Goal: Task Accomplishment & Management: Manage account settings

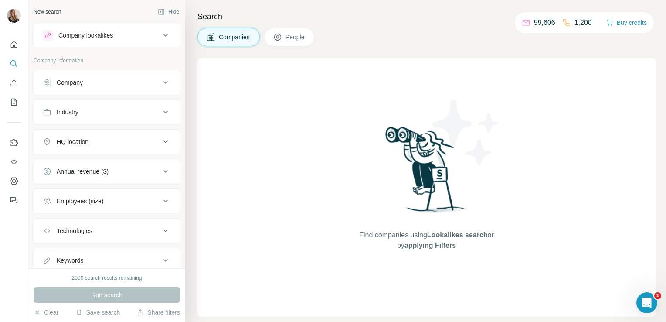
click at [118, 112] on div "Industry" at bounding box center [102, 112] width 118 height 9
click at [73, 131] on input at bounding box center [102, 134] width 108 height 10
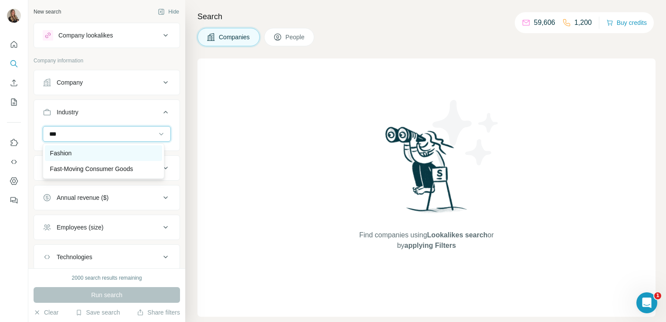
type input "***"
click at [73, 149] on div "Fashion" at bounding box center [103, 153] width 107 height 9
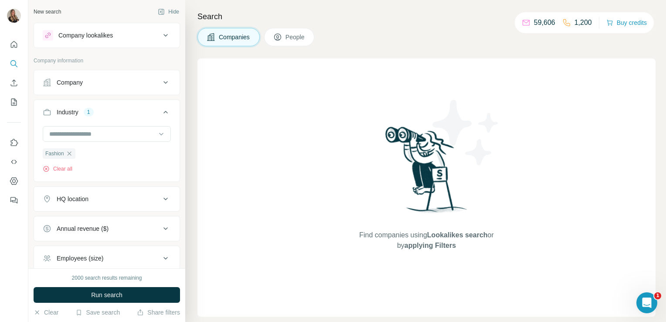
click at [82, 200] on div "HQ location" at bounding box center [73, 198] width 32 height 9
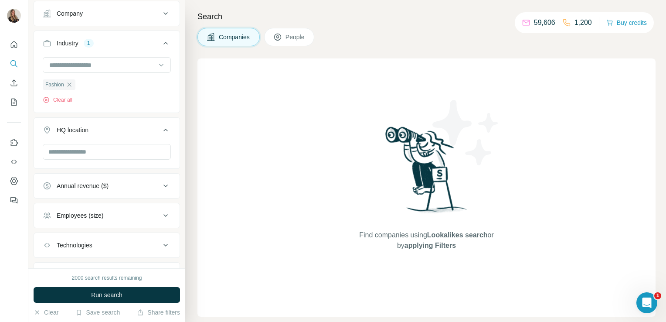
scroll to position [69, 0]
click at [71, 151] on input "text" at bounding box center [107, 151] width 128 height 16
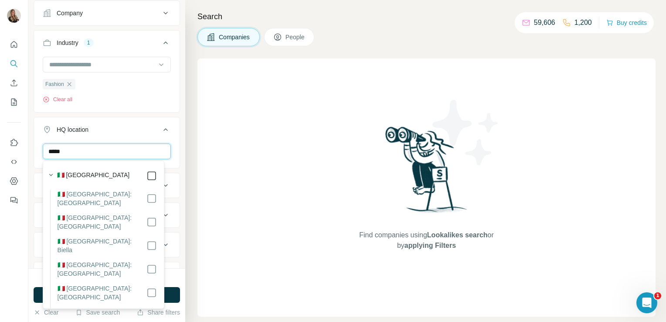
type input "*****"
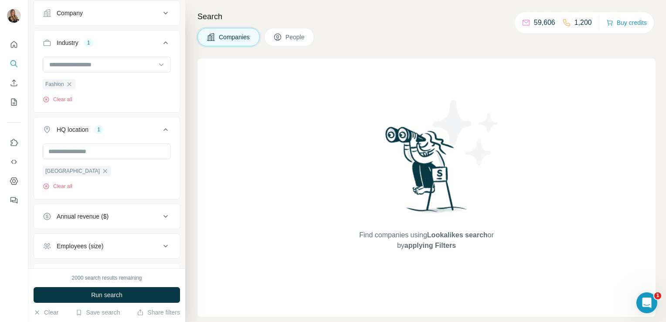
click at [249, 188] on div "Find companies using Lookalikes search or by applying Filters" at bounding box center [426, 187] width 458 height 258
click at [112, 295] on span "Run search" at bounding box center [106, 294] width 31 height 9
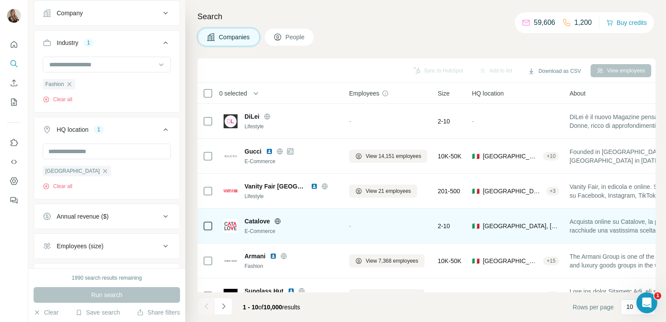
scroll to position [164, 0]
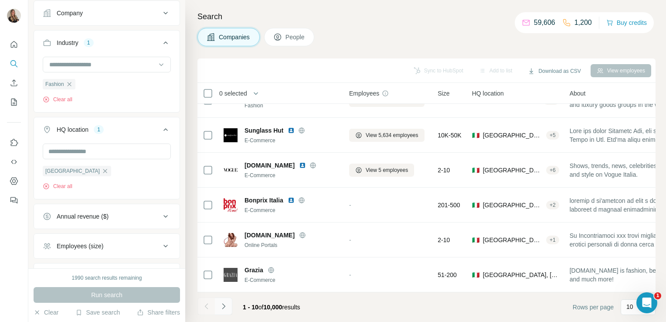
click at [217, 307] on button "Navigate to next page" at bounding box center [223, 305] width 17 height 17
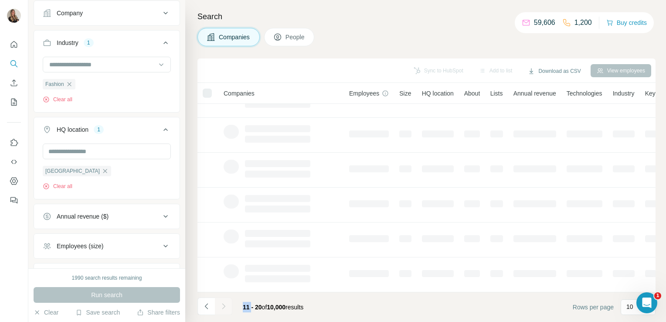
click at [217, 307] on div at bounding box center [223, 305] width 17 height 17
click at [217, 307] on button "Navigate to next page" at bounding box center [223, 305] width 17 height 17
click at [217, 307] on div at bounding box center [223, 305] width 17 height 17
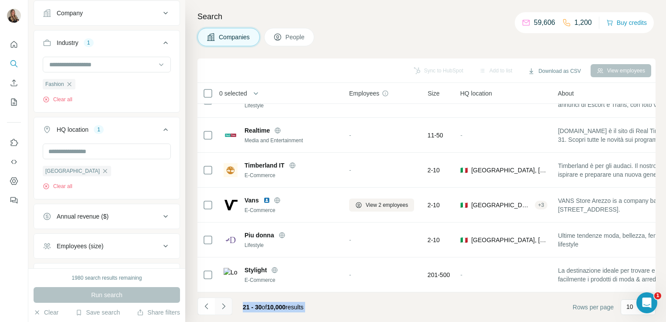
click at [217, 307] on button "Navigate to next page" at bounding box center [223, 305] width 17 height 17
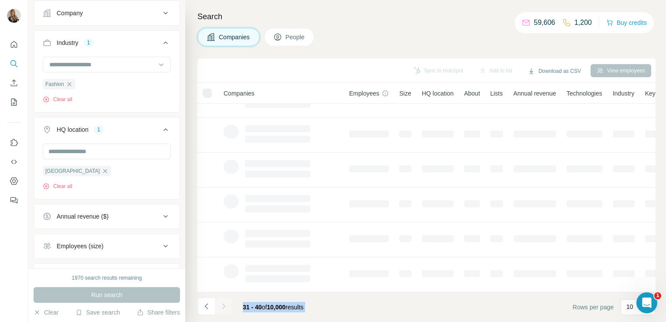
click at [217, 307] on div at bounding box center [223, 305] width 17 height 17
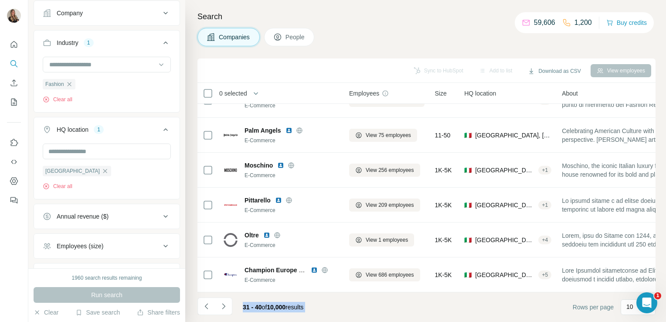
drag, startPoint x: 217, startPoint y: 307, endPoint x: 274, endPoint y: 304, distance: 56.3
click at [274, 304] on span "10,000" at bounding box center [276, 306] width 19 height 7
click at [309, 311] on div "31 - 40 of 10,000 results" at bounding box center [273, 306] width 75 height 19
click at [224, 307] on icon "Navigate to next page" at bounding box center [223, 306] width 9 height 9
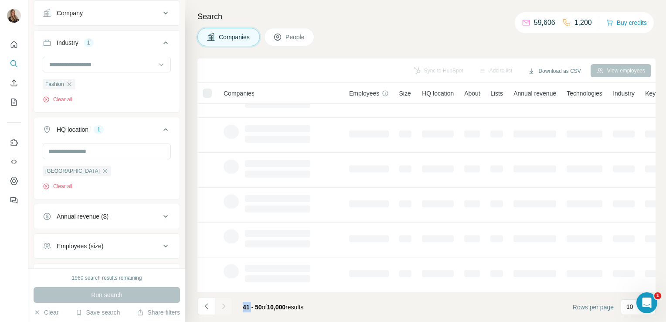
click at [224, 307] on div at bounding box center [223, 305] width 17 height 17
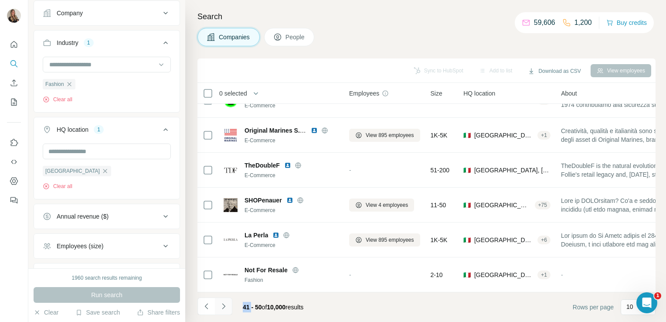
click at [224, 307] on icon "Navigate to next page" at bounding box center [223, 306] width 9 height 9
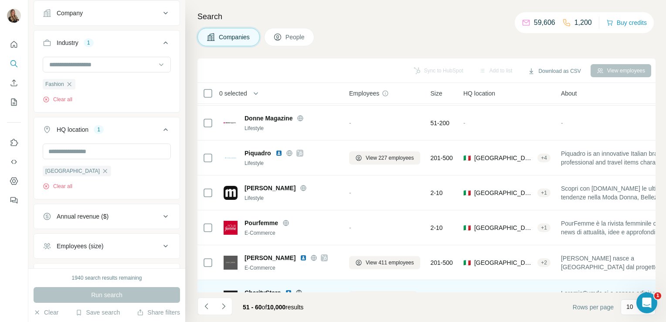
scroll to position [0, 0]
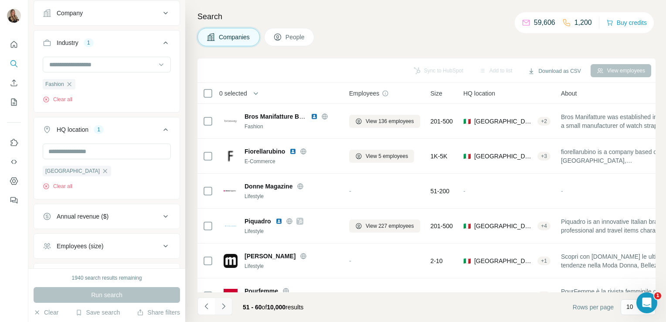
click at [224, 311] on button "Navigate to next page" at bounding box center [223, 305] width 17 height 17
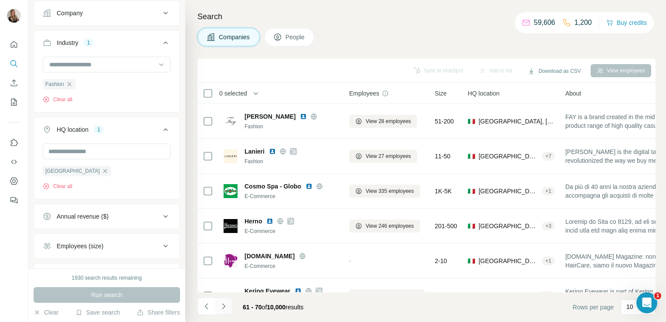
click at [224, 311] on button "Navigate to next page" at bounding box center [223, 305] width 17 height 17
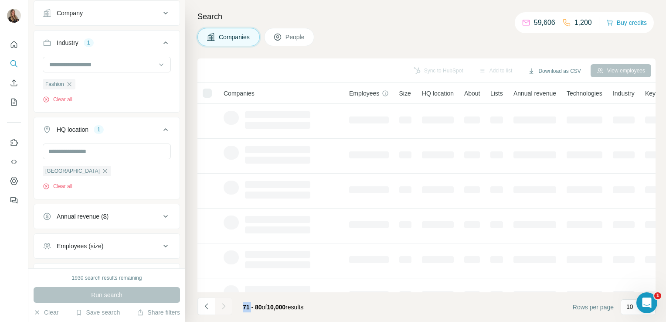
click at [224, 311] on div at bounding box center [223, 305] width 17 height 17
click at [224, 311] on button "Navigate to next page" at bounding box center [223, 305] width 17 height 17
click at [224, 311] on div at bounding box center [223, 305] width 17 height 17
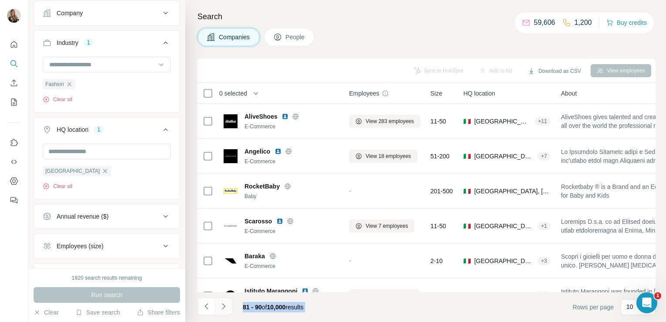
click at [224, 311] on button "Navigate to next page" at bounding box center [223, 305] width 17 height 17
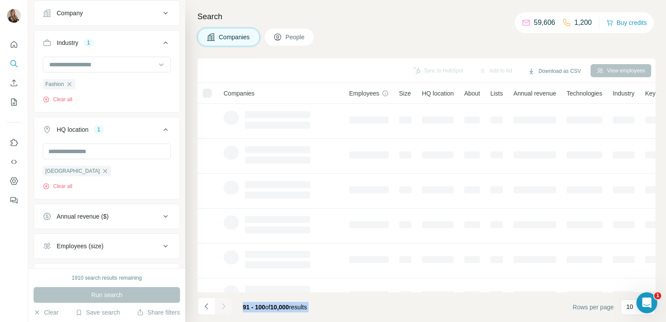
click at [224, 311] on div at bounding box center [223, 305] width 17 height 17
click at [224, 311] on button "Navigate to next page" at bounding box center [223, 305] width 17 height 17
click at [224, 311] on div at bounding box center [223, 305] width 17 height 17
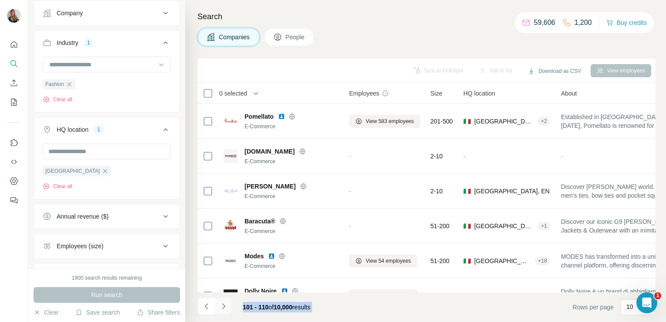
click at [224, 311] on button "Navigate to next page" at bounding box center [223, 305] width 17 height 17
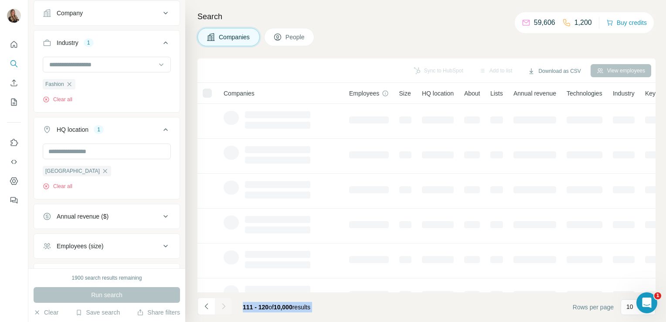
click at [224, 311] on div at bounding box center [223, 305] width 17 height 17
click at [224, 311] on button "Navigate to next page" at bounding box center [223, 305] width 17 height 17
click at [224, 311] on div at bounding box center [223, 305] width 17 height 17
click at [224, 311] on button "Navigate to next page" at bounding box center [223, 305] width 17 height 17
click at [224, 311] on div at bounding box center [223, 305] width 17 height 17
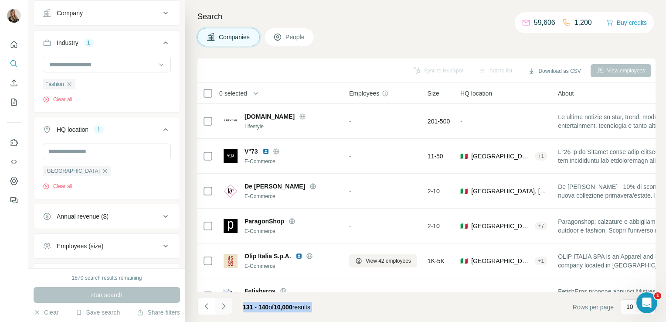
click at [224, 311] on button "Navigate to next page" at bounding box center [223, 305] width 17 height 17
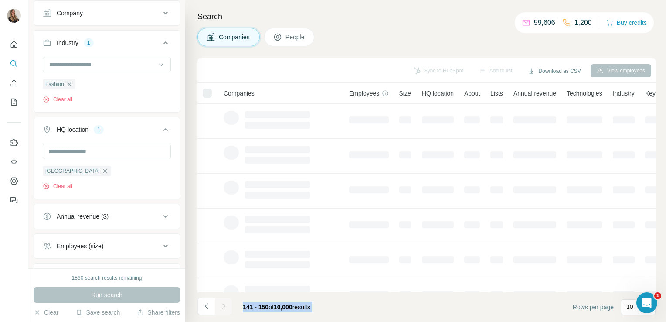
click at [224, 311] on div at bounding box center [223, 305] width 17 height 17
click at [224, 311] on button "Navigate to next page" at bounding box center [223, 305] width 17 height 17
click at [224, 311] on div at bounding box center [223, 305] width 17 height 17
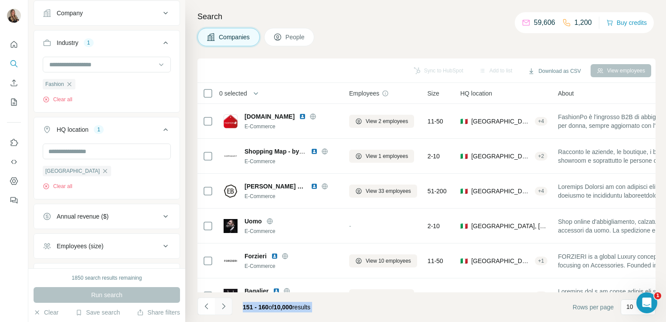
click at [224, 311] on button "Navigate to next page" at bounding box center [223, 305] width 17 height 17
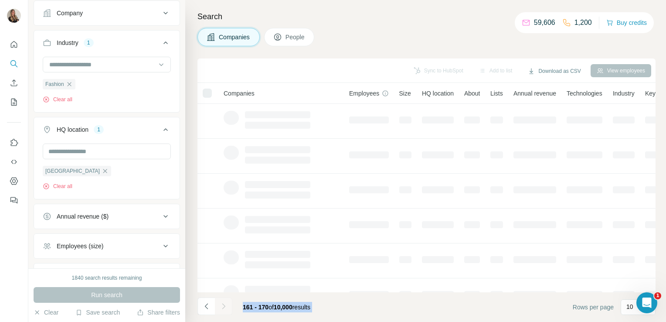
click at [224, 311] on div at bounding box center [223, 305] width 17 height 17
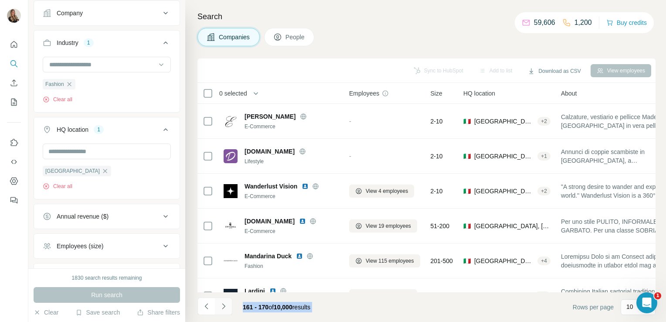
click at [224, 311] on button "Navigate to next page" at bounding box center [223, 305] width 17 height 17
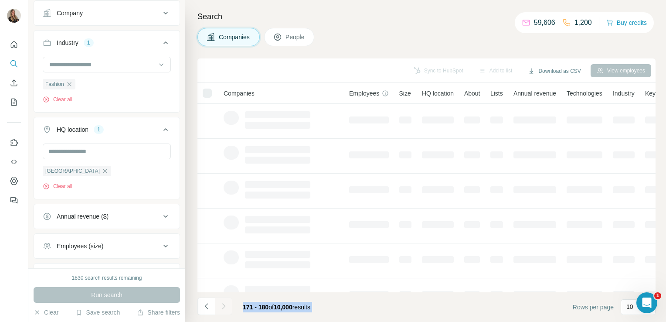
click at [224, 311] on div at bounding box center [223, 305] width 17 height 17
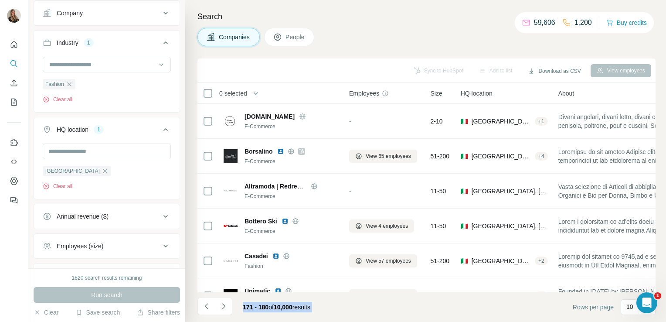
drag, startPoint x: 224, startPoint y: 311, endPoint x: 329, endPoint y: 301, distance: 105.5
click at [329, 301] on footer "171 - 180 of 10,000 results Rows per page 10" at bounding box center [426, 307] width 458 height 30
click at [222, 305] on icon "Navigate to next page" at bounding box center [223, 306] width 9 height 9
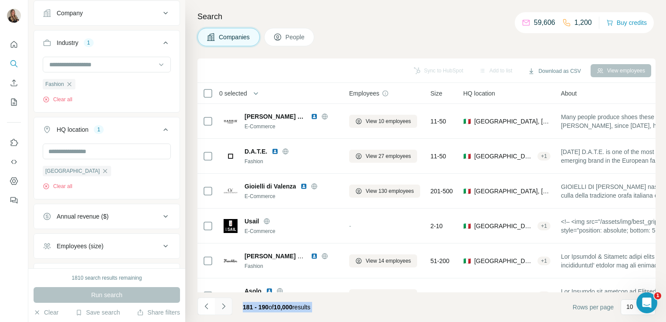
click at [222, 305] on icon "Navigate to next page" at bounding box center [223, 306] width 9 height 9
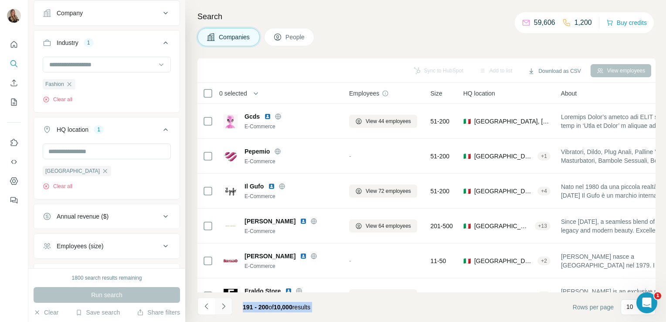
click at [222, 305] on icon "Navigate to next page" at bounding box center [223, 306] width 9 height 9
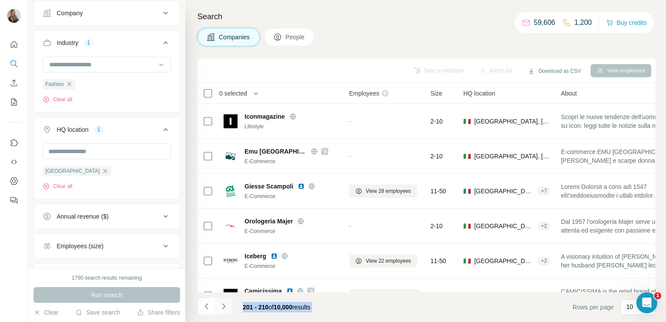
click at [222, 305] on icon "Navigate to next page" at bounding box center [223, 306] width 9 height 9
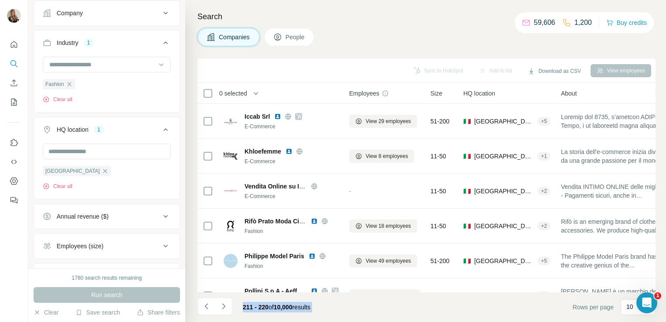
click at [256, 297] on div "211 - 220 of 10,000 results" at bounding box center [276, 306] width 81 height 19
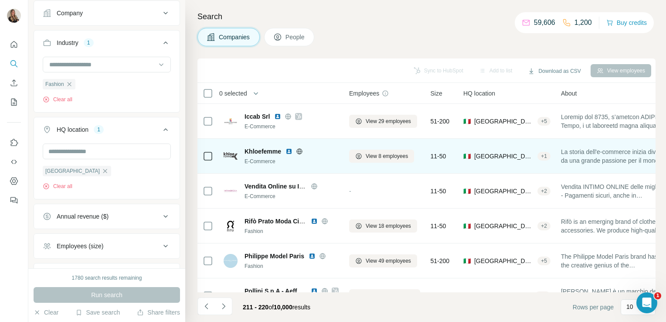
click at [303, 149] on icon at bounding box center [299, 151] width 7 height 7
click at [368, 153] on span "View 8 employees" at bounding box center [387, 156] width 42 height 8
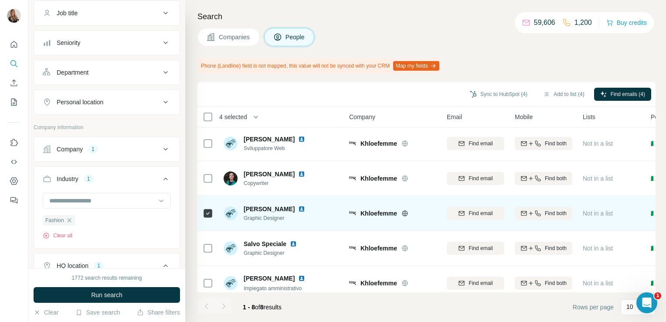
scroll to position [118, 0]
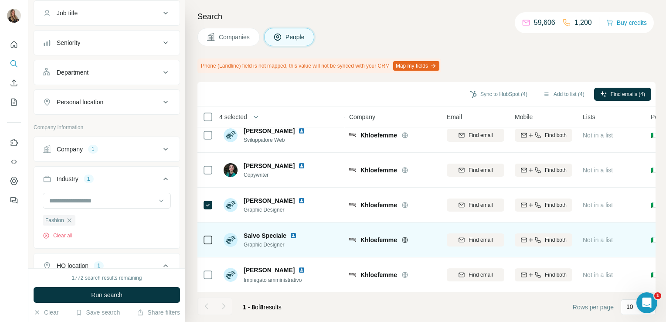
click at [209, 234] on icon at bounding box center [208, 239] width 10 height 10
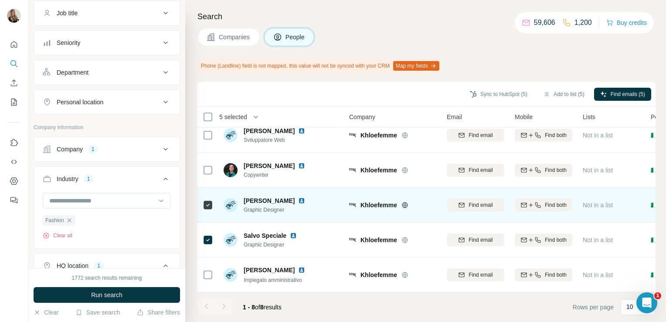
scroll to position [0, 0]
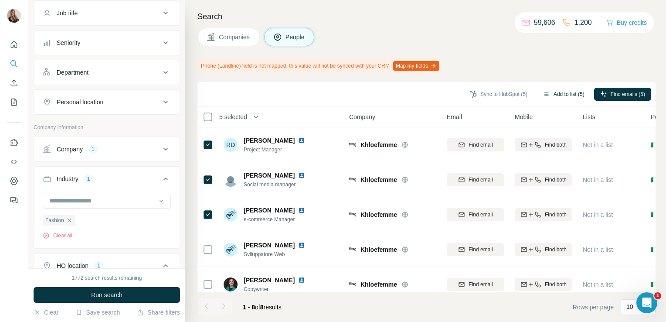
click at [559, 95] on button "Add to list (5)" at bounding box center [564, 94] width 54 height 13
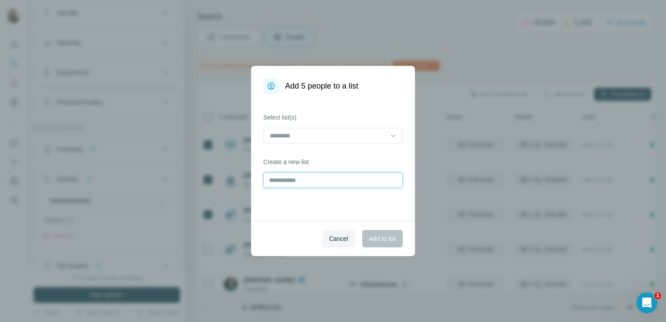
click at [292, 180] on input "text" at bounding box center [332, 180] width 139 height 16
type input "**********"
click at [380, 241] on span "Add to list" at bounding box center [382, 238] width 27 height 9
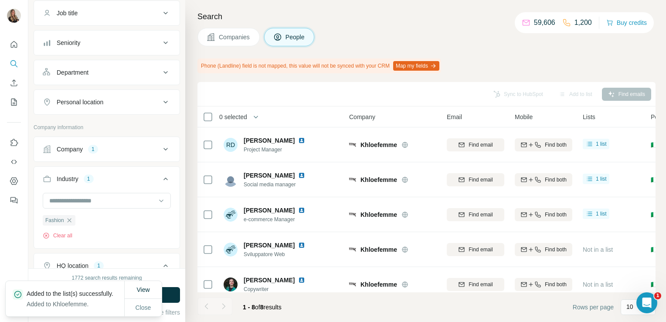
click at [216, 39] on button "Companies" at bounding box center [228, 37] width 62 height 18
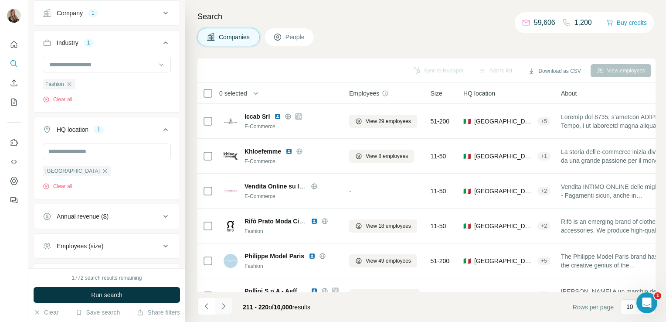
click at [227, 308] on icon "Navigate to next page" at bounding box center [223, 306] width 9 height 9
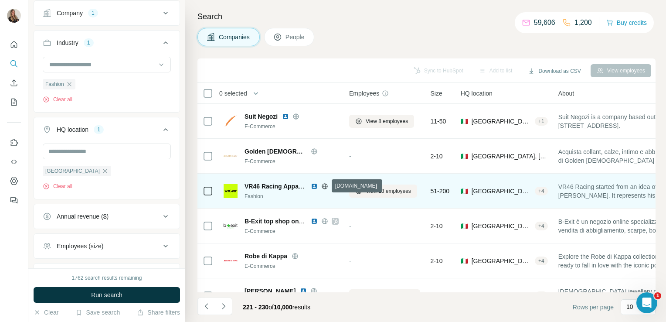
click at [324, 184] on icon at bounding box center [324, 186] width 7 height 7
click at [387, 189] on span "View 13 employees" at bounding box center [388, 191] width 45 height 8
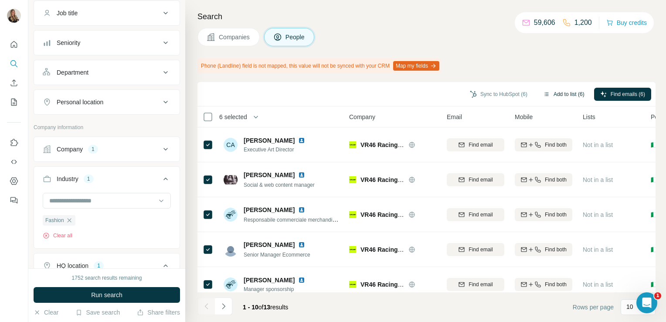
click at [554, 93] on button "Add to list (6)" at bounding box center [564, 94] width 54 height 13
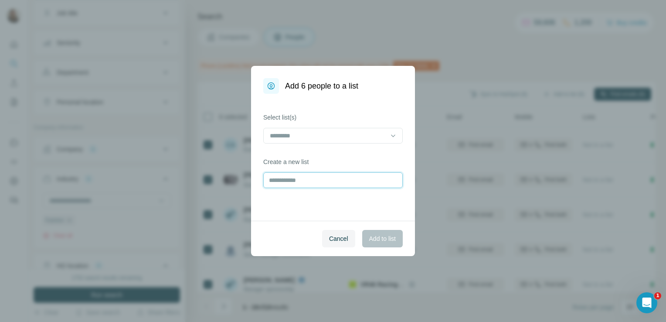
click at [288, 177] on input "text" at bounding box center [332, 180] width 139 height 16
type input "**********"
click at [388, 239] on span "Add to list" at bounding box center [382, 238] width 27 height 9
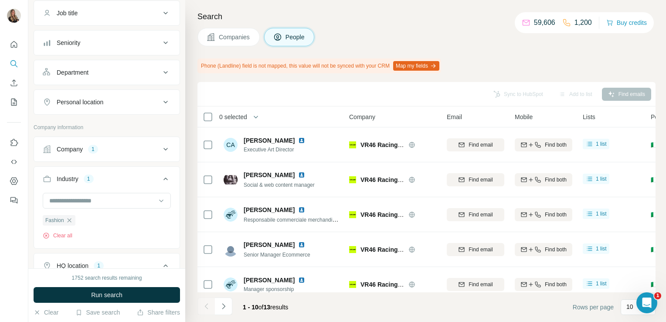
click at [225, 39] on span "Companies" at bounding box center [235, 37] width 32 height 9
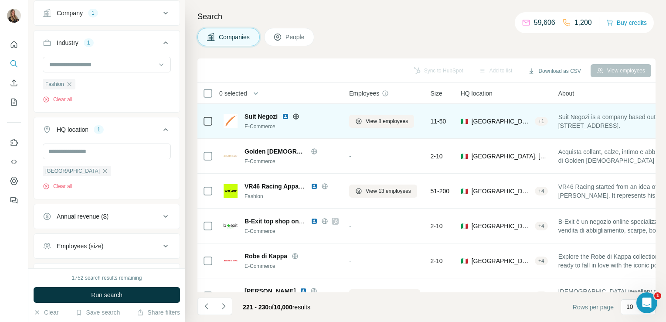
click at [296, 115] on icon at bounding box center [295, 116] width 7 height 7
click at [369, 119] on span "View 8 employees" at bounding box center [387, 121] width 42 height 8
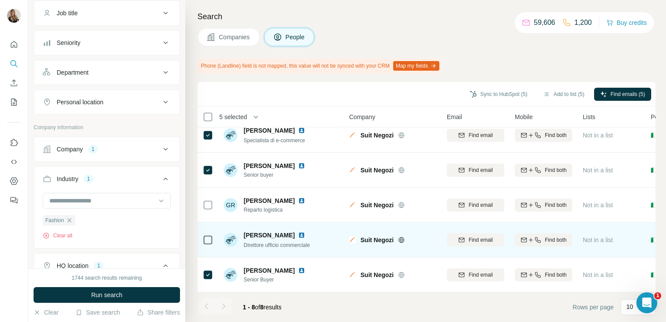
scroll to position [118, 0]
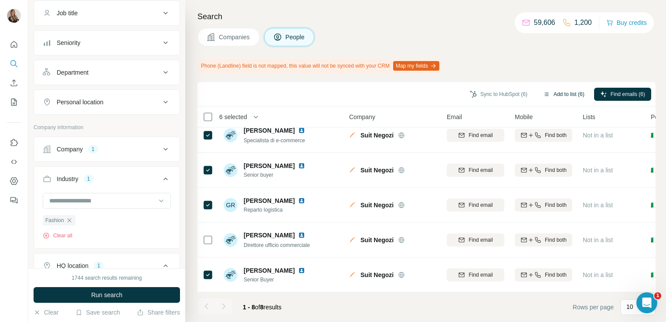
click at [558, 92] on button "Add to list (6)" at bounding box center [564, 94] width 54 height 13
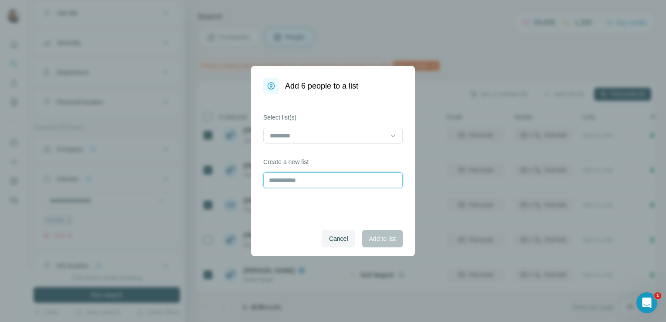
click at [282, 183] on input "text" at bounding box center [332, 180] width 139 height 16
type input "**********"
click at [395, 236] on span "Add to list" at bounding box center [382, 238] width 27 height 9
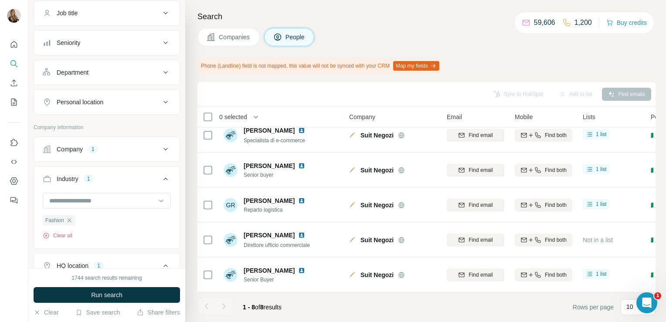
click at [235, 31] on button "Companies" at bounding box center [228, 37] width 62 height 18
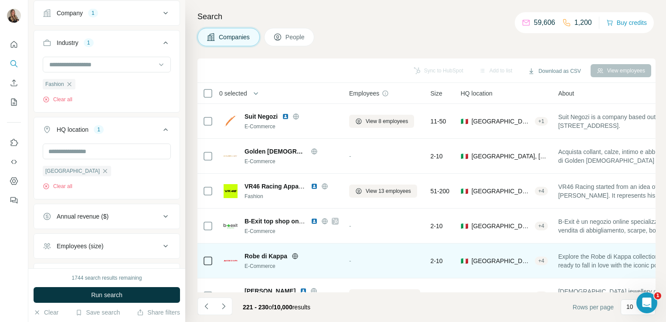
scroll to position [164, 0]
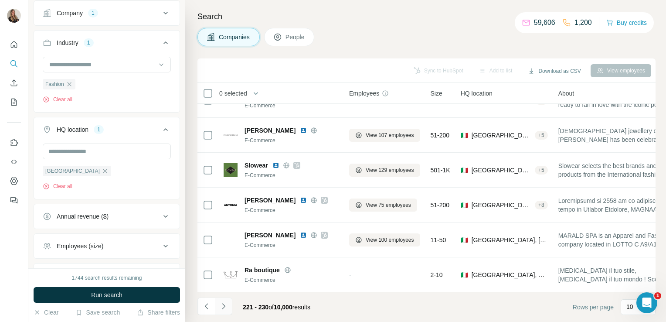
click at [227, 310] on button "Navigate to next page" at bounding box center [223, 305] width 17 height 17
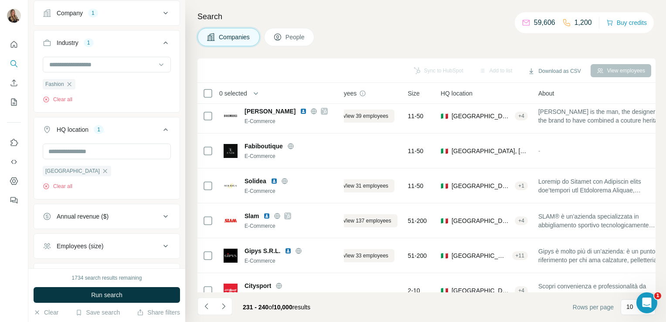
scroll to position [5, 0]
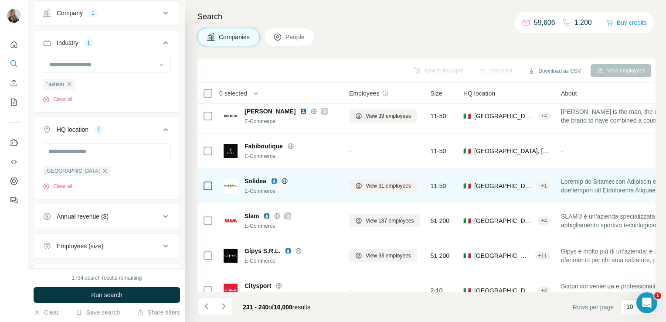
click at [282, 179] on icon at bounding box center [284, 180] width 7 height 7
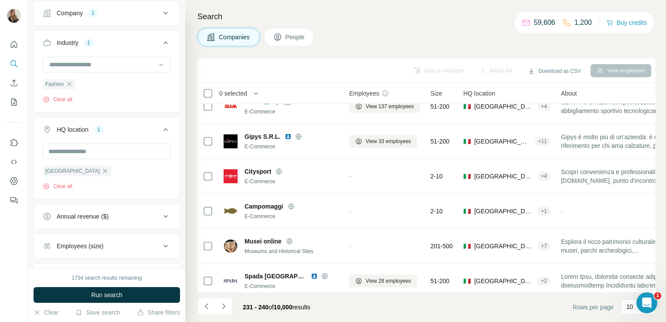
scroll to position [164, 0]
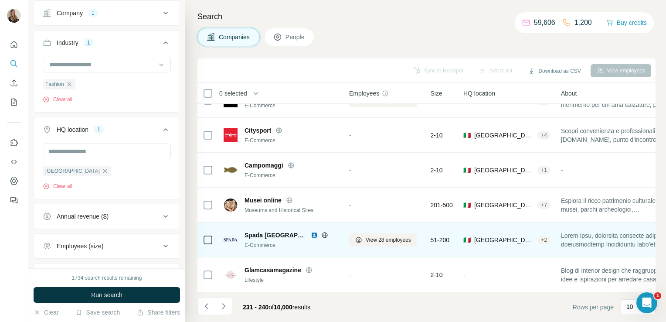
click at [323, 232] on icon at bounding box center [324, 235] width 2 height 6
click at [382, 236] on span "View 28 employees" at bounding box center [388, 240] width 45 height 8
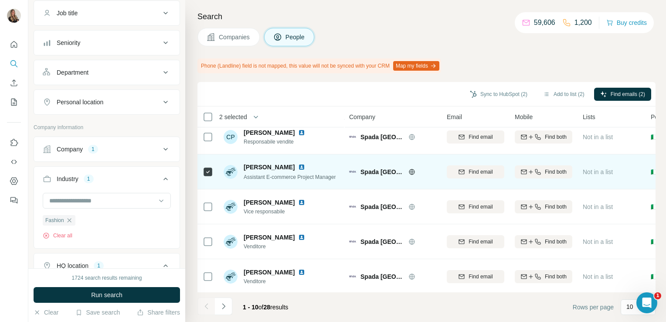
scroll to position [188, 0]
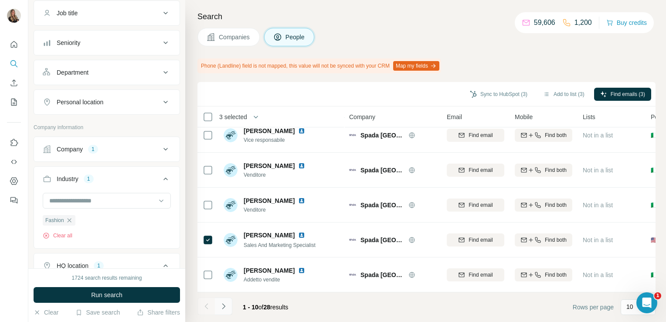
click at [224, 308] on icon "Navigate to next page" at bounding box center [223, 306] width 9 height 9
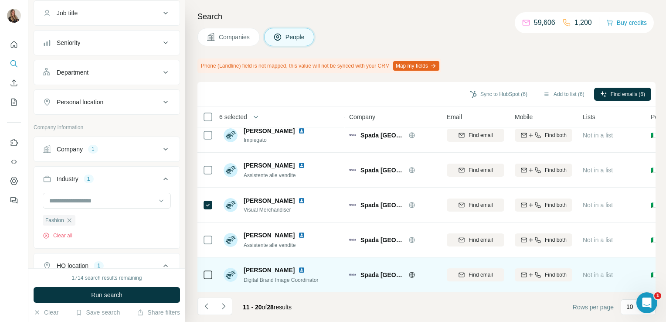
click at [214, 266] on td at bounding box center [207, 274] width 21 height 35
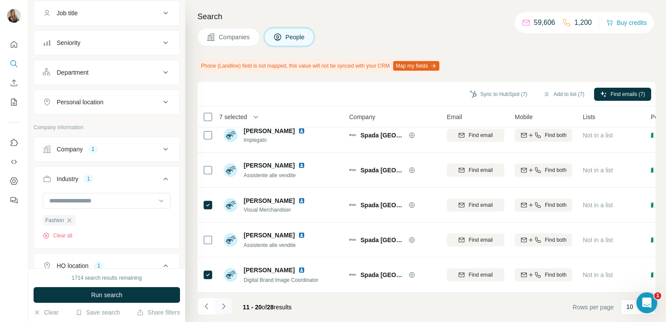
click at [226, 309] on icon "Navigate to next page" at bounding box center [223, 306] width 9 height 9
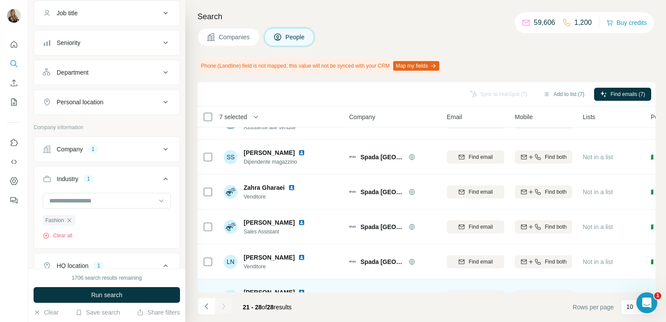
scroll to position [118, 0]
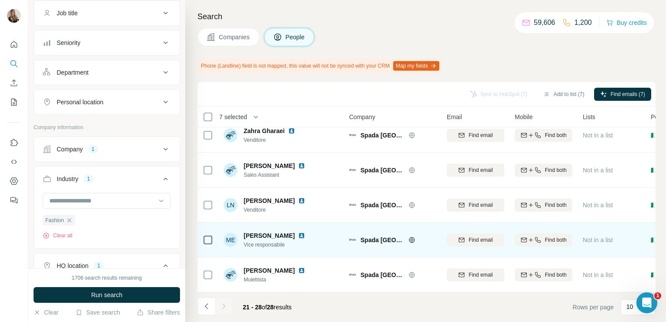
click at [298, 232] on img at bounding box center [301, 235] width 7 height 7
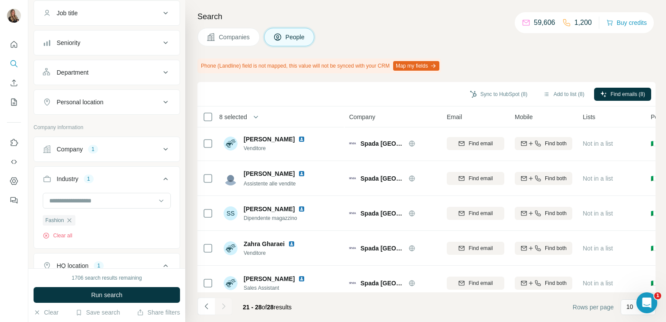
scroll to position [0, 0]
click at [204, 301] on button "Navigate to previous page" at bounding box center [205, 305] width 17 height 17
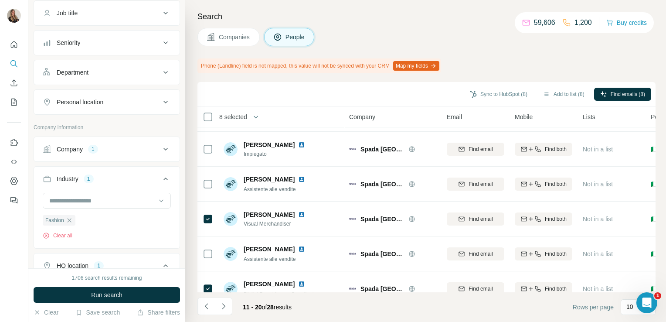
scroll to position [188, 0]
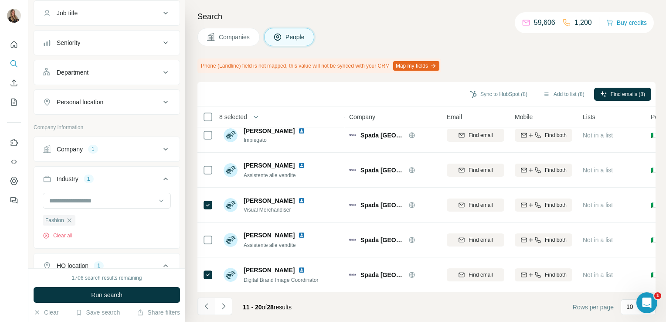
click at [211, 306] on button "Navigate to previous page" at bounding box center [205, 305] width 17 height 17
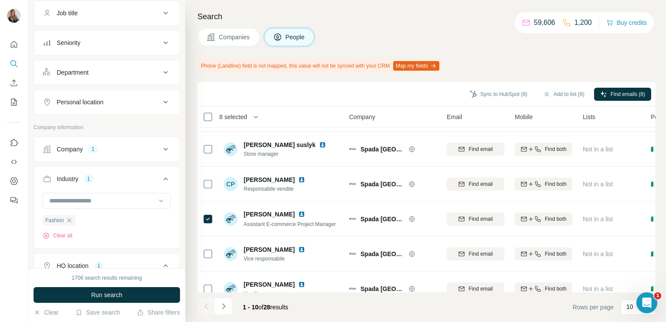
scroll to position [59, 0]
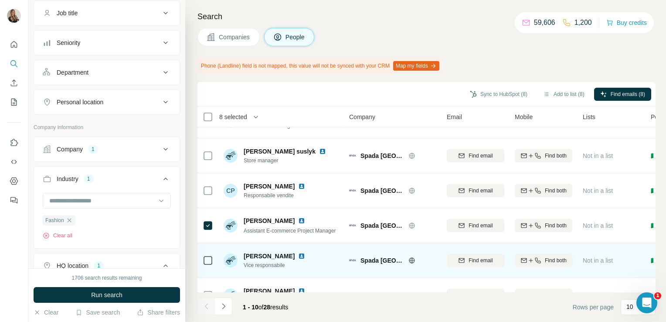
click at [298, 256] on img at bounding box center [301, 255] width 7 height 7
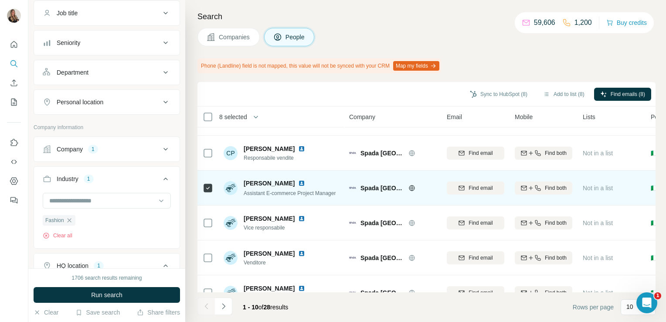
scroll to position [95, 0]
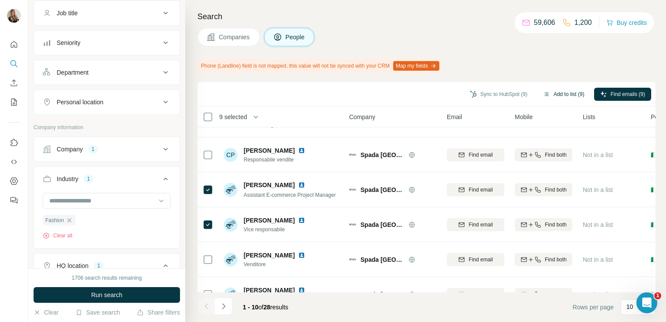
click at [558, 92] on button "Add to list (9)" at bounding box center [564, 94] width 54 height 13
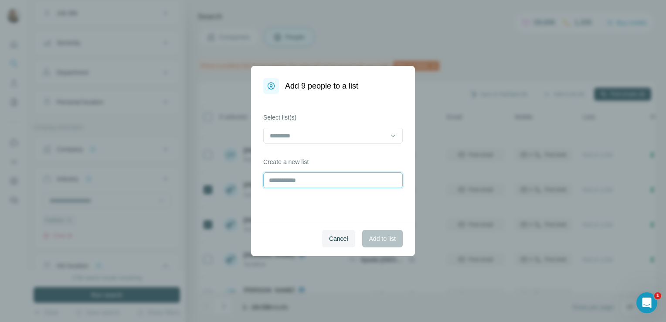
click at [311, 177] on input "text" at bounding box center [332, 180] width 139 height 16
type input "**********"
click at [375, 240] on span "Add to list" at bounding box center [382, 238] width 27 height 9
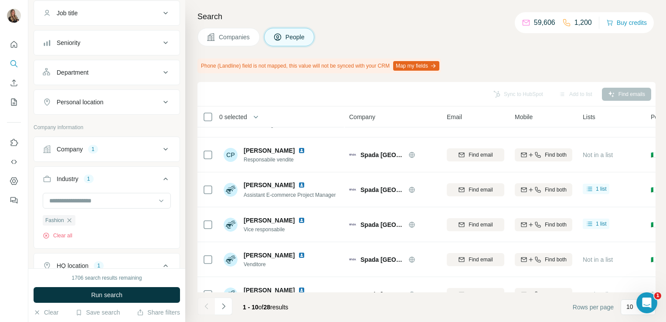
click at [225, 31] on button "Companies" at bounding box center [228, 37] width 62 height 18
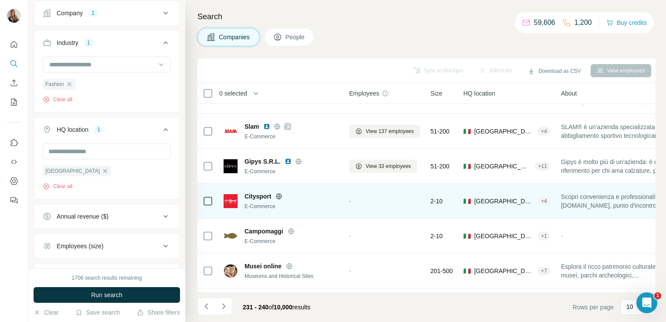
scroll to position [164, 0]
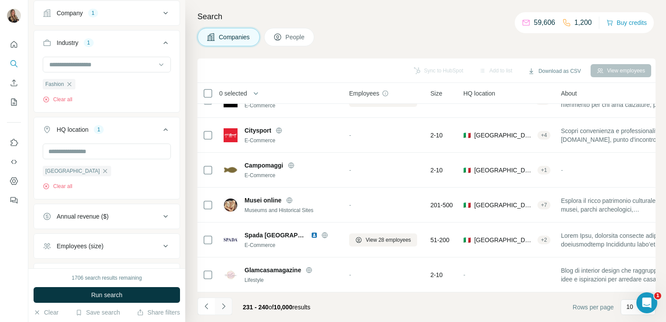
click at [225, 306] on icon "Navigate to next page" at bounding box center [223, 306] width 9 height 9
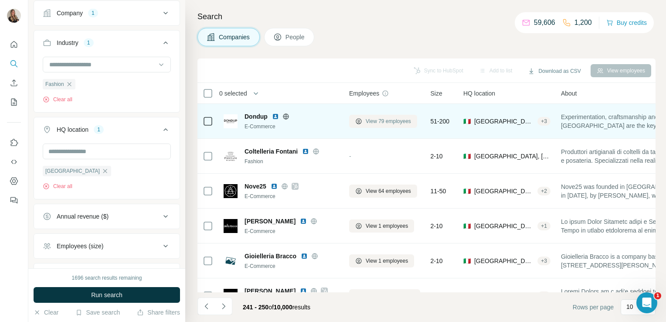
click at [377, 126] on button "View 79 employees" at bounding box center [383, 121] width 68 height 13
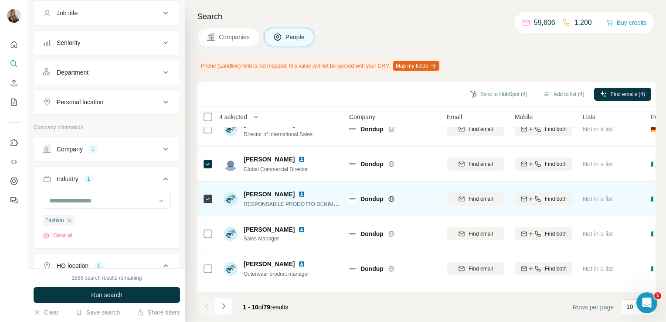
scroll to position [188, 0]
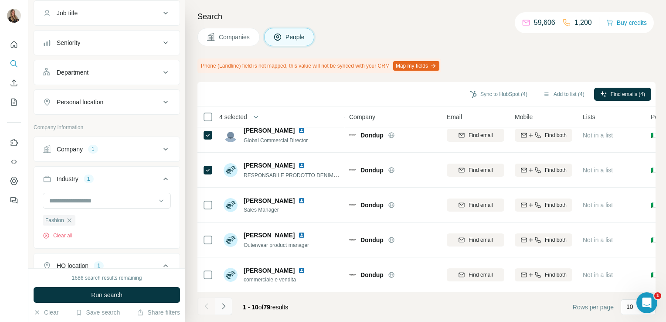
click at [221, 308] on icon "Navigate to next page" at bounding box center [223, 306] width 9 height 9
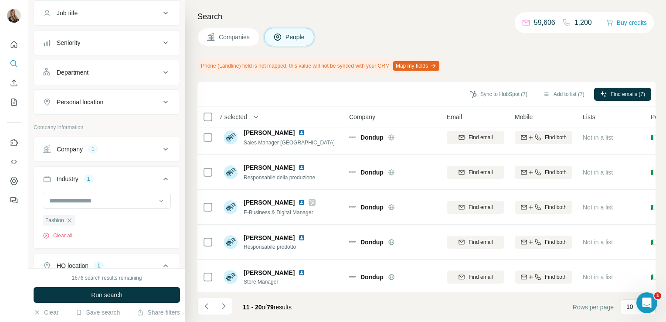
scroll to position [7, 0]
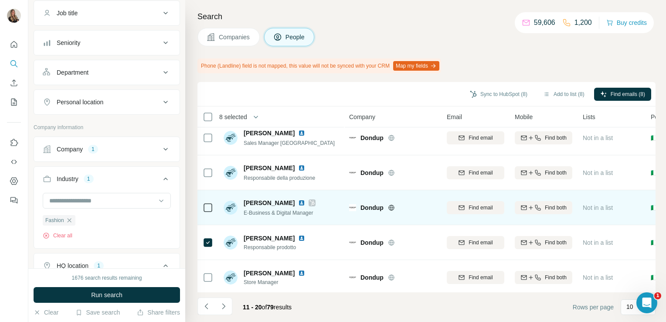
click at [204, 214] on div at bounding box center [208, 207] width 10 height 24
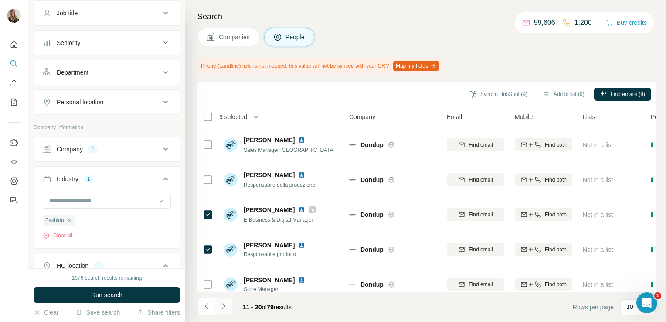
click at [221, 305] on icon "Navigate to next page" at bounding box center [223, 306] width 9 height 9
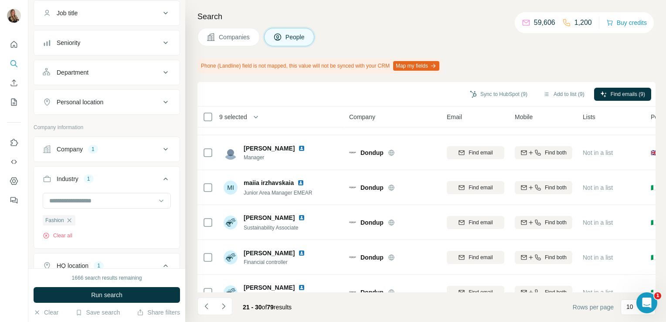
scroll to position [176, 0]
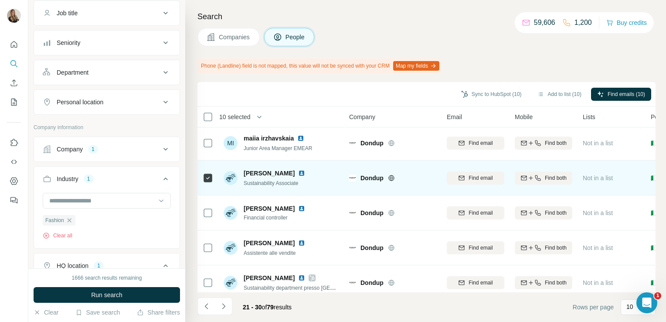
click at [298, 171] on img at bounding box center [301, 173] width 7 height 7
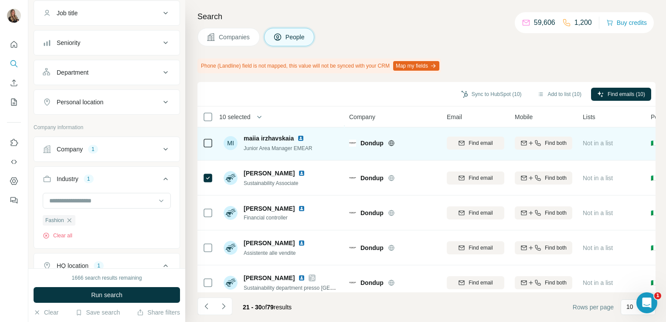
scroll to position [188, 0]
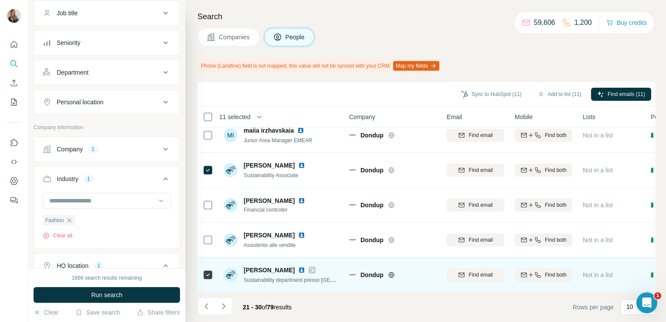
click at [291, 265] on div "Arianna Ubbiali" at bounding box center [292, 269] width 96 height 9
click at [298, 266] on img at bounding box center [301, 269] width 7 height 7
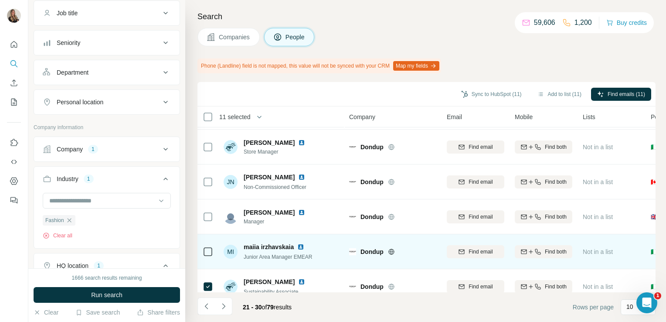
scroll to position [0, 0]
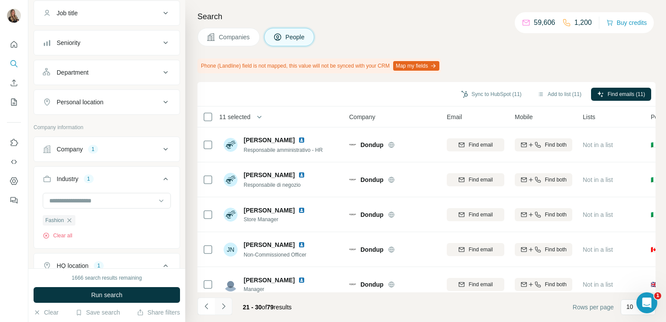
click at [223, 309] on icon "Navigate to next page" at bounding box center [223, 306] width 9 height 9
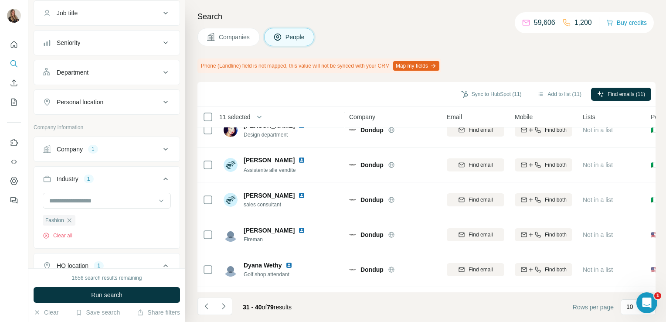
scroll to position [188, 0]
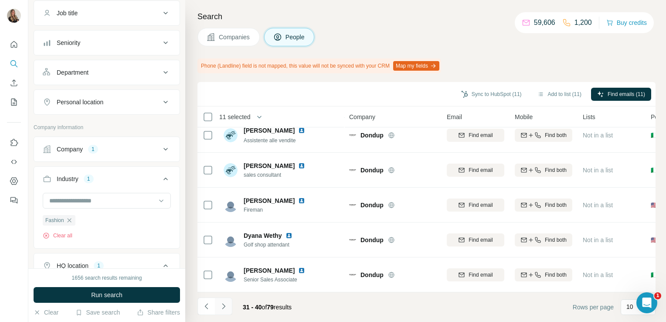
click at [224, 307] on icon "Navigate to next page" at bounding box center [223, 306] width 3 height 6
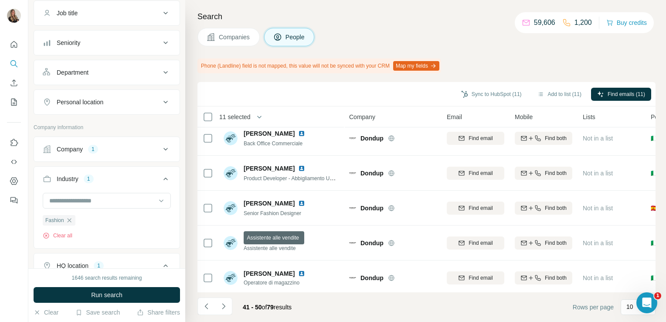
scroll to position [0, 0]
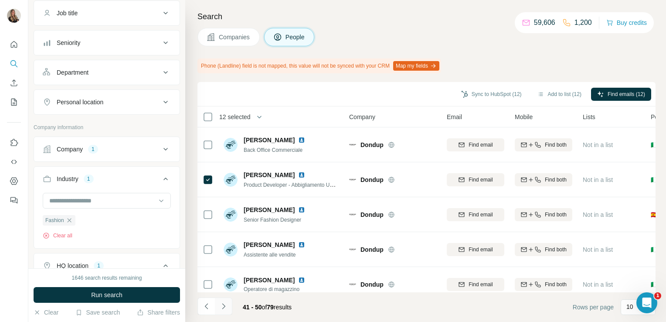
click at [223, 304] on icon "Navigate to next page" at bounding box center [223, 306] width 3 height 6
click at [220, 306] on icon "Navigate to next page" at bounding box center [223, 306] width 9 height 9
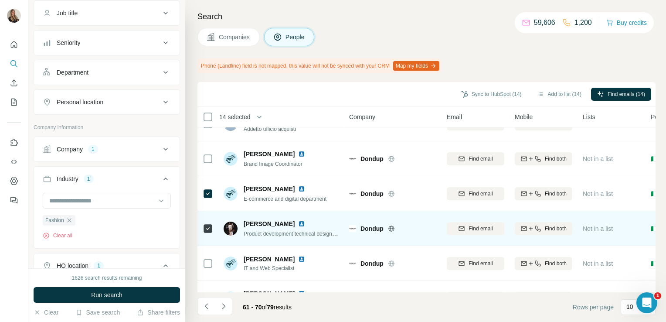
scroll to position [56, 0]
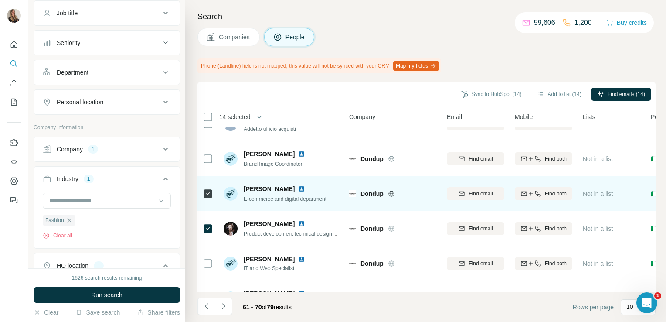
click at [298, 189] on img at bounding box center [301, 188] width 7 height 7
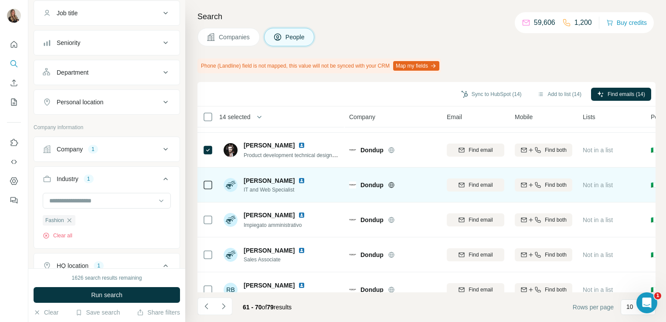
scroll to position [188, 0]
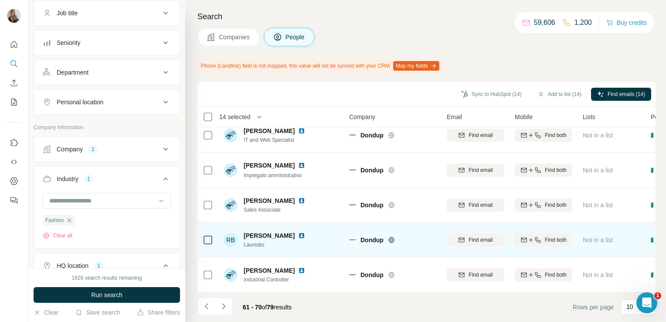
click at [304, 232] on img at bounding box center [301, 235] width 7 height 7
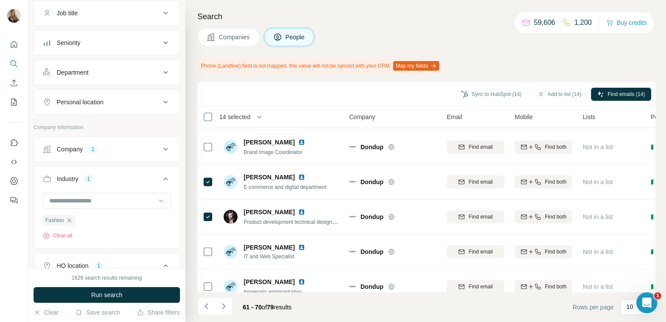
scroll to position [0, 0]
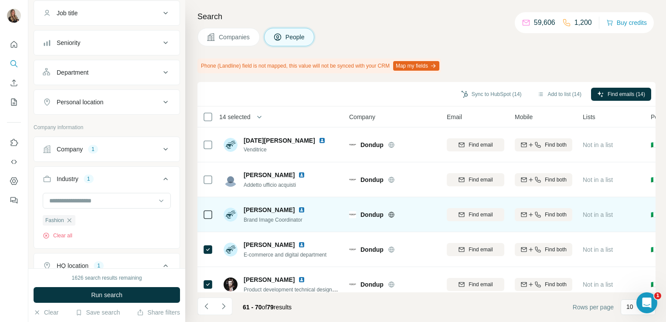
click at [204, 208] on div at bounding box center [208, 214] width 10 height 24
click at [304, 210] on img at bounding box center [301, 209] width 7 height 7
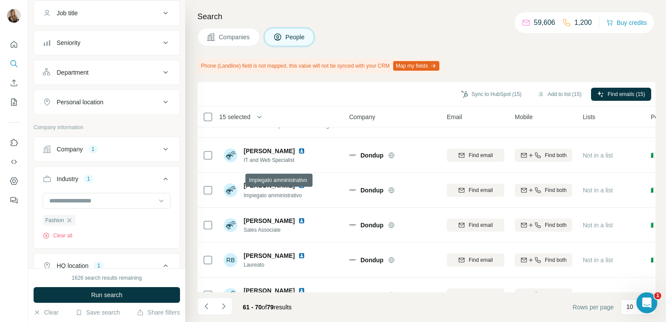
scroll to position [188, 0]
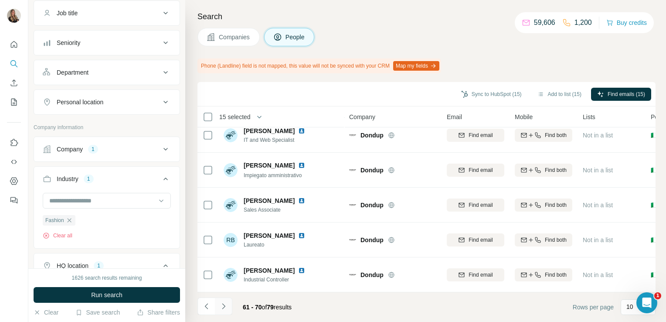
click at [222, 306] on icon "Navigate to next page" at bounding box center [223, 306] width 9 height 9
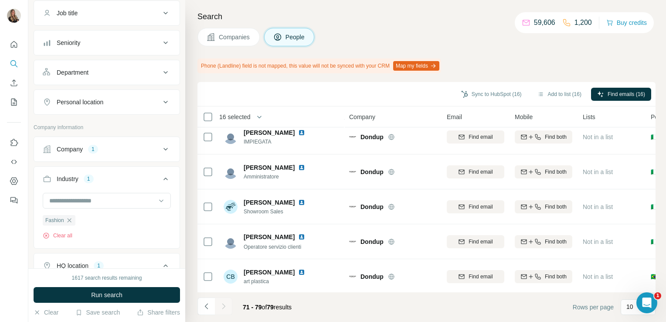
scroll to position [0, 0]
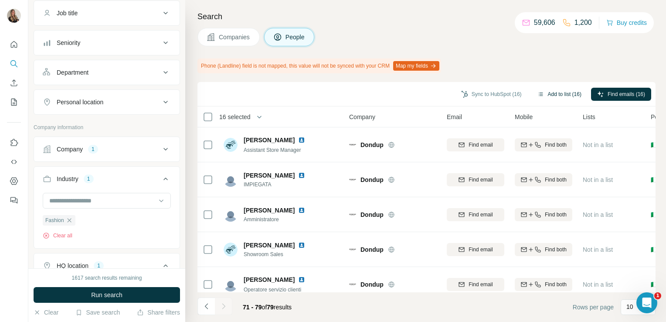
click at [553, 89] on button "Add to list (16)" at bounding box center [559, 94] width 56 height 13
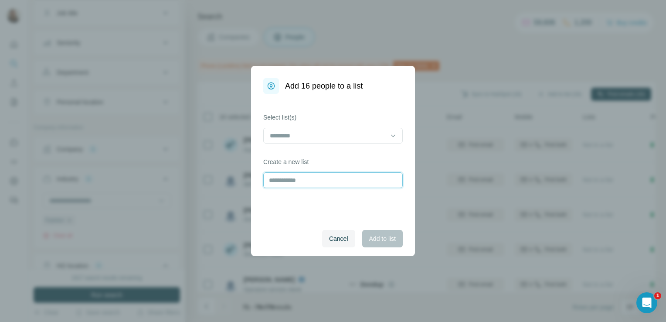
click at [329, 177] on input "text" at bounding box center [332, 180] width 139 height 16
type input "******"
click at [390, 239] on span "Add to list" at bounding box center [382, 238] width 27 height 9
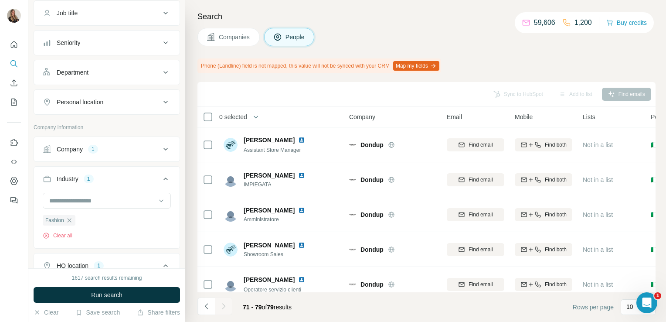
click at [221, 36] on span "Companies" at bounding box center [235, 37] width 32 height 9
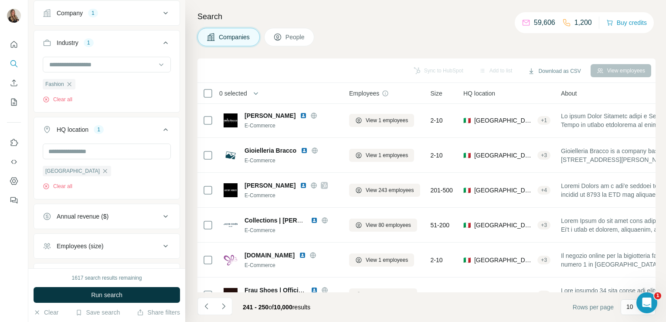
scroll to position [164, 0]
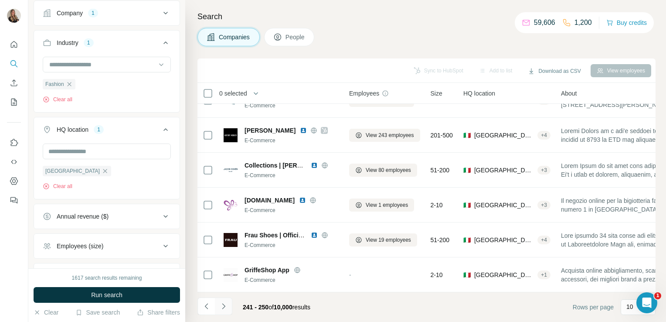
click at [225, 306] on icon "Navigate to next page" at bounding box center [223, 306] width 3 height 6
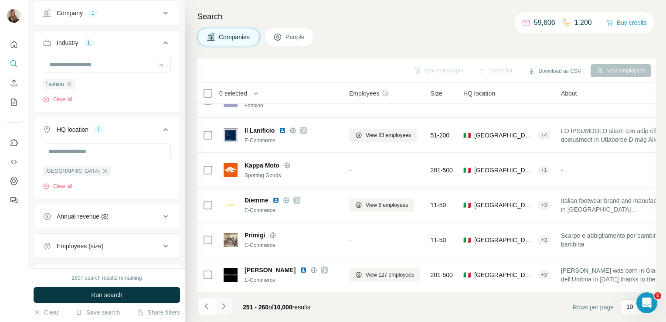
click at [225, 306] on icon "Navigate to next page" at bounding box center [223, 306] width 3 height 6
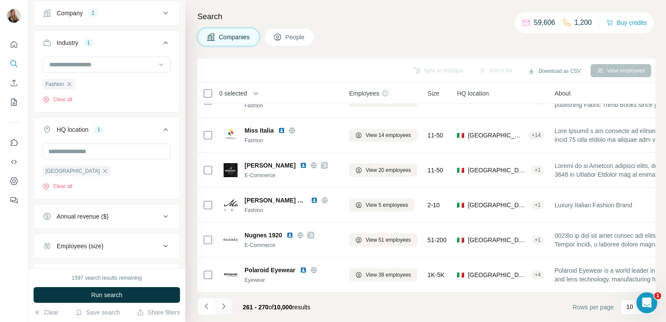
click at [221, 306] on icon "Navigate to next page" at bounding box center [223, 306] width 9 height 9
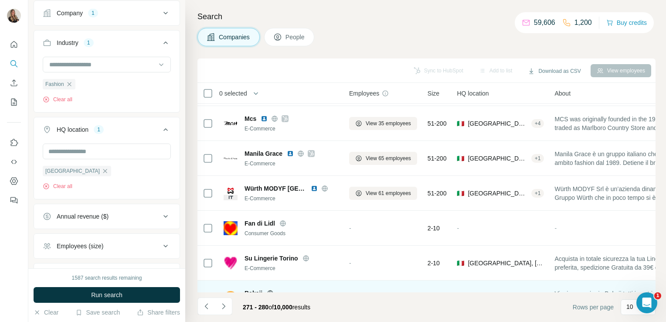
scroll to position [106, 0]
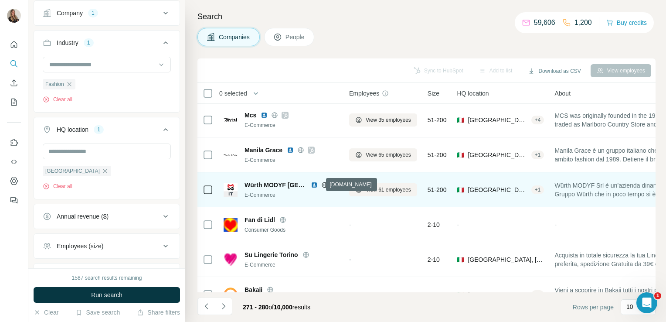
click at [321, 185] on icon at bounding box center [324, 184] width 7 height 7
click at [396, 184] on button "View 61 employees" at bounding box center [383, 189] width 68 height 13
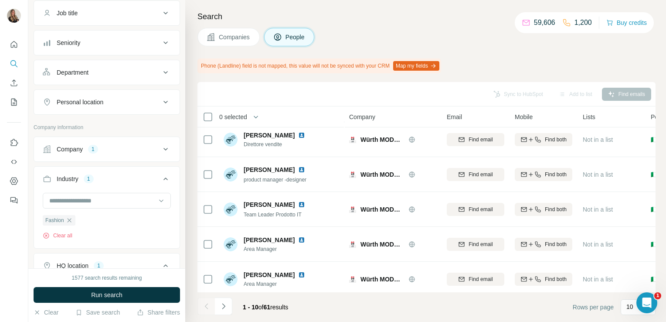
scroll to position [188, 0]
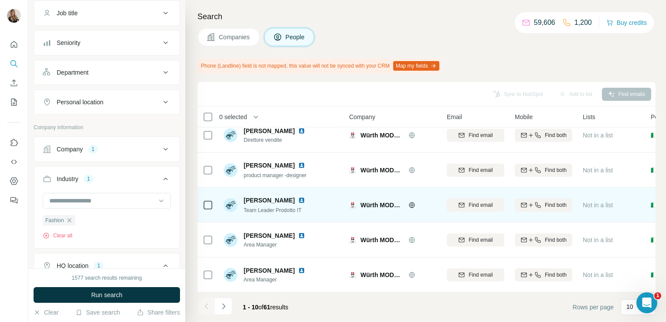
click at [203, 200] on icon at bounding box center [208, 205] width 10 height 10
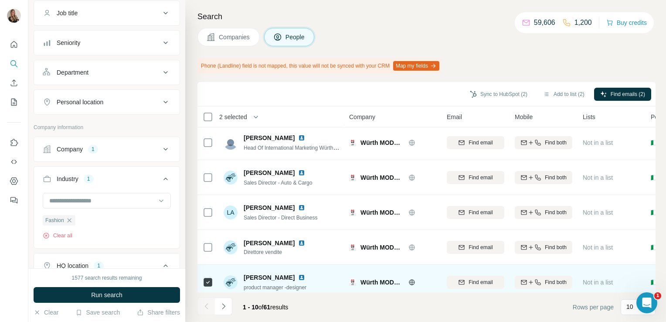
scroll to position [70, 0]
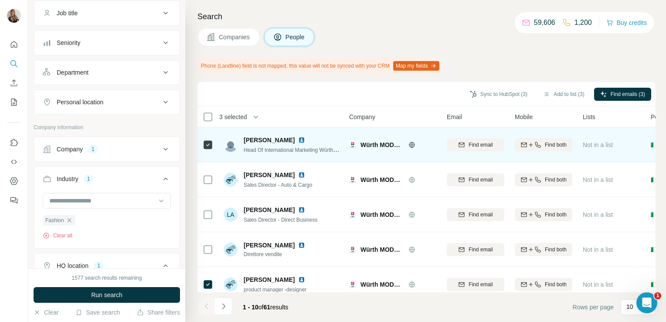
click at [298, 139] on img at bounding box center [301, 139] width 7 height 7
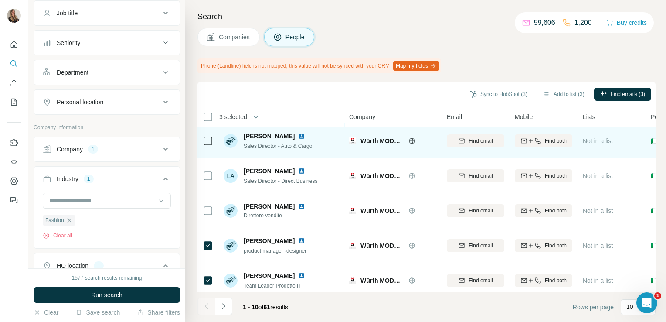
scroll to position [188, 0]
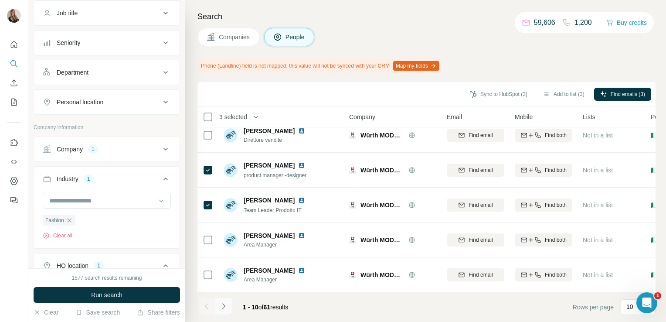
click at [227, 307] on icon "Navigate to next page" at bounding box center [223, 306] width 9 height 9
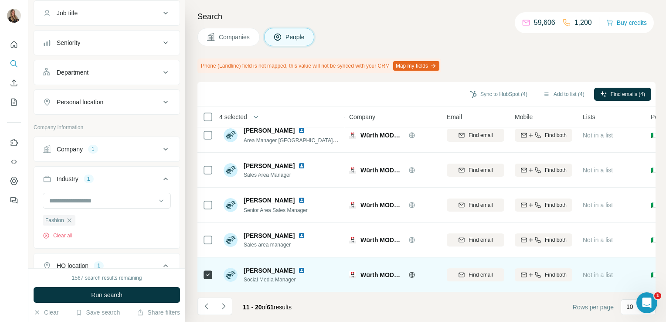
click at [298, 267] on img at bounding box center [301, 270] width 7 height 7
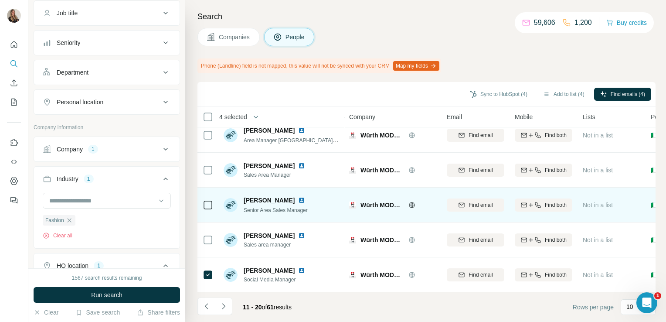
click at [214, 198] on td at bounding box center [207, 204] width 21 height 35
click at [202, 197] on td at bounding box center [207, 204] width 21 height 35
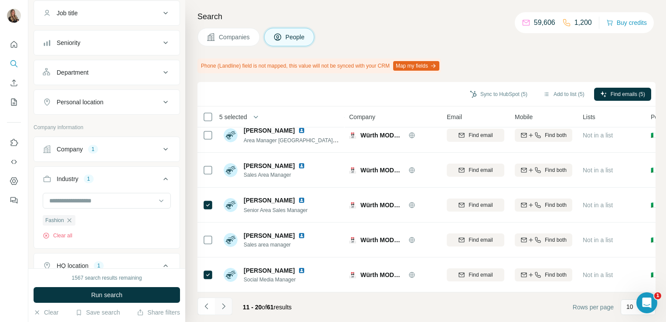
click at [222, 304] on icon "Navigate to next page" at bounding box center [223, 306] width 9 height 9
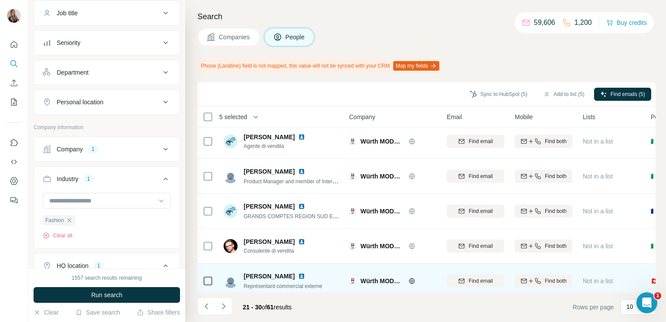
scroll to position [120, 0]
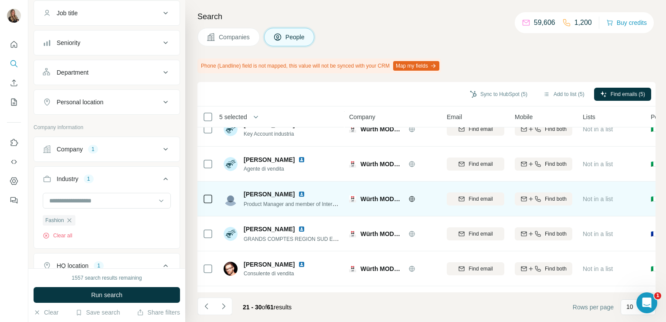
click at [298, 194] on img at bounding box center [301, 193] width 7 height 7
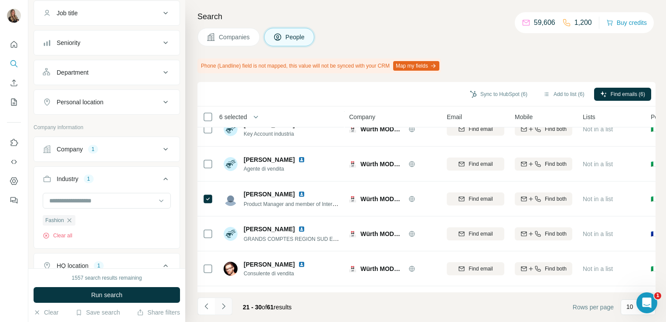
click at [224, 301] on button "Navigate to next page" at bounding box center [223, 305] width 17 height 17
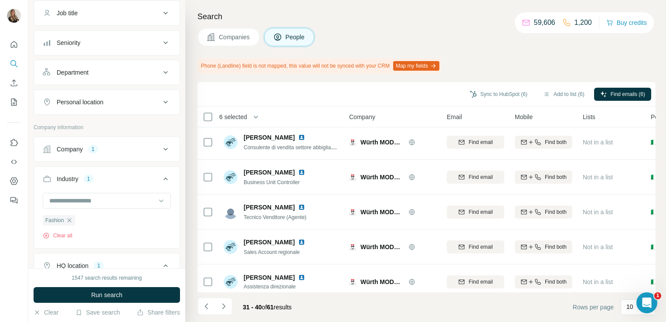
scroll to position [0, 0]
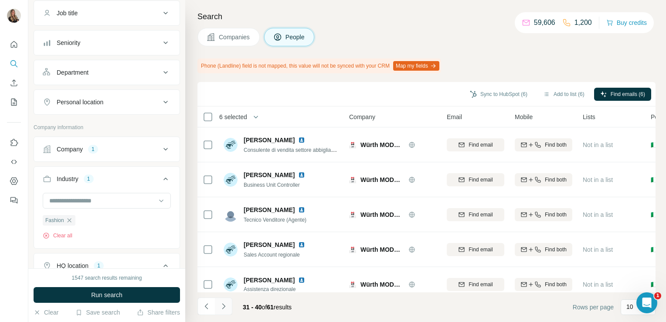
click at [224, 303] on icon "Navigate to next page" at bounding box center [223, 306] width 9 height 9
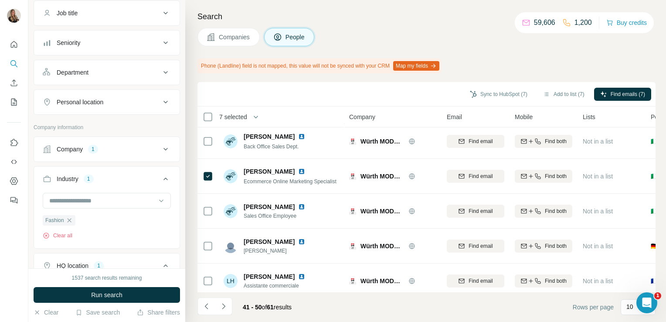
scroll to position [24, 0]
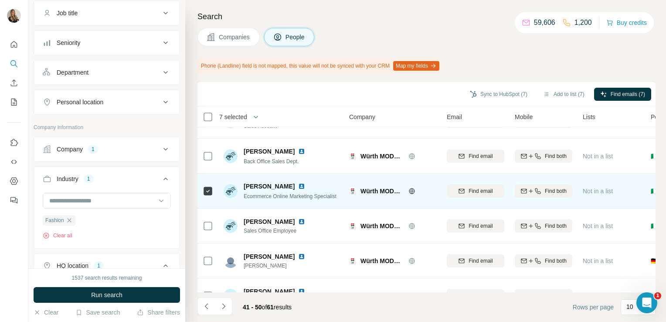
click at [298, 184] on img at bounding box center [301, 186] width 7 height 7
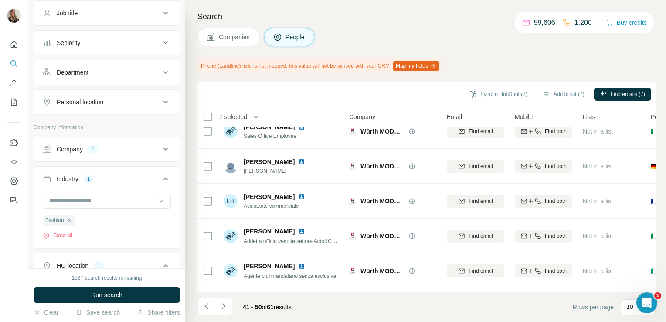
scroll to position [3, 0]
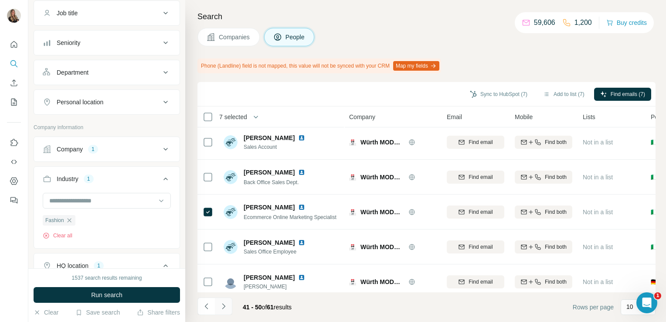
click at [225, 305] on icon "Navigate to next page" at bounding box center [223, 306] width 9 height 9
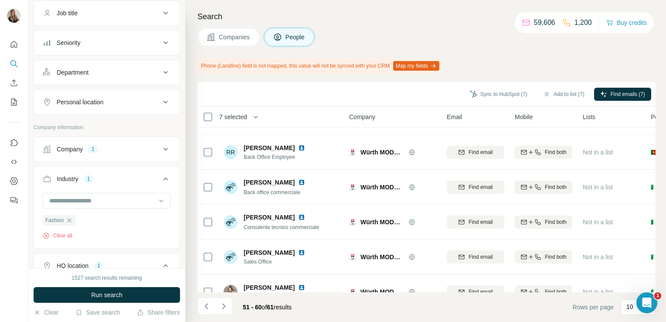
scroll to position [188, 0]
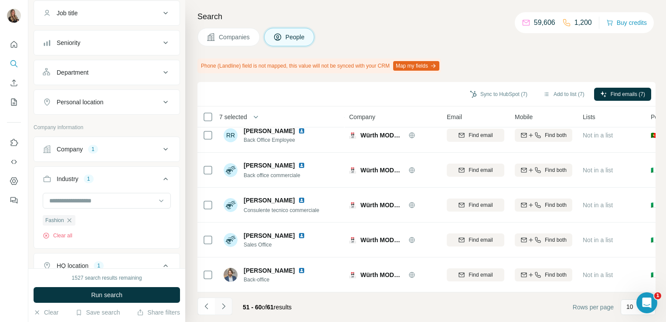
click at [225, 312] on button "Navigate to next page" at bounding box center [223, 305] width 17 height 17
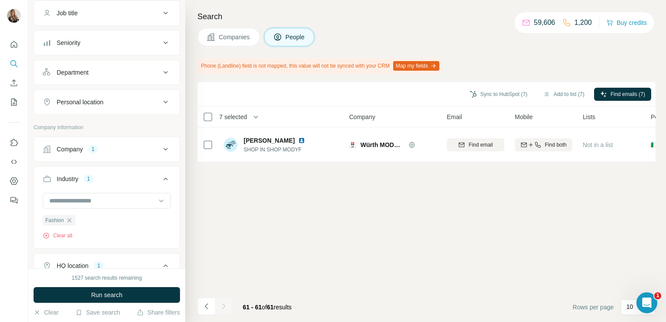
scroll to position [0, 0]
click at [207, 306] on icon "Navigate to previous page" at bounding box center [206, 306] width 9 height 9
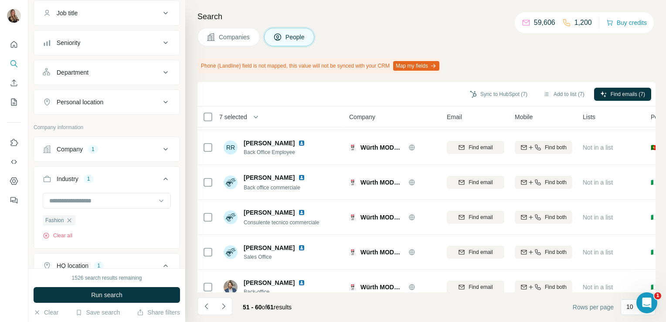
scroll to position [188, 0]
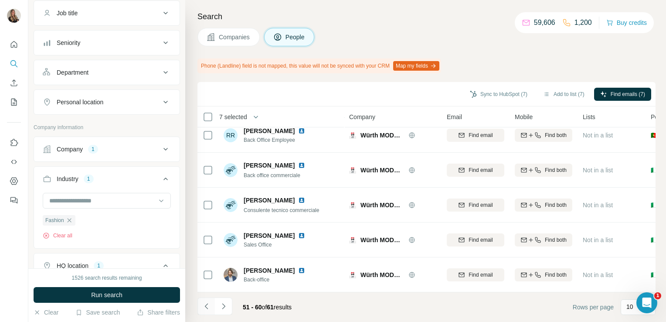
click at [208, 303] on icon "Navigate to previous page" at bounding box center [206, 306] width 9 height 9
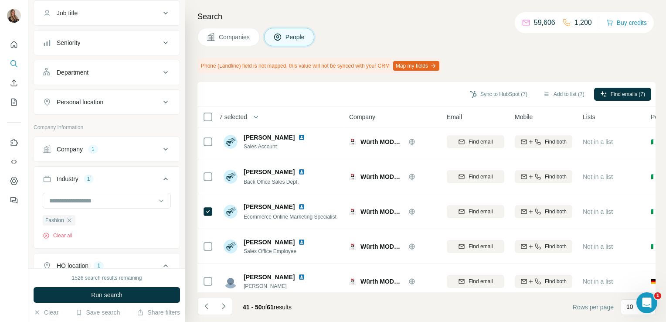
scroll to position [0, 0]
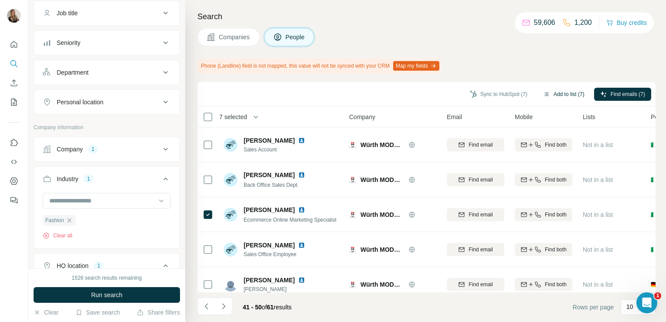
click at [554, 92] on button "Add to list (7)" at bounding box center [564, 94] width 54 height 13
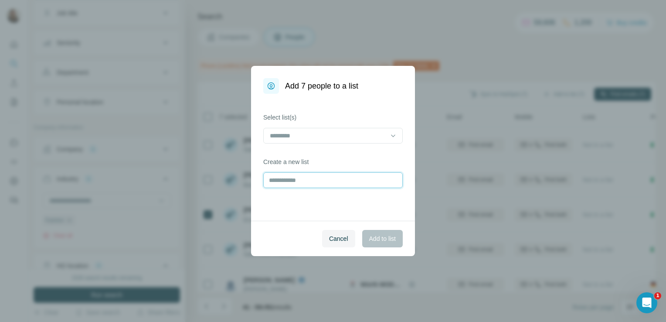
click at [314, 175] on input "text" at bounding box center [332, 180] width 139 height 16
type input "****"
click at [371, 239] on span "Add to list" at bounding box center [382, 238] width 27 height 9
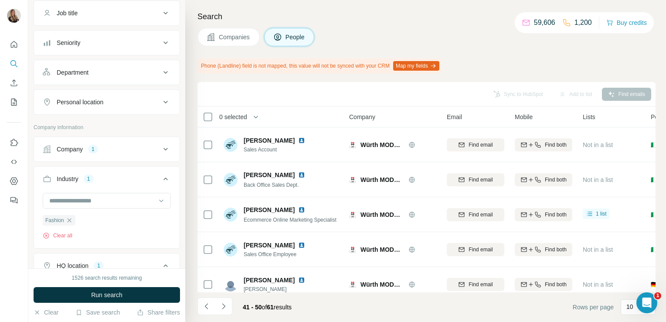
click at [227, 36] on span "Companies" at bounding box center [235, 37] width 32 height 9
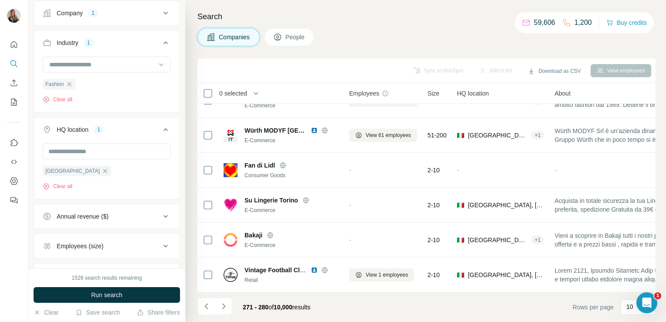
scroll to position [164, 0]
click at [219, 308] on icon "Navigate to next page" at bounding box center [223, 306] width 9 height 9
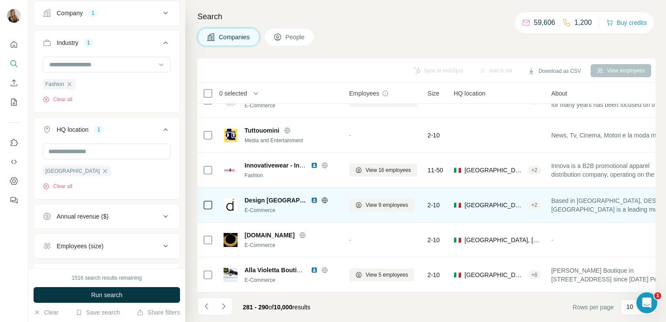
click at [321, 197] on icon at bounding box center [324, 200] width 7 height 7
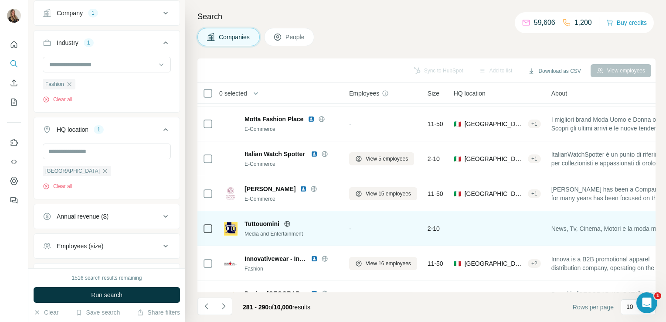
scroll to position [0, 0]
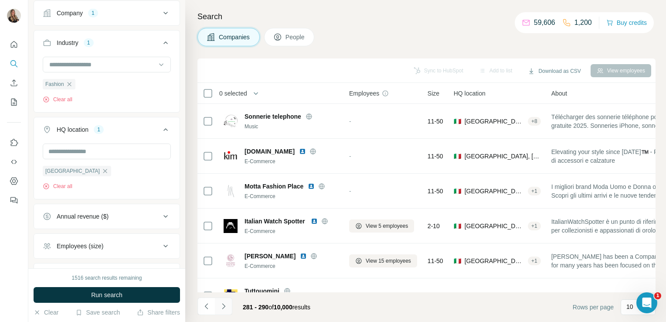
click at [219, 302] on icon "Navigate to next page" at bounding box center [223, 306] width 9 height 9
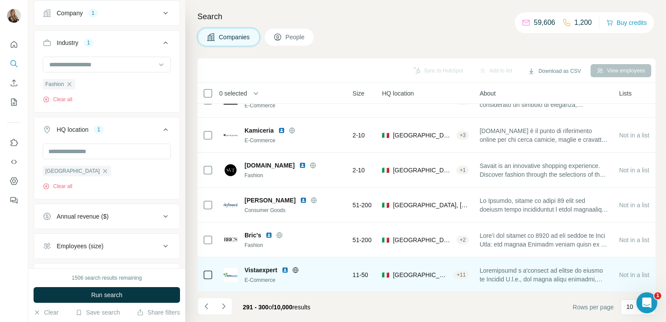
scroll to position [164, 0]
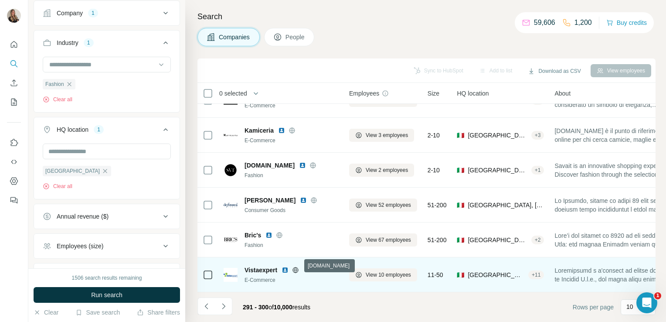
click at [295, 266] on icon at bounding box center [295, 269] width 7 height 7
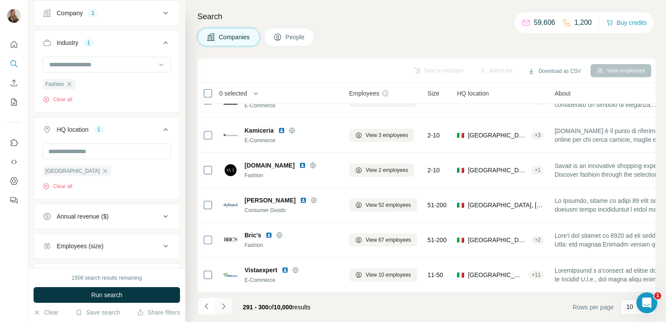
click at [223, 303] on icon "Navigate to next page" at bounding box center [223, 306] width 9 height 9
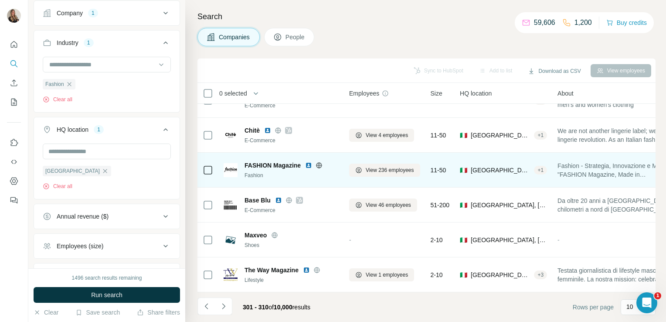
click at [319, 162] on icon at bounding box center [319, 165] width 7 height 7
click at [377, 170] on button "View 236 employees" at bounding box center [384, 169] width 71 height 13
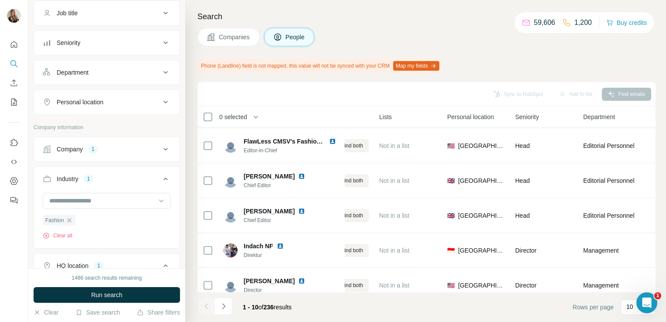
scroll to position [0, 204]
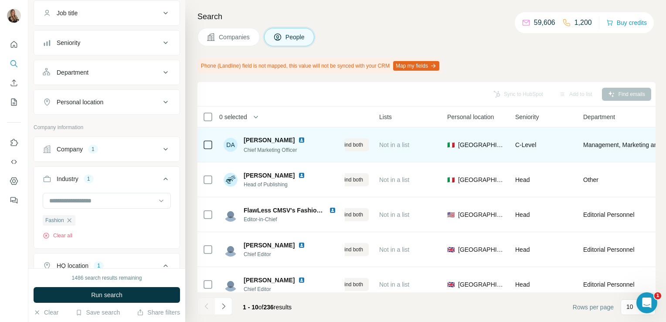
click at [305, 137] on img at bounding box center [301, 139] width 7 height 7
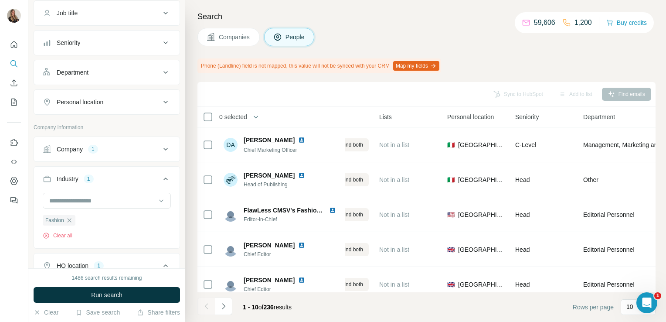
click at [234, 31] on button "Companies" at bounding box center [228, 37] width 62 height 18
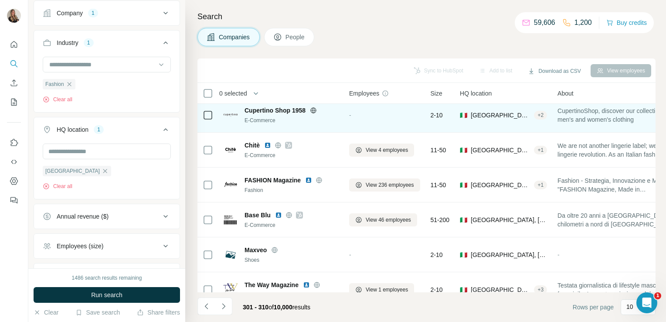
scroll to position [164, 0]
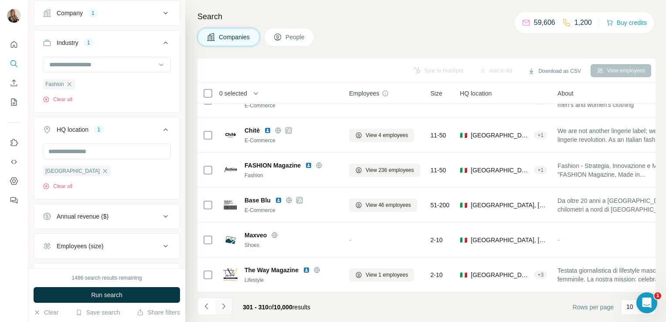
click at [224, 304] on icon "Navigate to next page" at bounding box center [223, 306] width 9 height 9
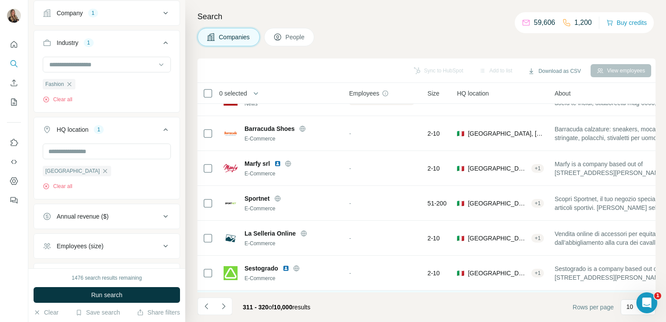
scroll to position [0, 0]
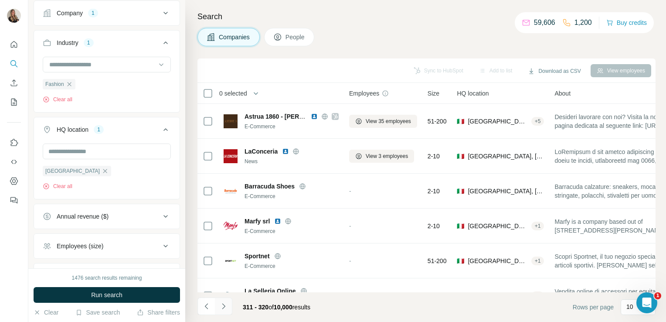
click at [221, 304] on icon "Navigate to next page" at bounding box center [223, 306] width 9 height 9
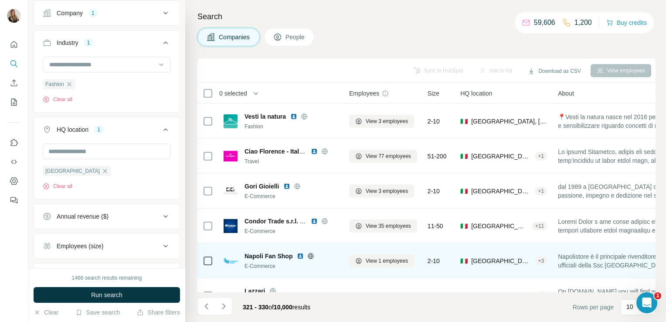
scroll to position [164, 0]
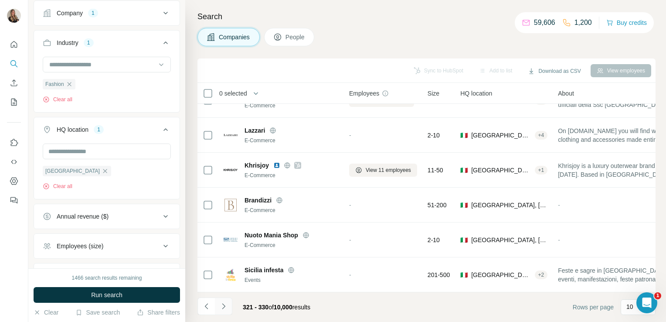
click at [227, 307] on icon "Navigate to next page" at bounding box center [223, 306] width 9 height 9
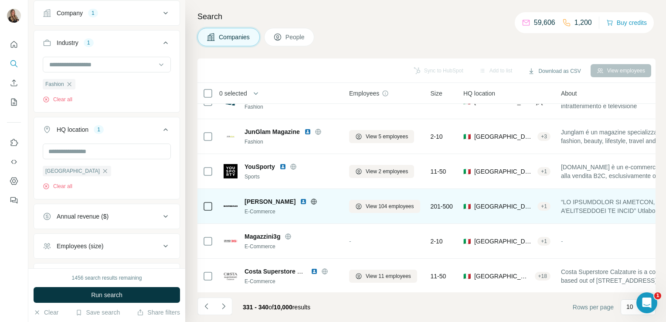
scroll to position [0, 0]
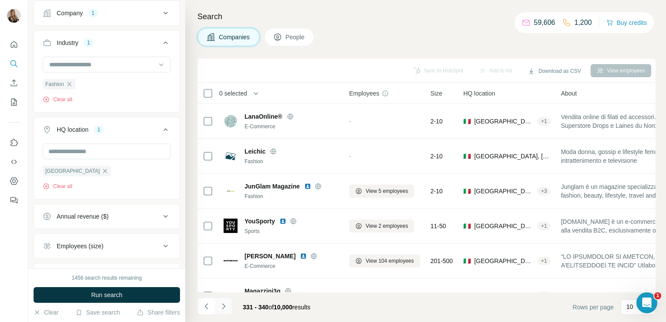
click at [226, 306] on icon "Navigate to next page" at bounding box center [223, 306] width 9 height 9
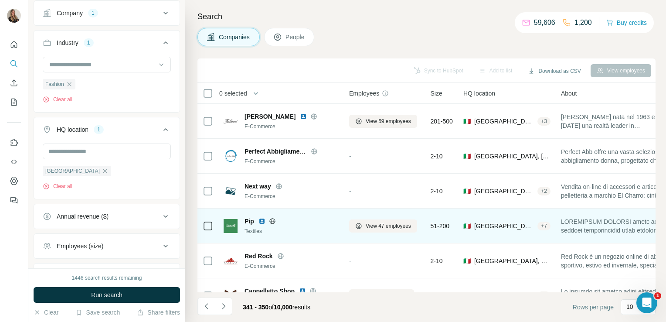
click at [272, 220] on icon at bounding box center [272, 220] width 7 height 7
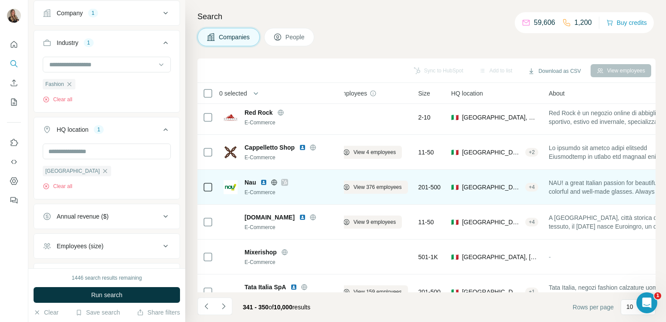
scroll to position [143, 0]
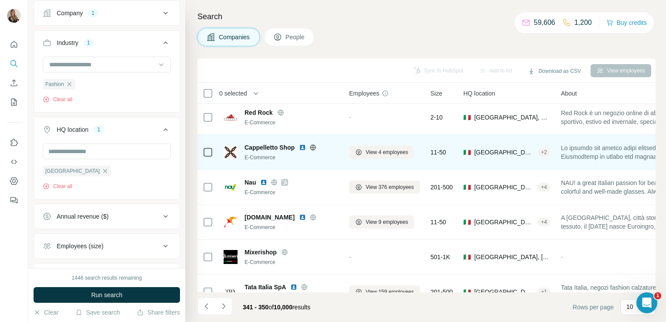
click at [312, 146] on icon at bounding box center [312, 147] width 7 height 7
click at [356, 149] on icon at bounding box center [358, 152] width 7 height 7
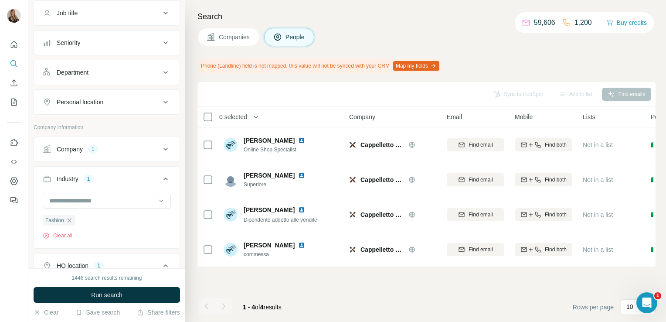
scroll to position [0, 0]
click at [234, 31] on button "Companies" at bounding box center [228, 37] width 62 height 18
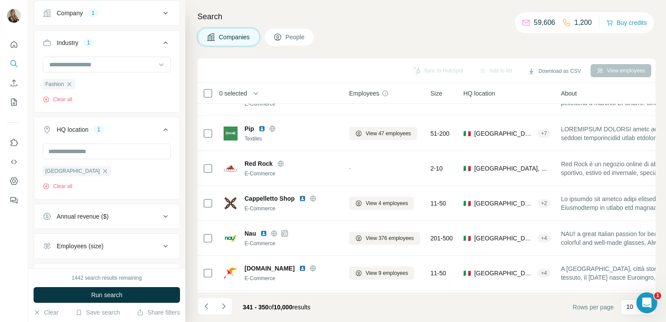
scroll to position [164, 0]
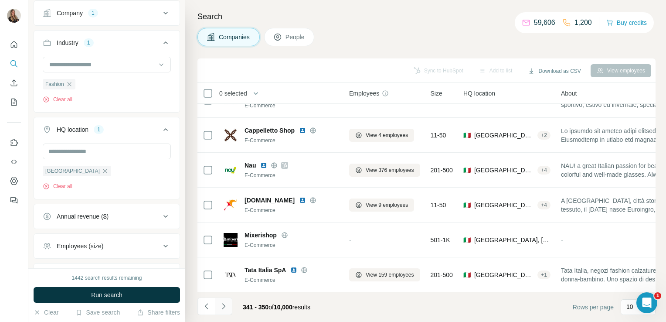
click at [224, 313] on button "Navigate to next page" at bounding box center [223, 305] width 17 height 17
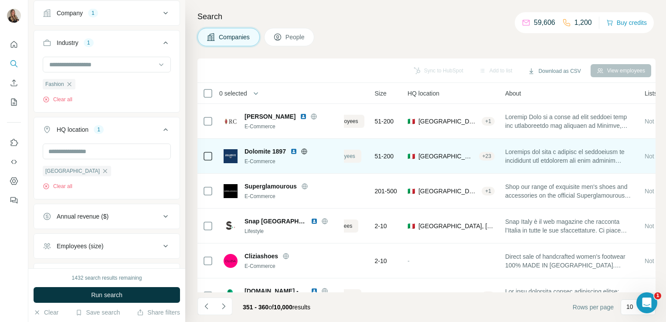
scroll to position [0, 0]
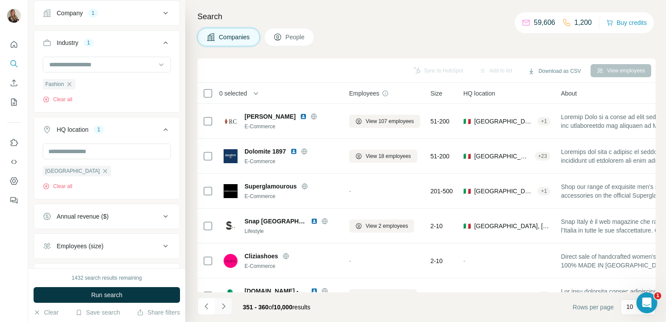
click at [225, 306] on icon "Navigate to next page" at bounding box center [223, 306] width 9 height 9
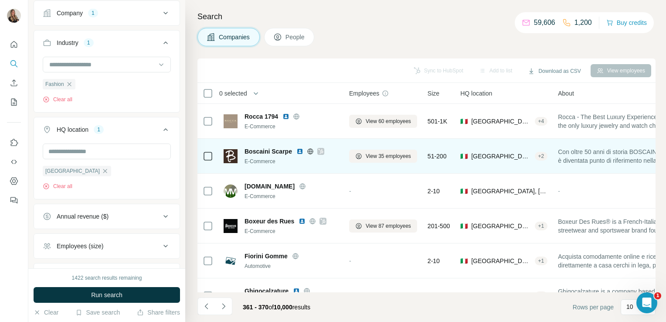
click at [321, 152] on icon at bounding box center [320, 151] width 5 height 5
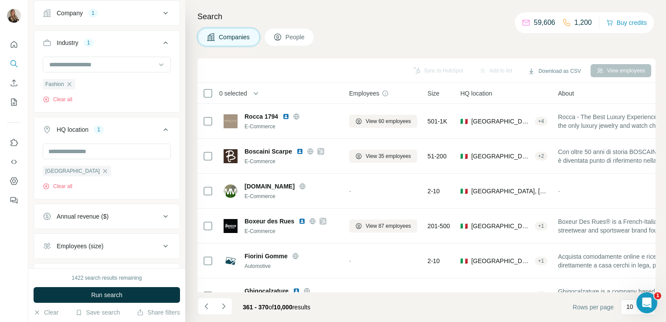
scroll to position [164, 0]
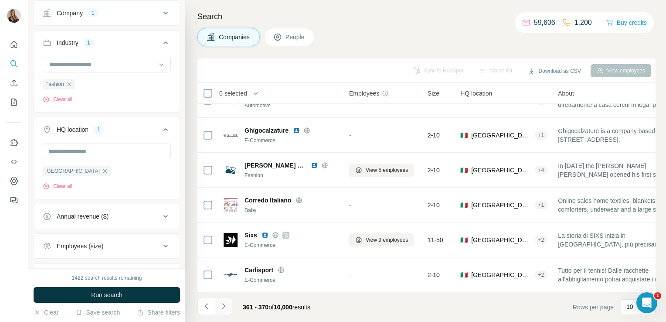
click at [218, 313] on button "Navigate to next page" at bounding box center [223, 305] width 17 height 17
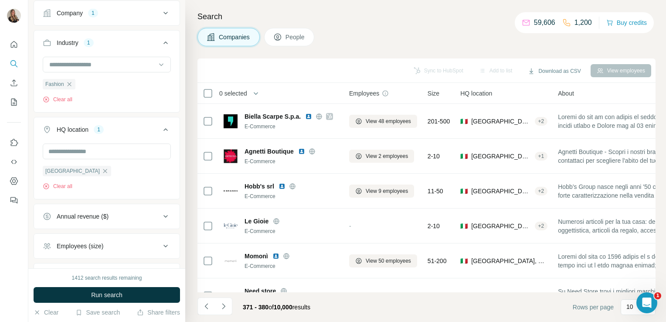
scroll to position [68, 0]
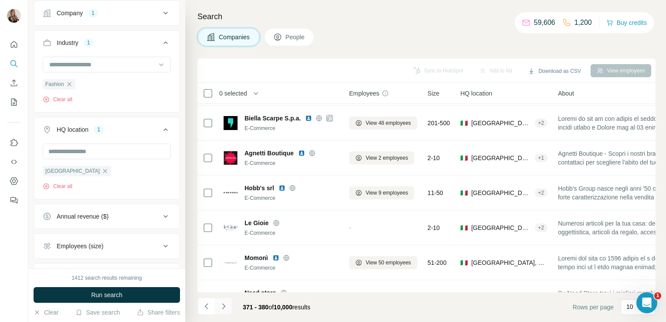
click at [224, 309] on icon "Navigate to next page" at bounding box center [223, 306] width 9 height 9
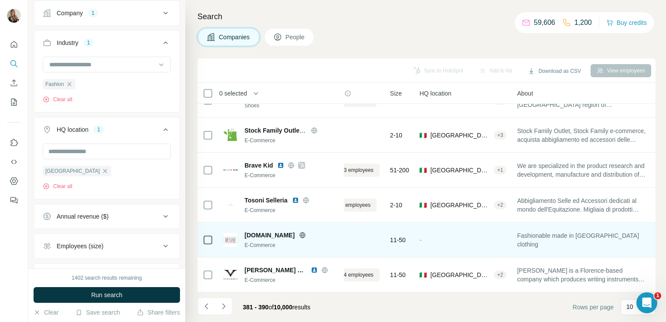
scroll to position [164, 0]
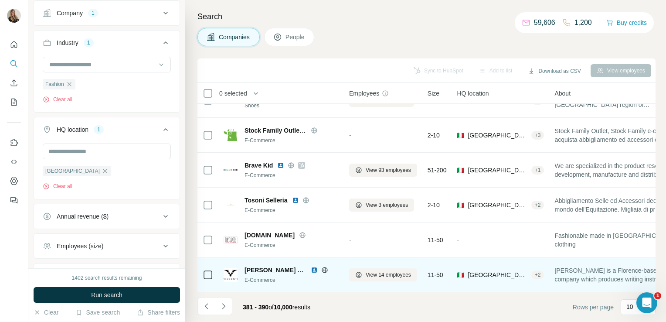
click at [311, 266] on div at bounding box center [325, 269] width 28 height 7
click at [323, 267] on icon at bounding box center [324, 270] width 2 height 6
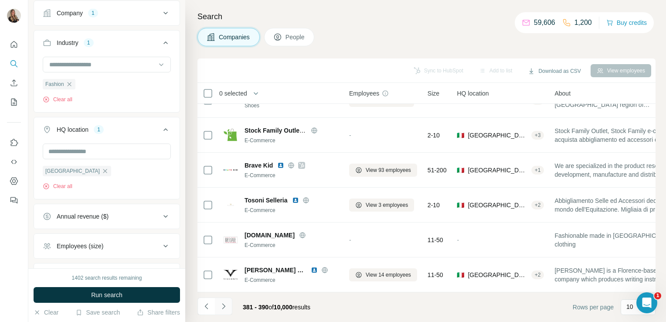
click at [222, 309] on icon "Navigate to next page" at bounding box center [223, 306] width 3 height 6
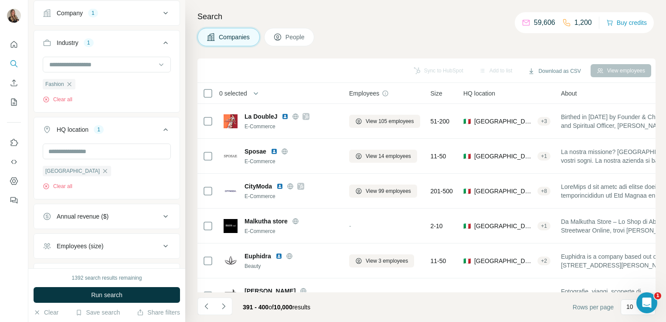
scroll to position [1, 0]
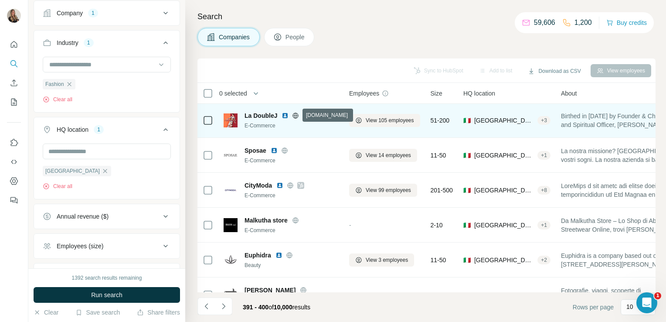
click at [295, 117] on icon at bounding box center [295, 115] width 7 height 7
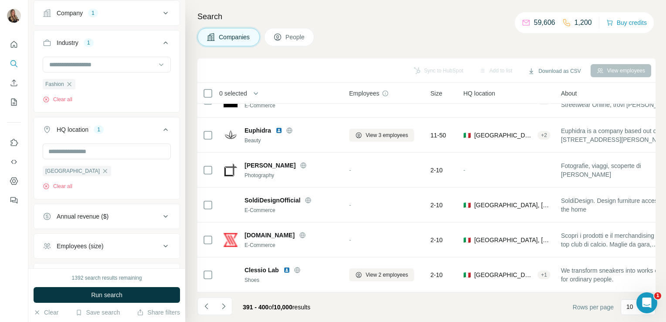
scroll to position [164, 0]
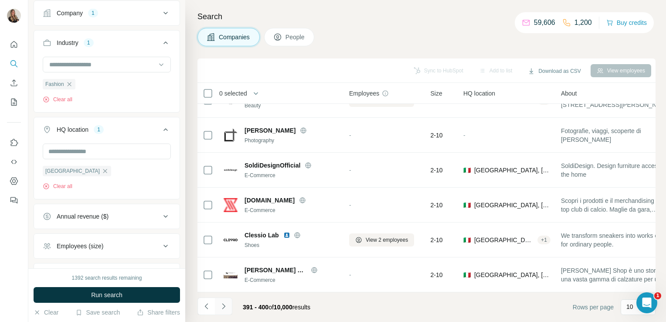
click at [224, 306] on icon "Navigate to next page" at bounding box center [223, 306] width 3 height 6
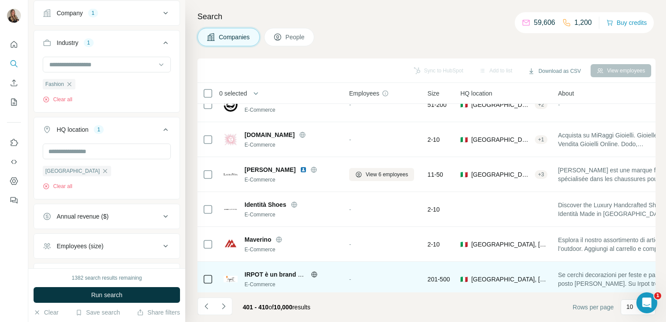
scroll to position [120, 0]
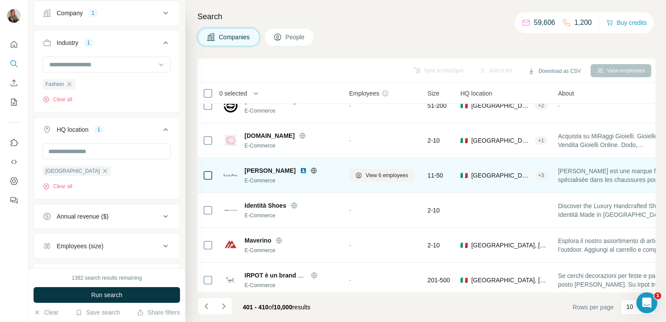
click at [310, 170] on icon at bounding box center [313, 170] width 7 height 7
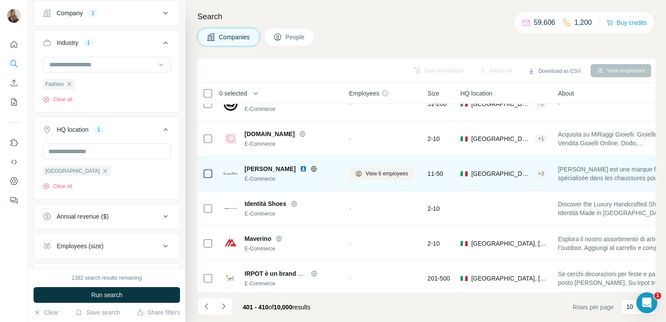
scroll to position [164, 0]
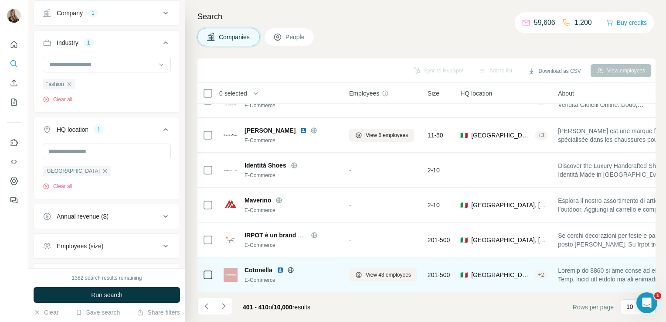
click at [290, 269] on div "Cotonella" at bounding box center [291, 269] width 94 height 9
click at [290, 267] on icon at bounding box center [290, 270] width 2 height 6
click at [373, 271] on span "View 43 employees" at bounding box center [388, 275] width 45 height 8
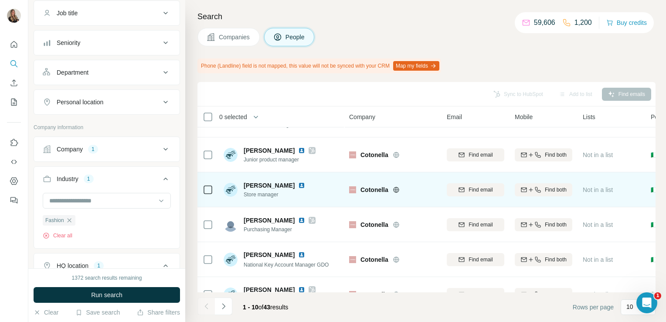
scroll to position [188, 0]
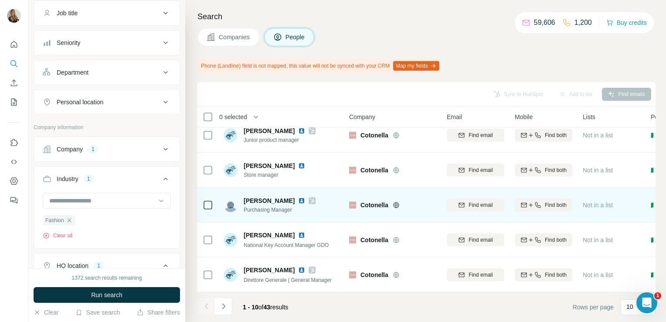
click at [310, 198] on icon at bounding box center [312, 200] width 5 height 5
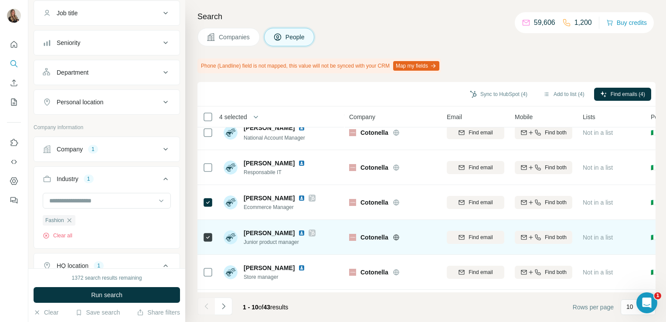
scroll to position [184, 0]
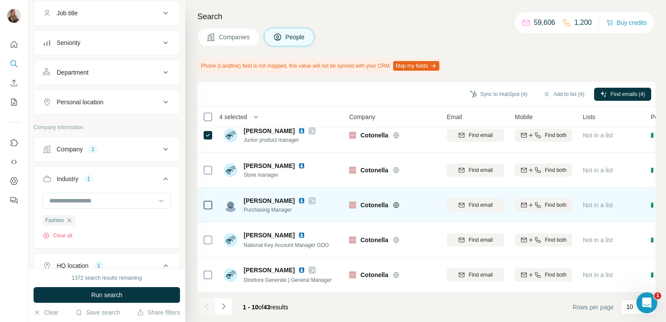
click at [208, 208] on icon at bounding box center [208, 205] width 10 height 10
click at [207, 211] on div at bounding box center [208, 205] width 10 height 24
click at [235, 209] on div "Marco Moreschi Purchasing Manager" at bounding box center [270, 204] width 92 height 17
click at [209, 200] on icon at bounding box center [208, 205] width 10 height 10
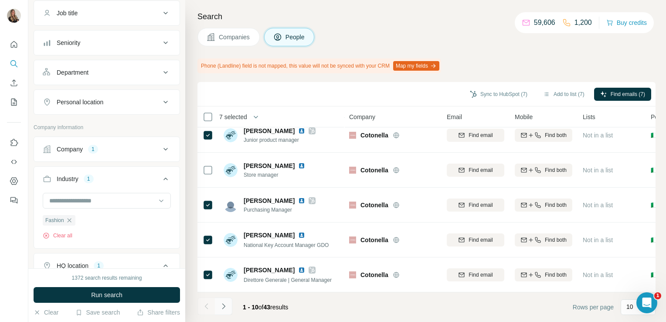
click at [224, 308] on icon "Navigate to next page" at bounding box center [223, 306] width 9 height 9
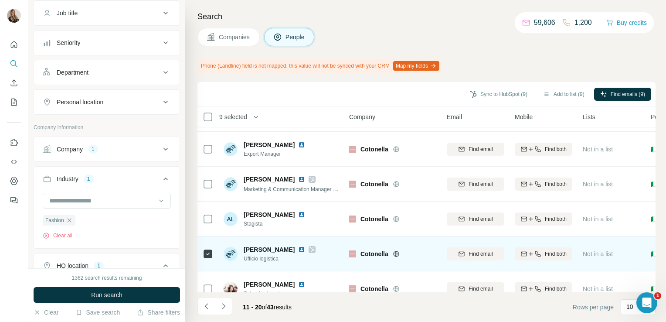
scroll to position [99, 0]
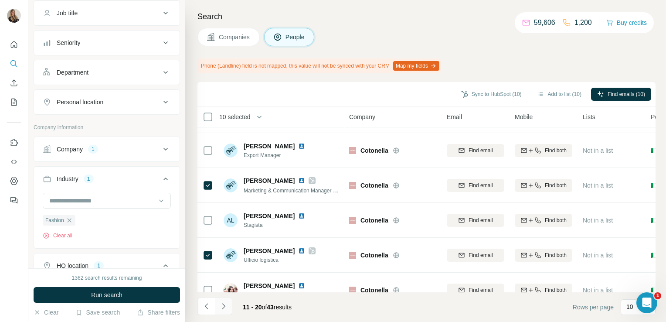
click at [225, 308] on icon "Navigate to next page" at bounding box center [223, 306] width 9 height 9
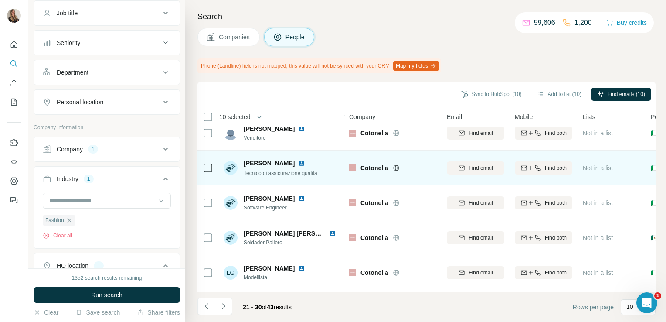
scroll to position [188, 0]
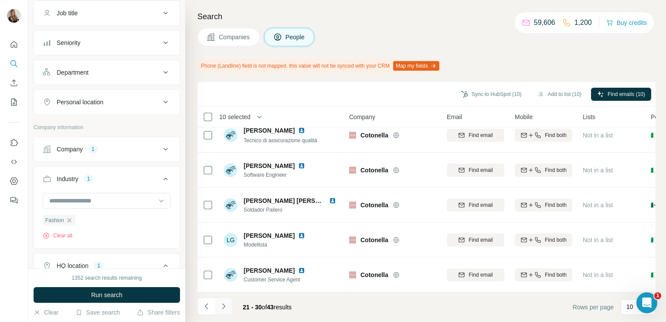
click at [225, 302] on icon "Navigate to next page" at bounding box center [223, 306] width 9 height 9
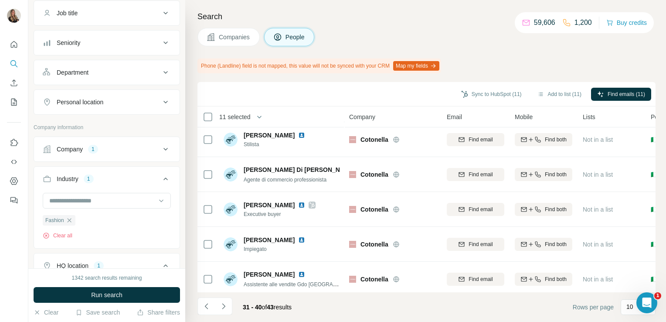
scroll to position [40, 0]
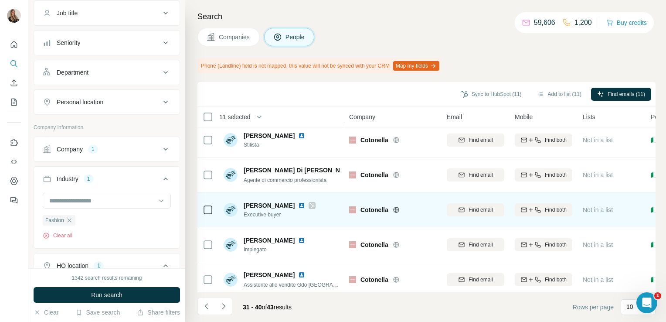
click at [206, 214] on icon at bounding box center [208, 209] width 10 height 10
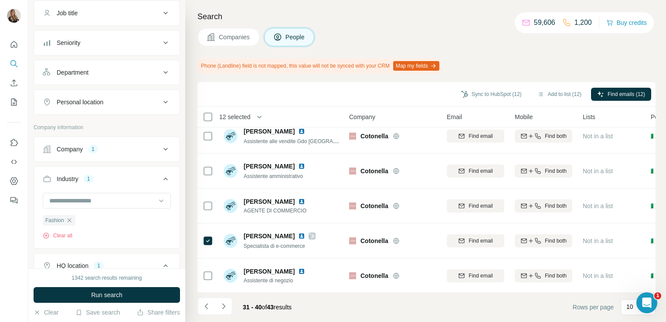
scroll to position [185, 0]
click at [224, 308] on icon "Navigate to next page" at bounding box center [223, 306] width 9 height 9
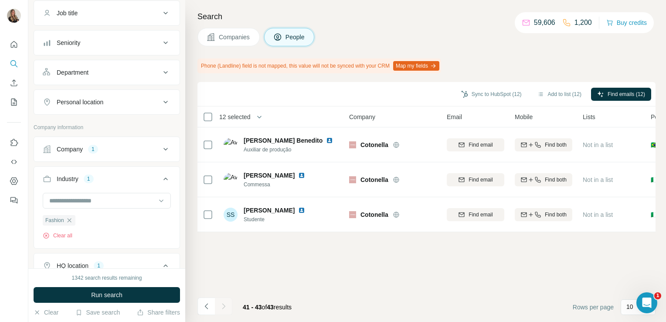
scroll to position [0, 0]
click at [201, 303] on button "Navigate to previous page" at bounding box center [205, 305] width 17 height 17
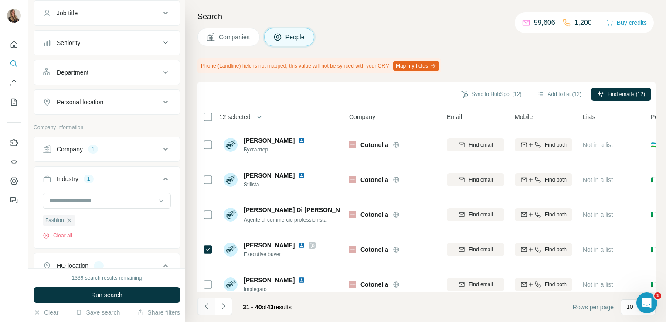
click at [207, 306] on icon "Navigate to previous page" at bounding box center [206, 306] width 9 height 9
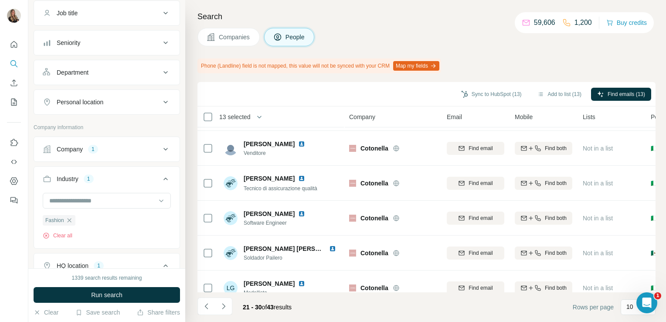
scroll to position [188, 0]
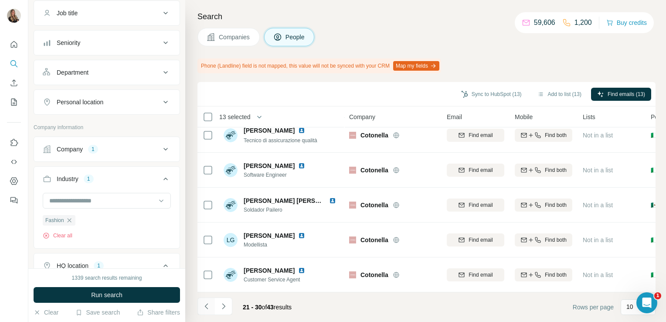
click at [204, 307] on icon "Navigate to previous page" at bounding box center [206, 306] width 9 height 9
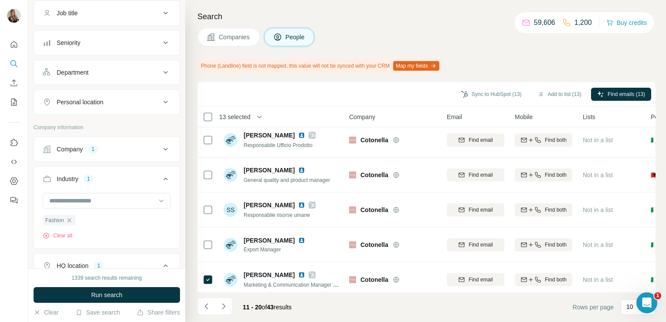
scroll to position [0, 0]
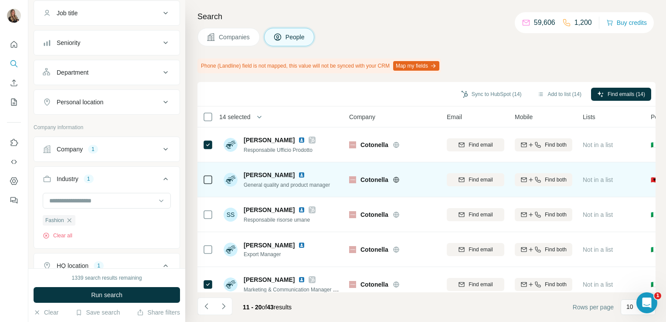
click at [202, 175] on td at bounding box center [207, 179] width 21 height 35
click at [214, 180] on td at bounding box center [207, 179] width 21 height 35
click at [298, 173] on img at bounding box center [301, 174] width 7 height 7
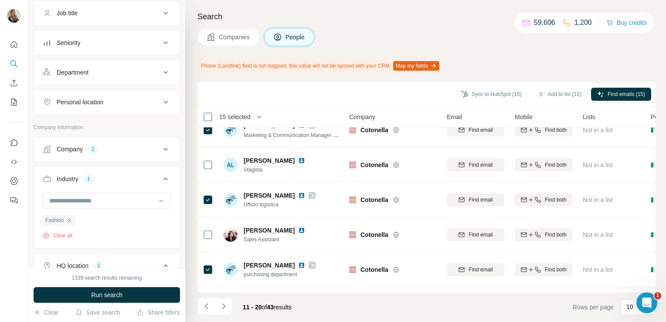
scroll to position [188, 0]
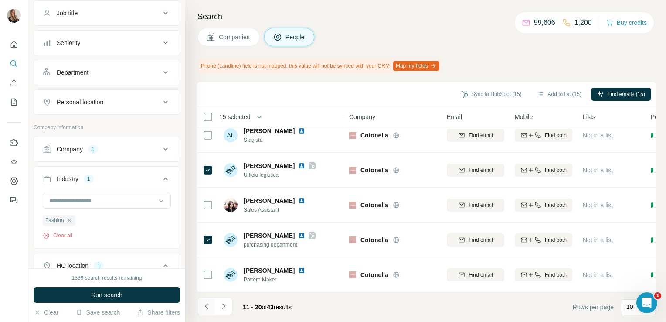
click at [207, 303] on icon "Navigate to previous page" at bounding box center [206, 306] width 9 height 9
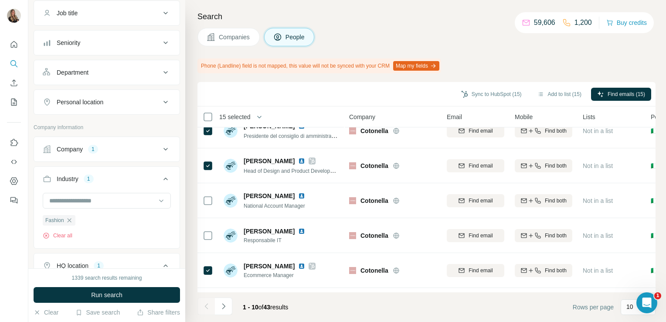
scroll to position [0, 0]
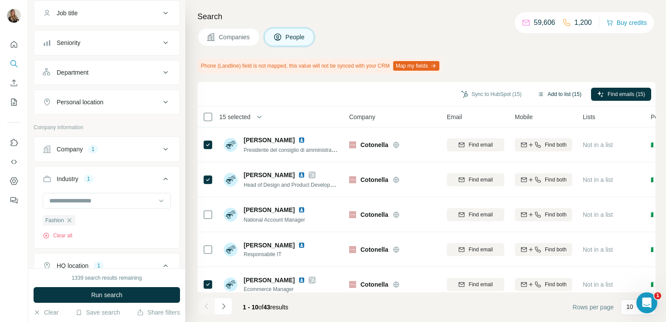
click at [549, 90] on button "Add to list (15)" at bounding box center [559, 94] width 56 height 13
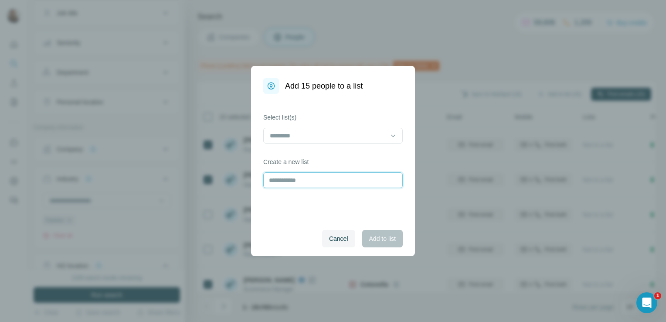
click at [309, 178] on input "text" at bounding box center [332, 180] width 139 height 16
type input "*********"
click at [375, 238] on span "Add to list" at bounding box center [382, 238] width 27 height 9
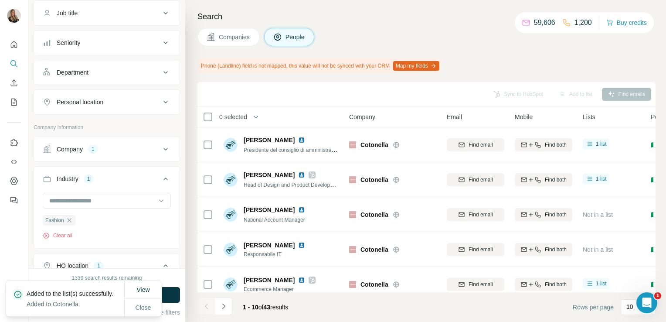
click at [227, 40] on span "Companies" at bounding box center [235, 37] width 32 height 9
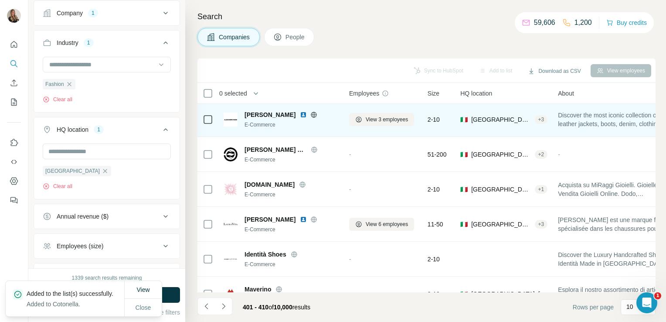
scroll to position [164, 0]
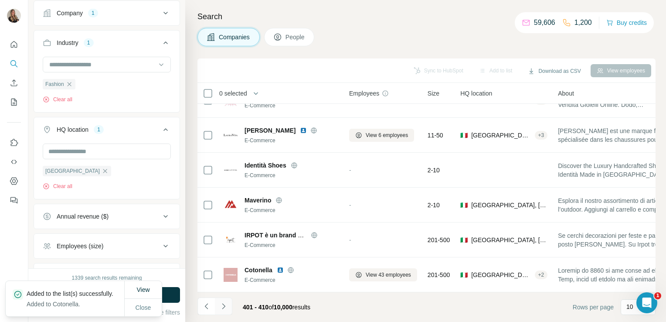
click at [228, 309] on button "Navigate to next page" at bounding box center [223, 305] width 17 height 17
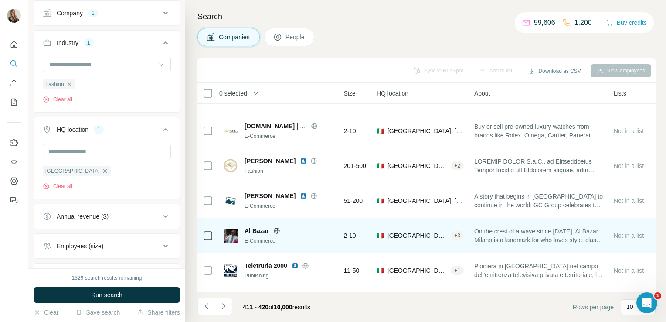
scroll to position [130, 0]
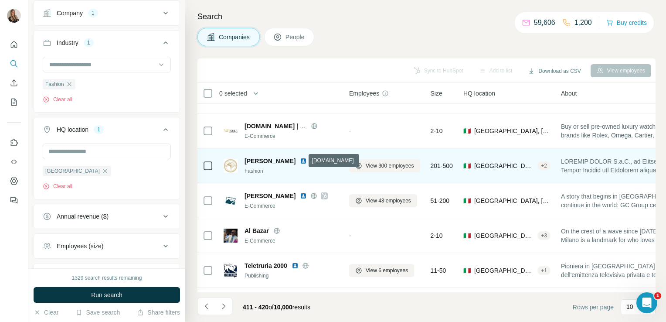
click at [311, 160] on icon at bounding box center [314, 160] width 6 height 0
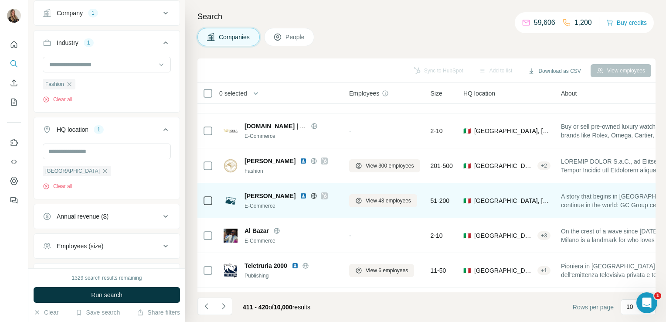
click at [311, 195] on icon at bounding box center [314, 195] width 6 height 0
click at [322, 193] on icon at bounding box center [324, 195] width 5 height 7
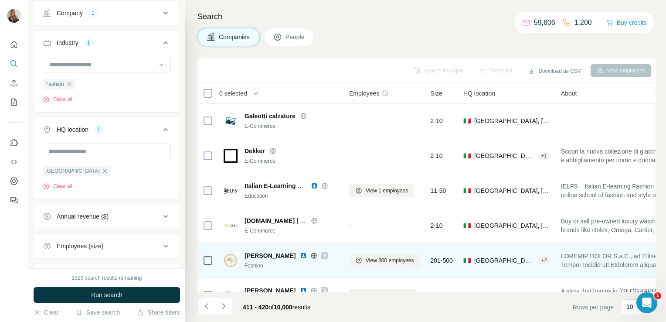
scroll to position [129, 0]
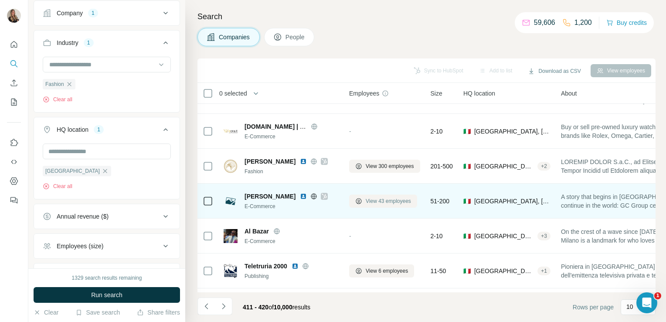
click at [397, 195] on button "View 43 employees" at bounding box center [383, 200] width 68 height 13
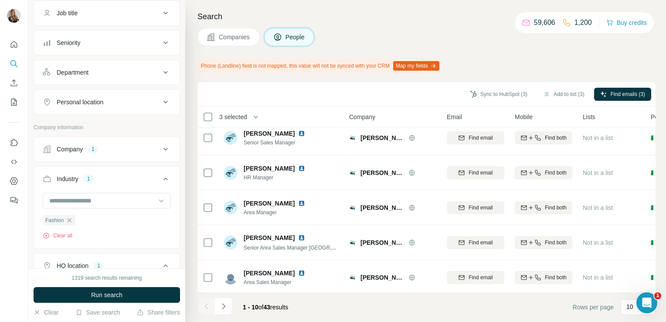
scroll to position [188, 0]
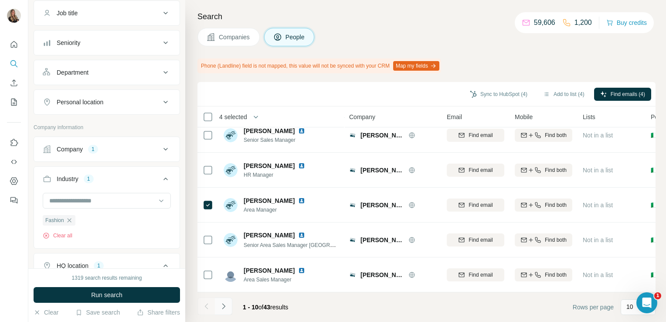
click at [226, 306] on icon "Navigate to next page" at bounding box center [223, 306] width 9 height 9
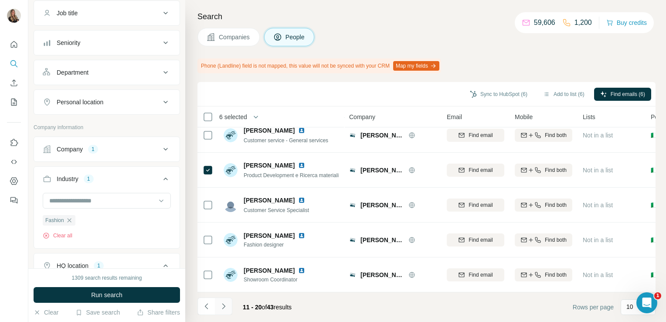
click at [221, 306] on icon "Navigate to next page" at bounding box center [223, 306] width 9 height 9
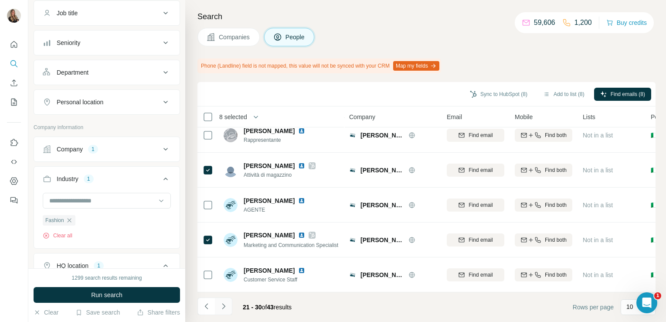
click at [221, 307] on icon "Navigate to next page" at bounding box center [223, 306] width 9 height 9
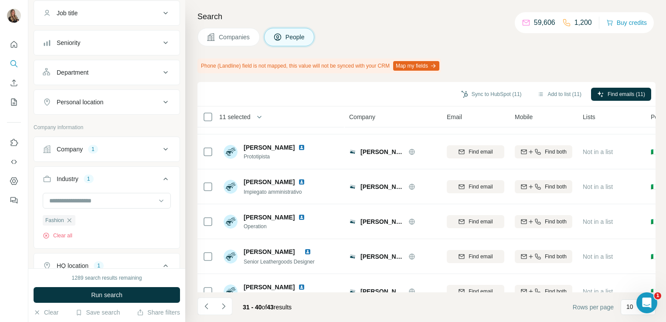
scroll to position [0, 0]
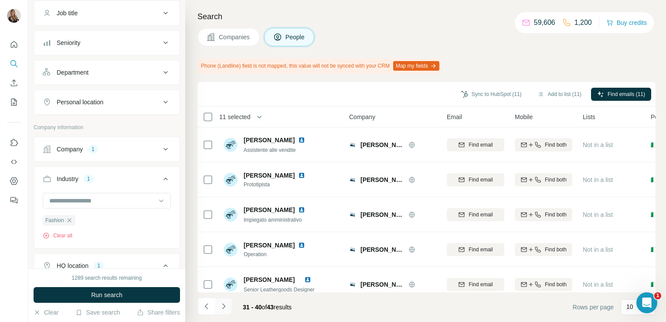
click at [225, 307] on icon "Navigate to next page" at bounding box center [223, 306] width 9 height 9
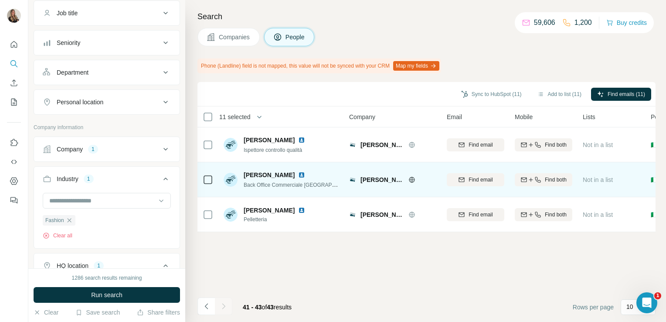
click at [298, 175] on img at bounding box center [301, 174] width 7 height 7
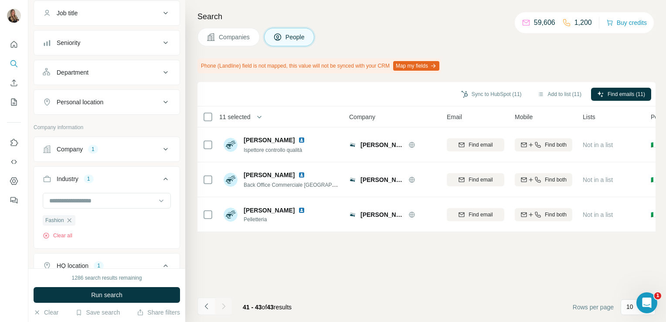
click at [202, 304] on icon "Navigate to previous page" at bounding box center [206, 306] width 9 height 9
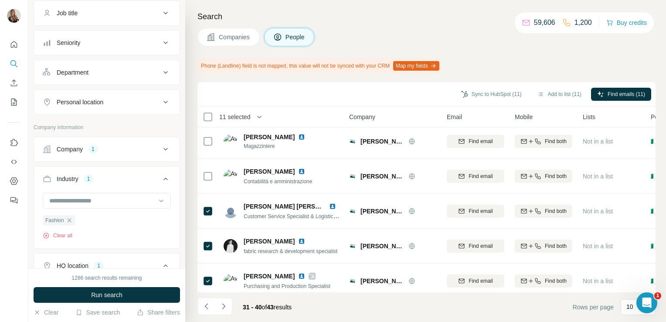
scroll to position [188, 0]
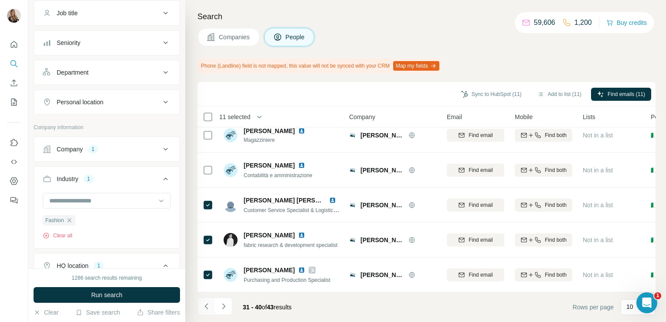
click at [207, 309] on icon "Navigate to previous page" at bounding box center [206, 306] width 9 height 9
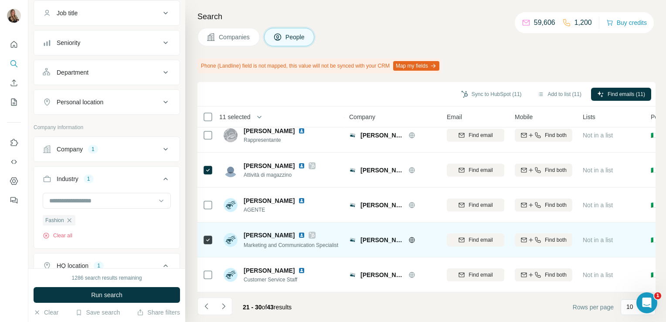
click at [298, 231] on img at bounding box center [301, 234] width 7 height 7
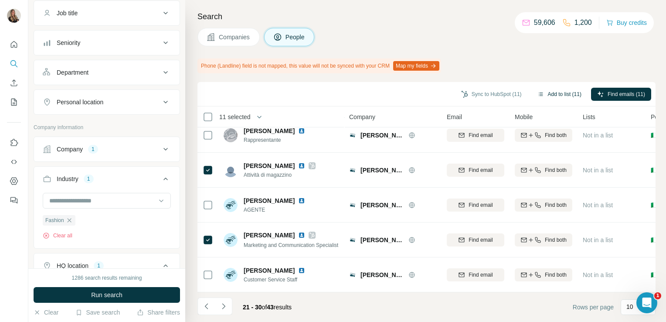
click at [554, 95] on button "Add to list (11)" at bounding box center [559, 94] width 56 height 13
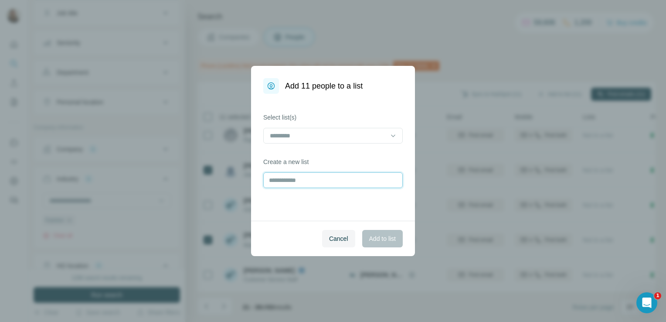
click at [277, 180] on input "text" at bounding box center [332, 180] width 139 height 16
type input "**********"
click at [388, 242] on span "Add to list" at bounding box center [382, 238] width 27 height 9
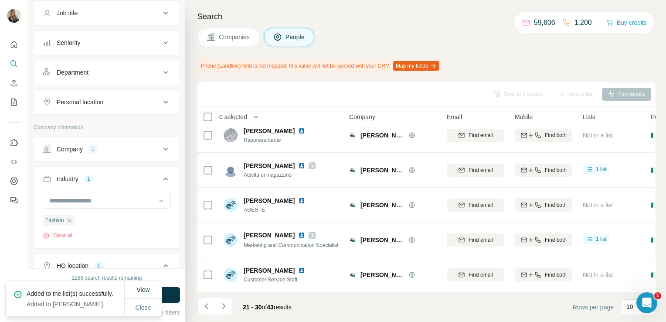
click at [235, 45] on button "Companies" at bounding box center [228, 37] width 62 height 18
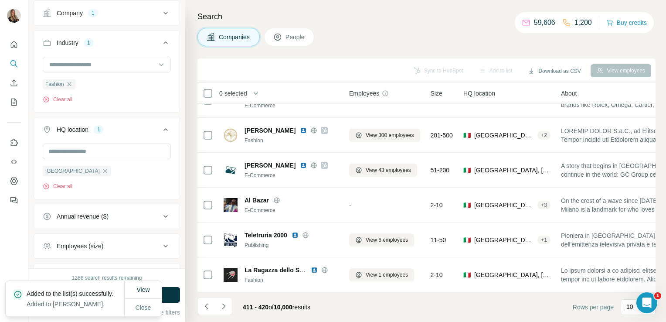
scroll to position [164, 0]
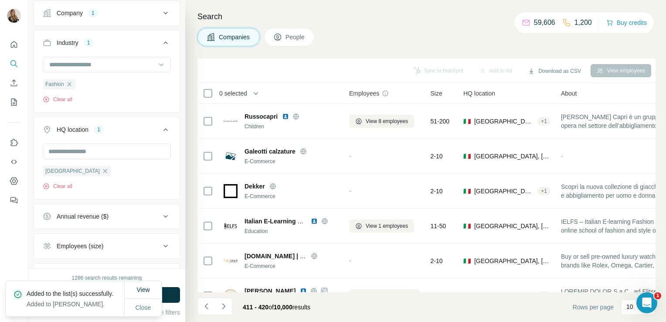
scroll to position [164, 0]
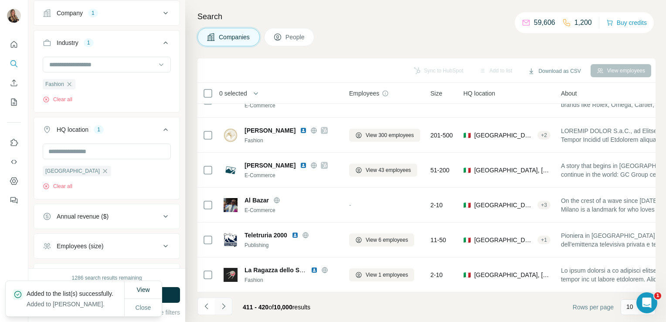
click at [219, 308] on icon "Navigate to next page" at bounding box center [223, 306] width 9 height 9
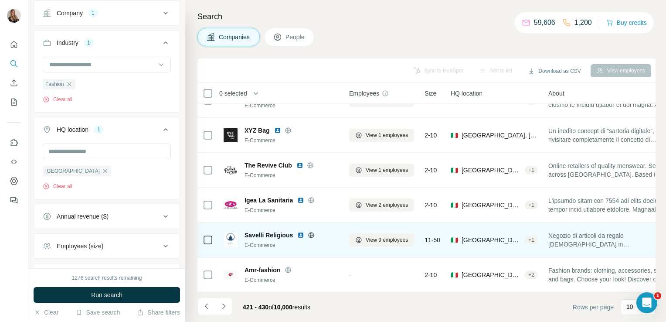
click at [309, 232] on icon at bounding box center [312, 235] width 6 height 6
click at [364, 235] on button "View 9 employees" at bounding box center [381, 239] width 65 height 13
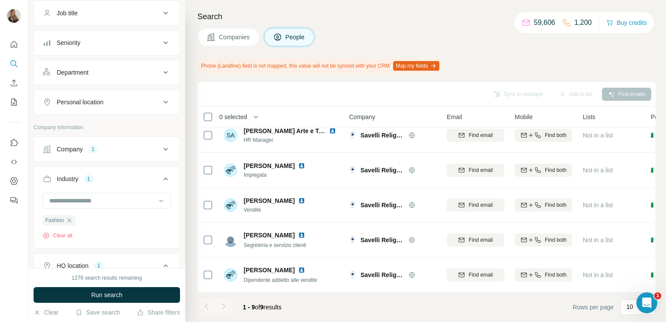
scroll to position [153, 0]
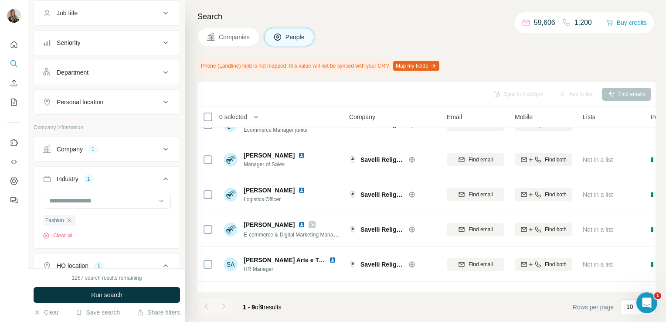
scroll to position [20, 0]
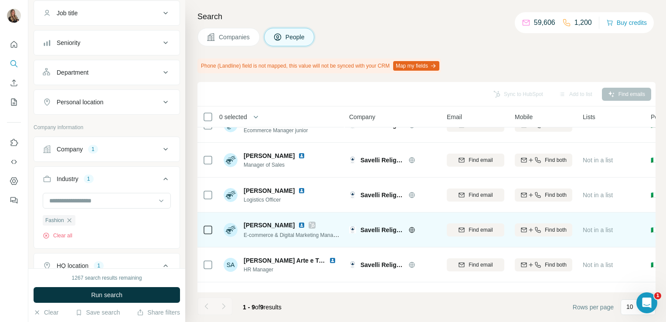
click at [309, 225] on icon at bounding box center [311, 224] width 5 height 7
click at [298, 224] on img at bounding box center [301, 224] width 7 height 7
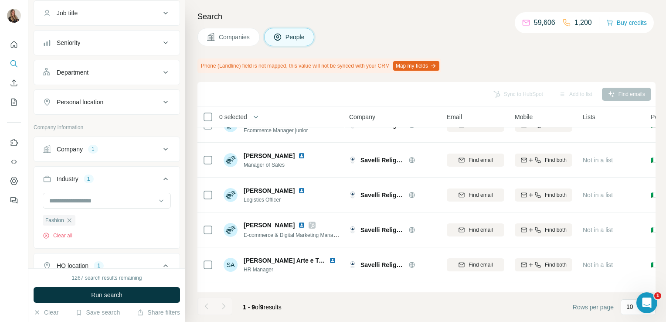
click at [240, 33] on span "Companies" at bounding box center [235, 37] width 32 height 9
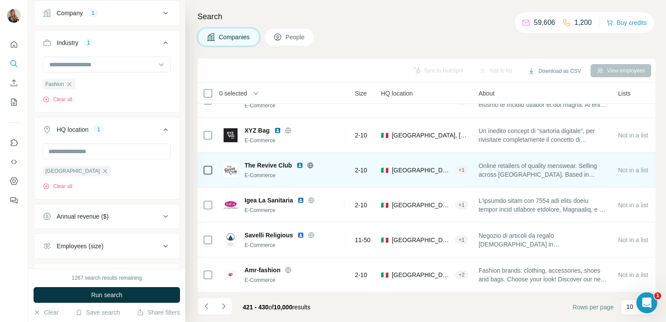
scroll to position [164, 0]
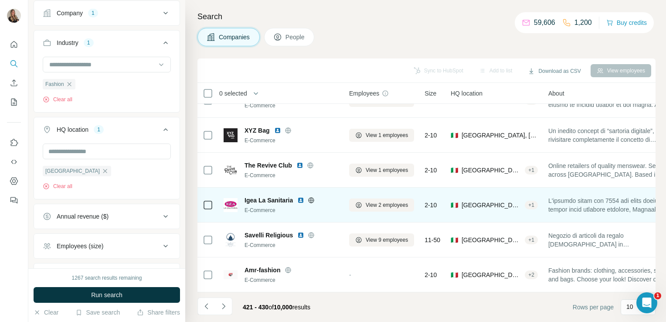
click at [311, 198] on icon at bounding box center [311, 200] width 2 height 6
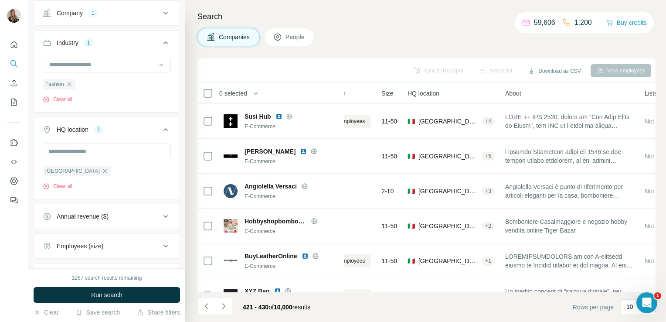
scroll to position [0, 0]
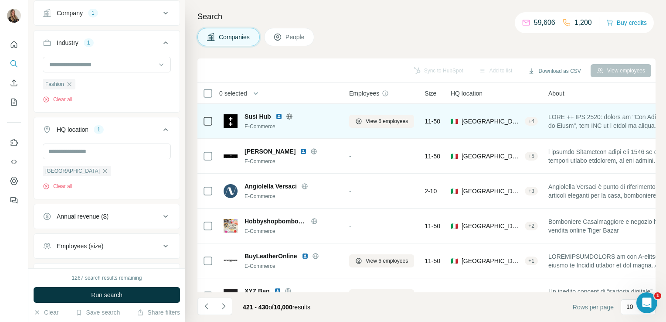
click at [287, 115] on icon at bounding box center [289, 116] width 7 height 7
click at [287, 114] on icon at bounding box center [289, 116] width 6 height 6
click at [364, 123] on button "View 6 employees" at bounding box center [381, 121] width 65 height 13
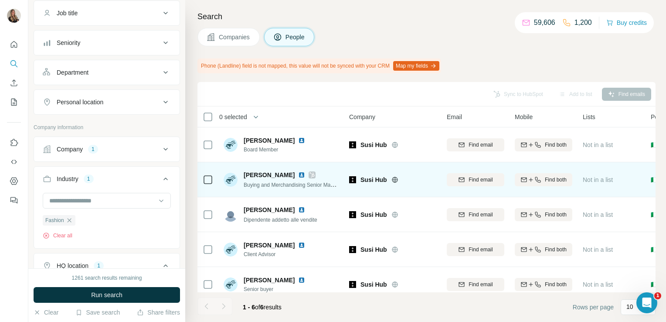
click at [309, 173] on icon at bounding box center [311, 174] width 5 height 7
click at [298, 173] on img at bounding box center [301, 174] width 7 height 7
click at [293, 164] on td "Giulia Moretti Buying and Merchandising Senior Manager" at bounding box center [281, 179] width 126 height 35
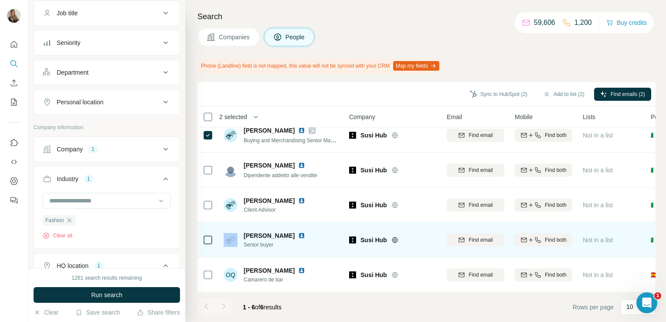
click at [207, 237] on div at bounding box center [208, 239] width 10 height 24
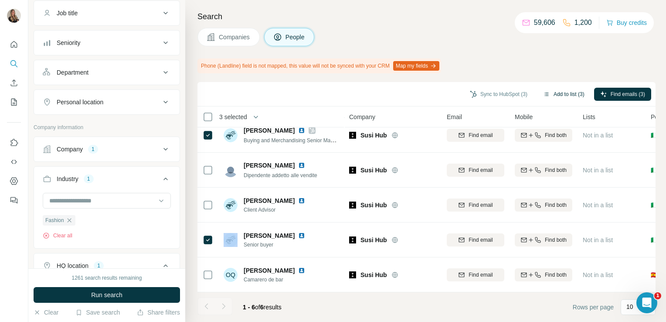
click at [553, 93] on button "Add to list (3)" at bounding box center [564, 94] width 54 height 13
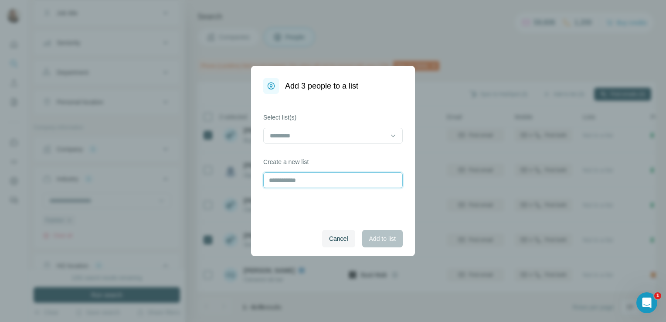
click at [341, 177] on input "text" at bounding box center [332, 180] width 139 height 16
type input "********"
click at [384, 238] on span "Add to list" at bounding box center [382, 238] width 27 height 9
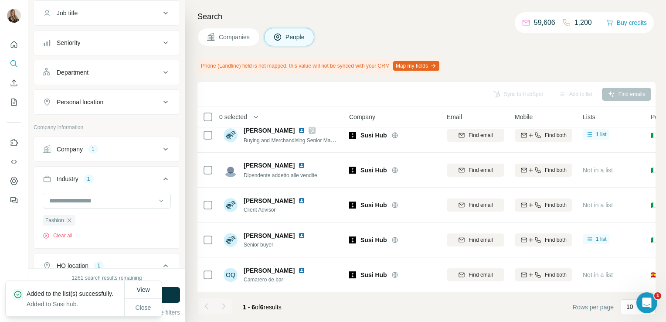
click at [229, 39] on span "Companies" at bounding box center [235, 37] width 32 height 9
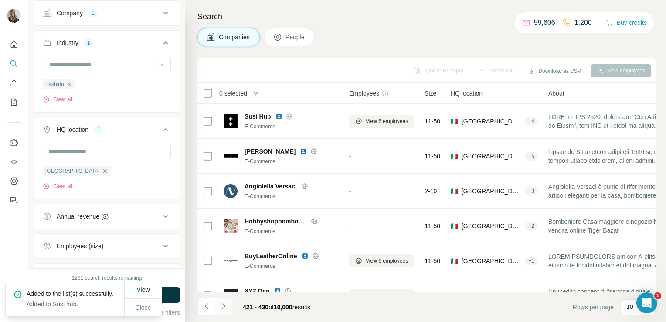
click at [227, 302] on icon "Navigate to next page" at bounding box center [223, 306] width 9 height 9
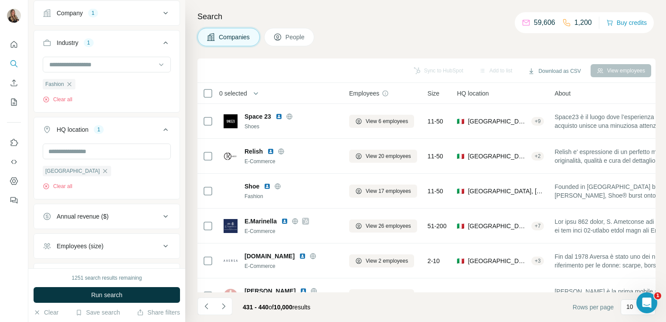
click at [489, 18] on h4 "Search" at bounding box center [426, 16] width 458 height 12
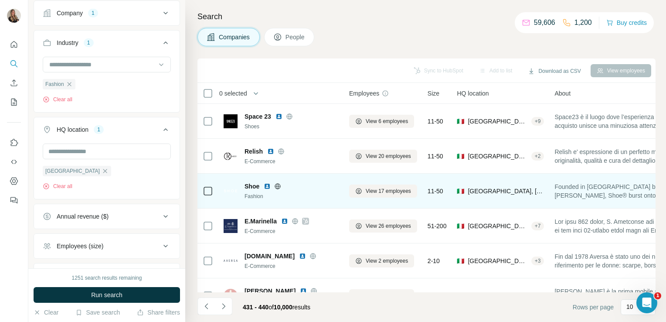
click at [275, 183] on icon at bounding box center [277, 186] width 7 height 7
click at [382, 186] on button "View 17 employees" at bounding box center [383, 190] width 68 height 13
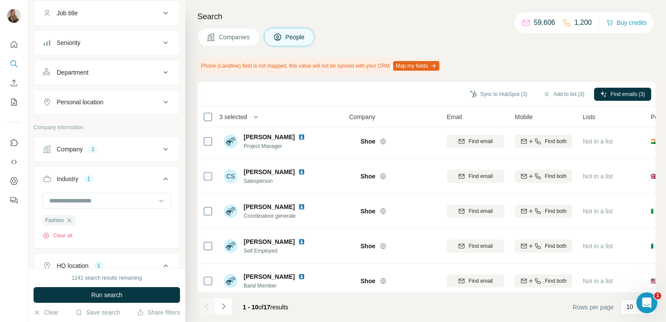
scroll to position [144, 0]
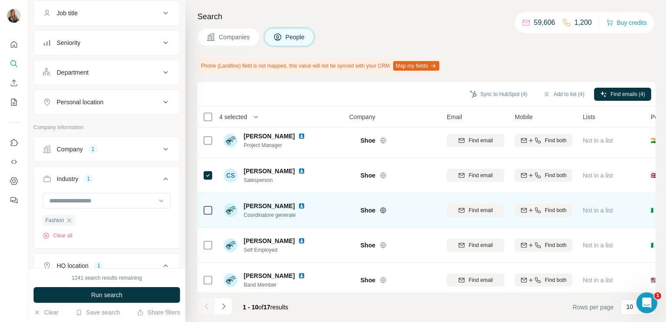
click at [206, 214] on icon at bounding box center [208, 210] width 10 height 10
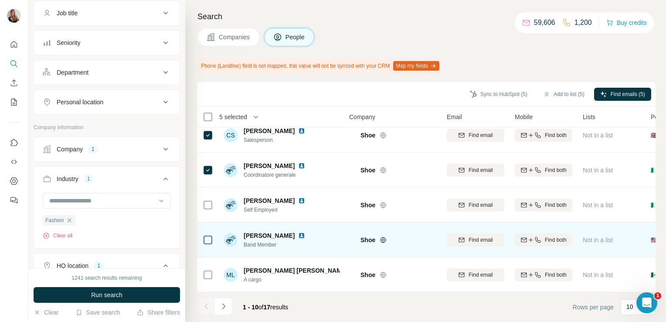
click at [302, 232] on img at bounding box center [301, 235] width 7 height 7
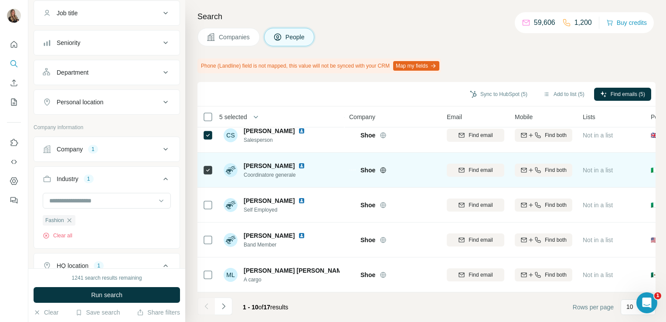
scroll to position [0, 0]
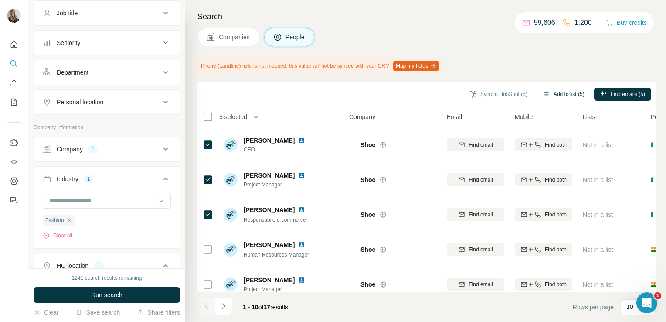
click at [558, 92] on button "Add to list (5)" at bounding box center [564, 94] width 54 height 13
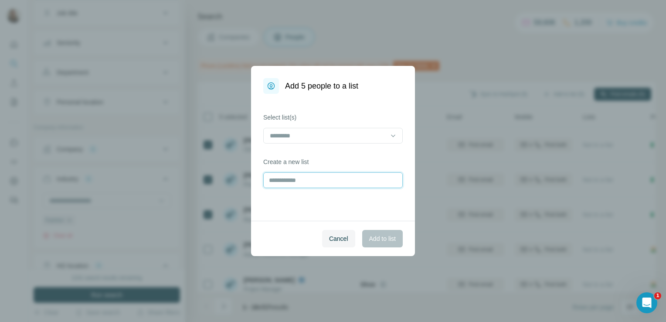
click at [340, 179] on input "text" at bounding box center [332, 180] width 139 height 16
type input "****"
click at [380, 237] on span "Add to list" at bounding box center [382, 238] width 27 height 9
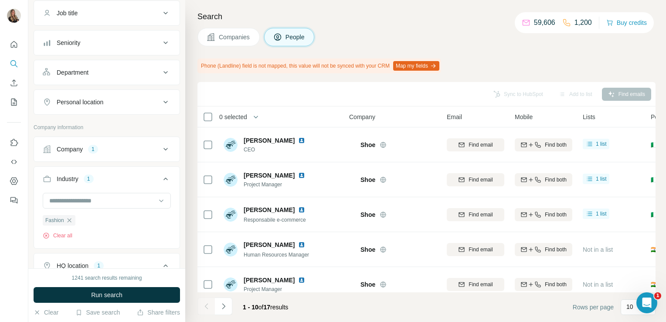
click at [232, 36] on span "Companies" at bounding box center [235, 37] width 32 height 9
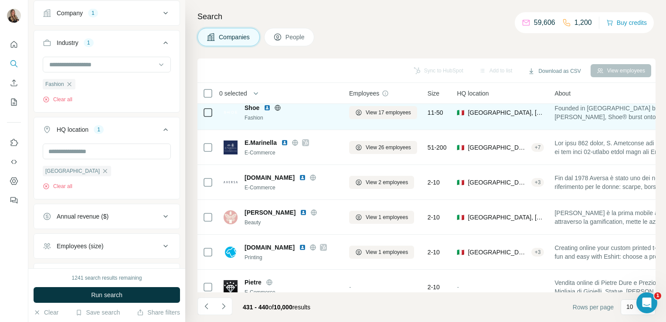
scroll to position [164, 0]
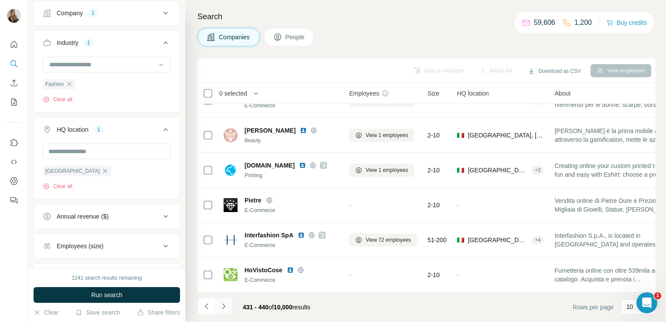
click at [225, 299] on button "Navigate to next page" at bounding box center [223, 305] width 17 height 17
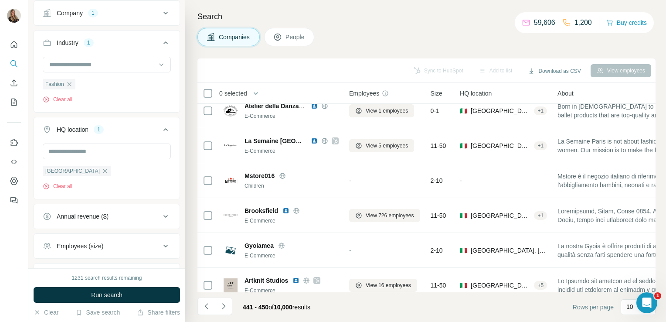
scroll to position [0, 0]
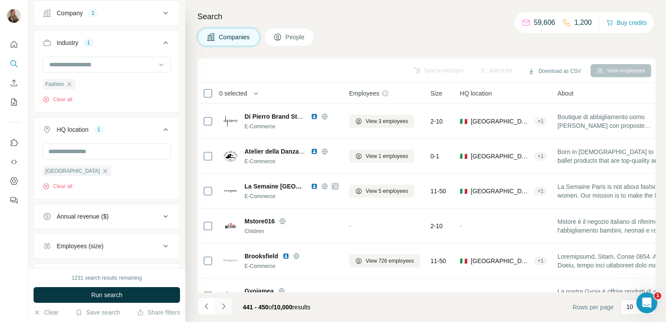
click at [225, 305] on icon "Navigate to next page" at bounding box center [223, 306] width 9 height 9
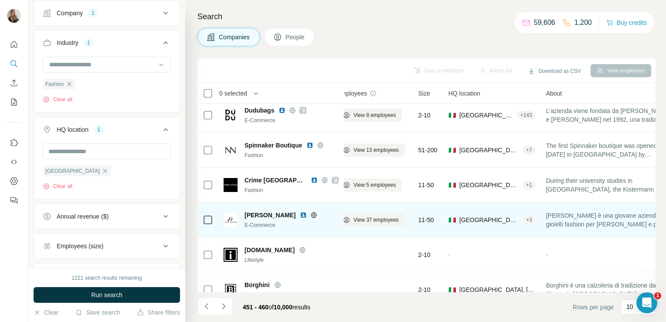
scroll to position [6, 0]
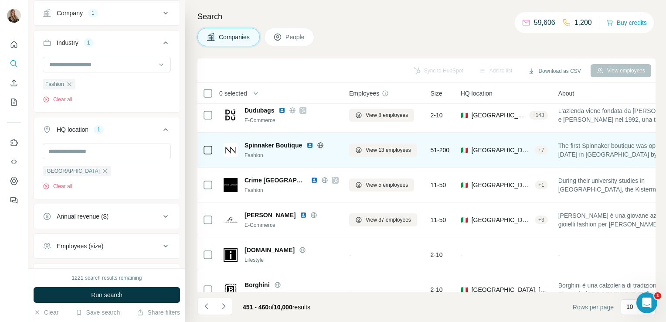
click at [319, 143] on icon at bounding box center [320, 145] width 7 height 7
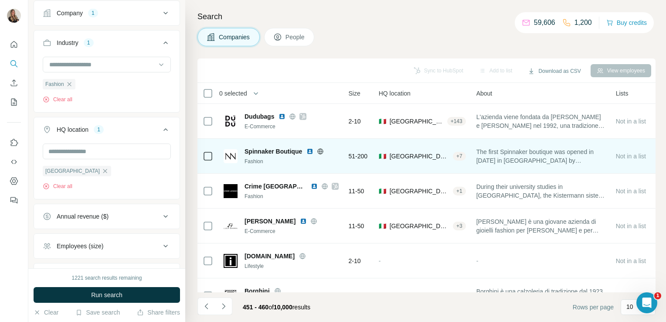
scroll to position [0, 0]
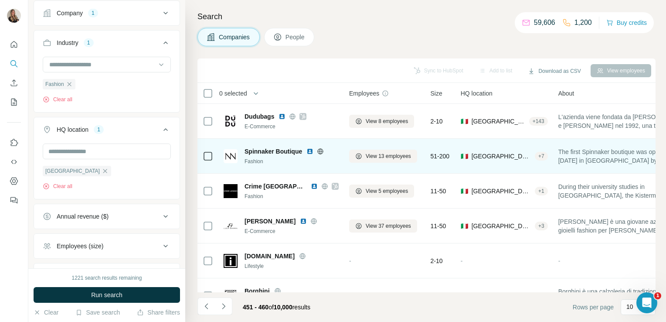
click at [321, 150] on icon at bounding box center [320, 151] width 7 height 7
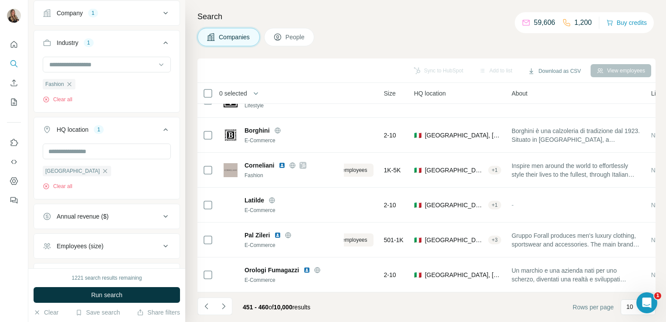
scroll to position [164, 0]
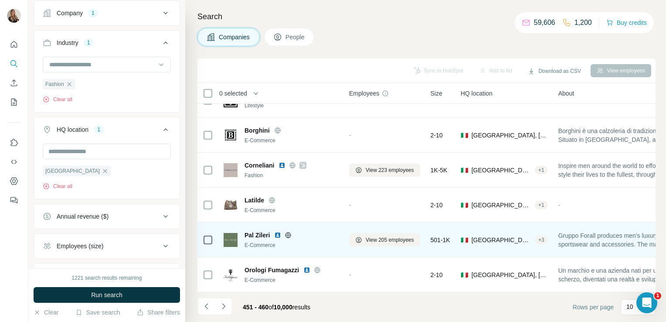
click at [289, 231] on icon at bounding box center [288, 234] width 7 height 7
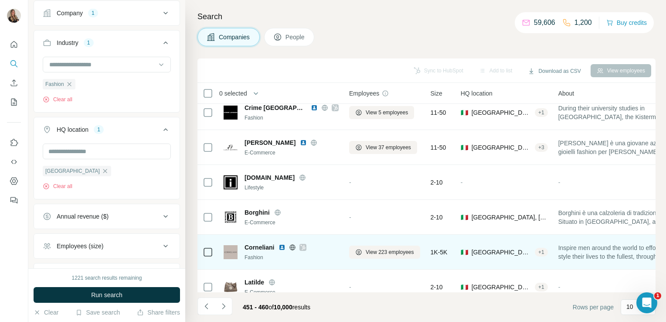
scroll to position [0, 0]
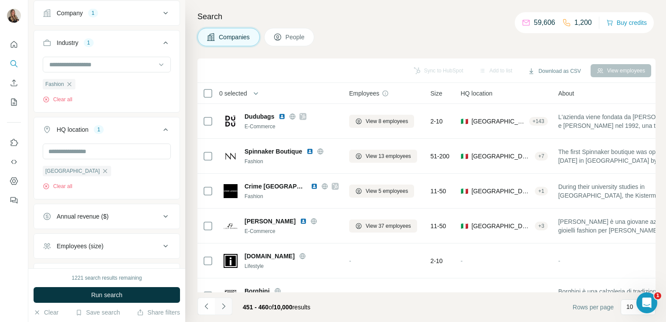
click at [221, 308] on icon "Navigate to next page" at bounding box center [223, 306] width 9 height 9
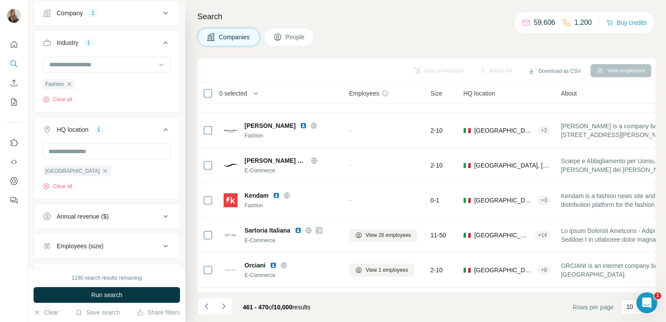
scroll to position [164, 0]
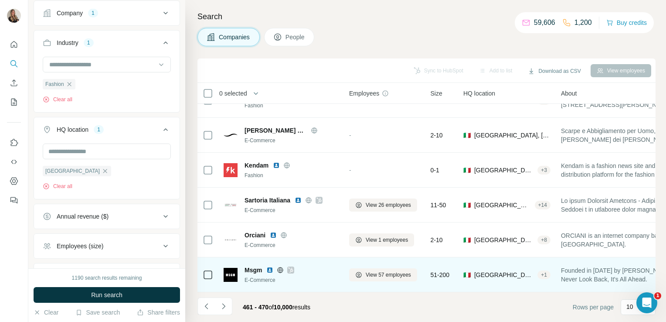
click at [280, 267] on icon at bounding box center [280, 270] width 2 height 6
click at [291, 266] on icon at bounding box center [290, 269] width 5 height 7
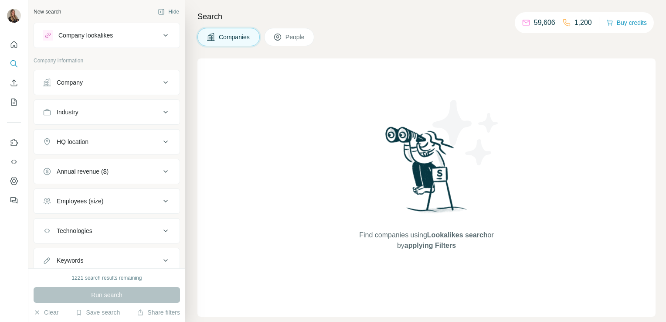
click at [81, 77] on button "Company" at bounding box center [107, 82] width 146 height 21
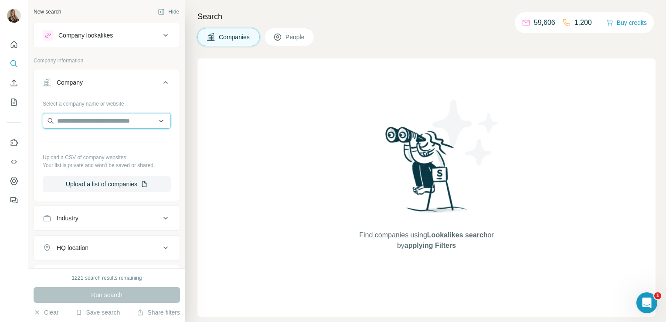
click at [78, 116] on input "text" at bounding box center [107, 121] width 128 height 16
paste input "**********"
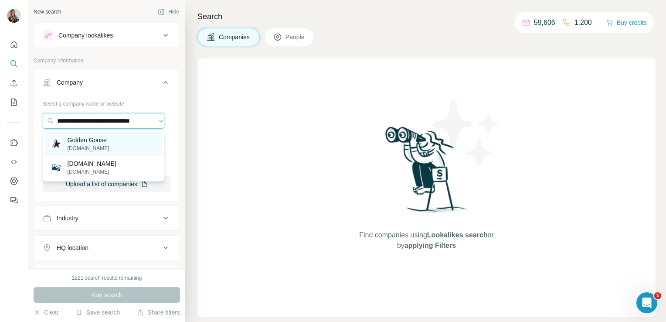
type input "**********"
click at [83, 145] on p "[DOMAIN_NAME]" at bounding box center [89, 148] width 42 height 8
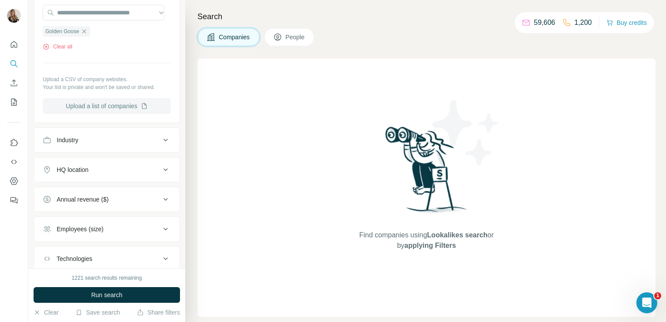
scroll to position [108, 0]
click at [96, 166] on div "HQ location" at bounding box center [102, 169] width 118 height 9
click at [82, 184] on input "text" at bounding box center [107, 191] width 128 height 16
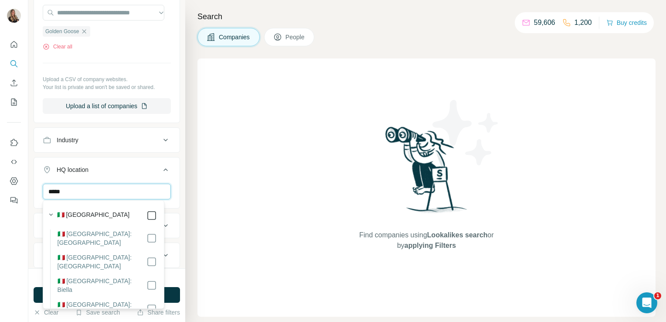
type input "*****"
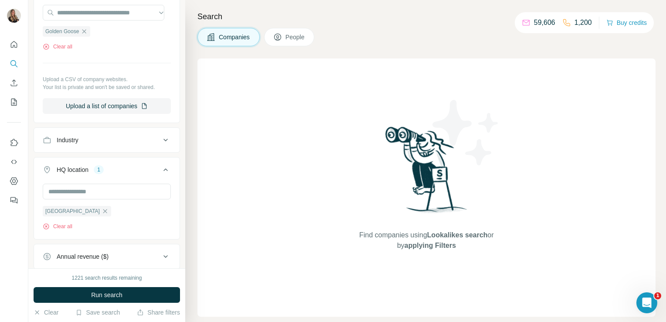
click at [192, 280] on div "Search Companies People Find companies using Lookalikes search or by applying F…" at bounding box center [425, 161] width 481 height 322
click at [151, 297] on button "Run search" at bounding box center [107, 295] width 146 height 16
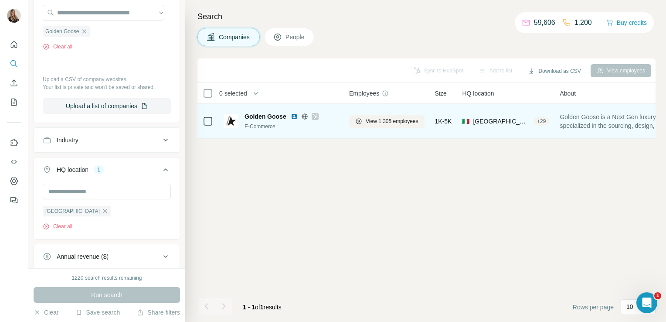
click at [313, 114] on icon at bounding box center [314, 116] width 5 height 7
click at [370, 122] on span "View 1,305 employees" at bounding box center [392, 121] width 53 height 8
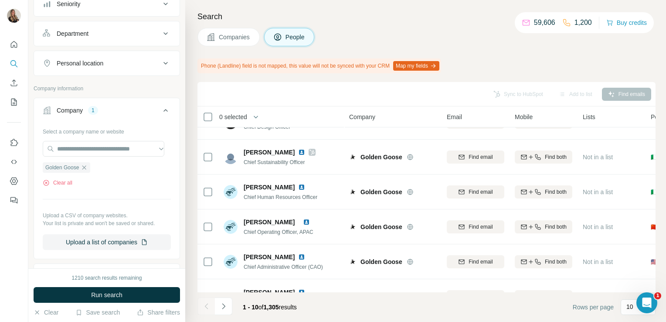
scroll to position [93, 0]
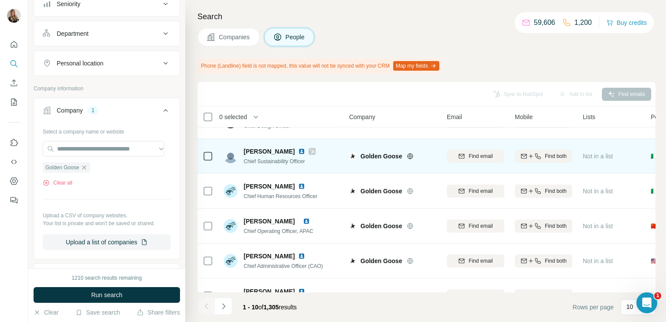
click at [298, 150] on img at bounding box center [301, 151] width 7 height 7
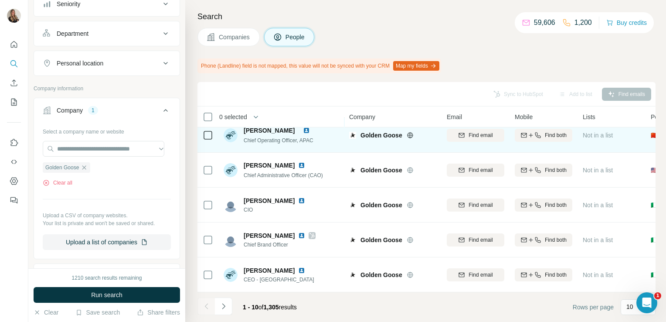
scroll to position [0, 0]
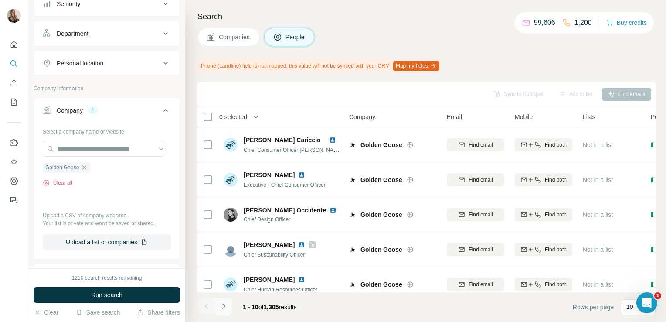
click at [224, 306] on icon "Navigate to next page" at bounding box center [223, 306] width 3 height 6
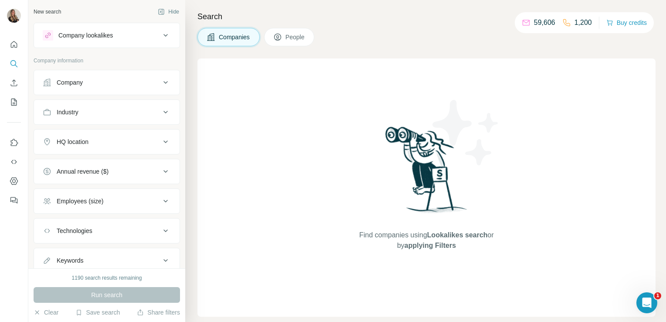
click at [85, 34] on div "Company lookalikes" at bounding box center [85, 35] width 54 height 9
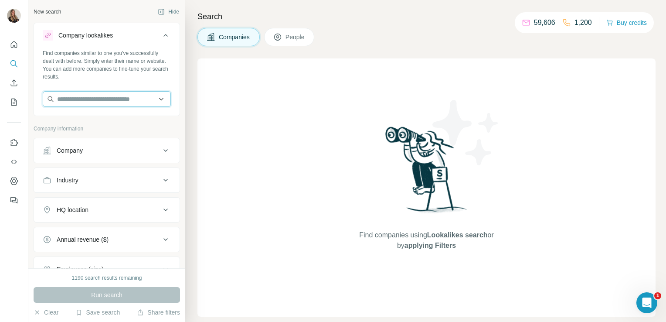
click at [79, 100] on input "text" at bounding box center [107, 99] width 128 height 16
paste input "**********"
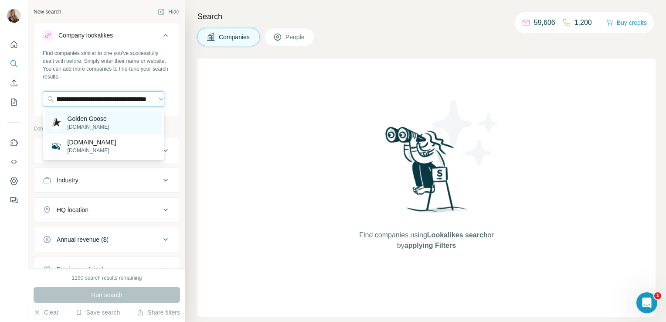
type input "**********"
click at [85, 128] on p "[DOMAIN_NAME]" at bounding box center [89, 127] width 42 height 8
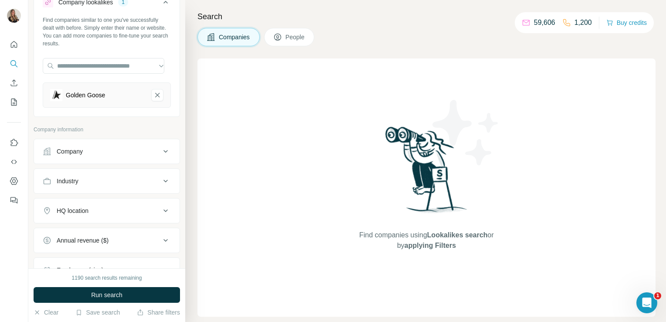
scroll to position [84, 0]
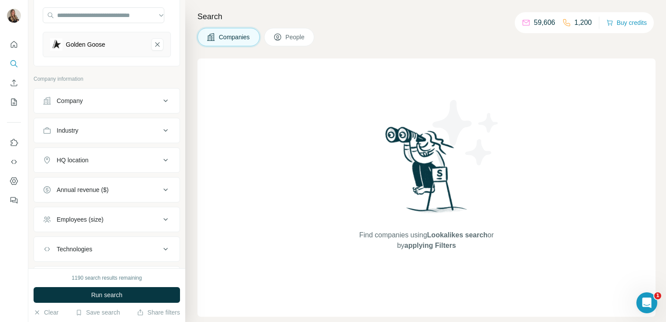
click at [80, 163] on div "HQ location" at bounding box center [73, 160] width 32 height 9
click at [61, 188] on input "text" at bounding box center [107, 182] width 128 height 16
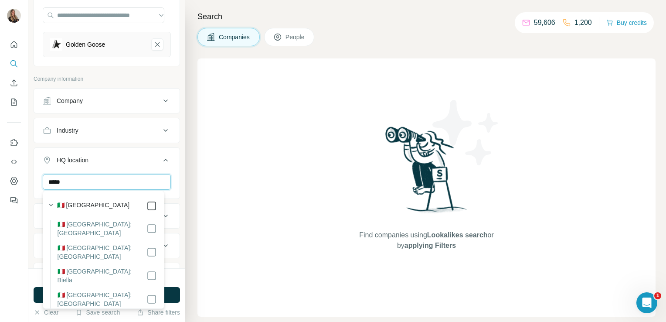
type input "*****"
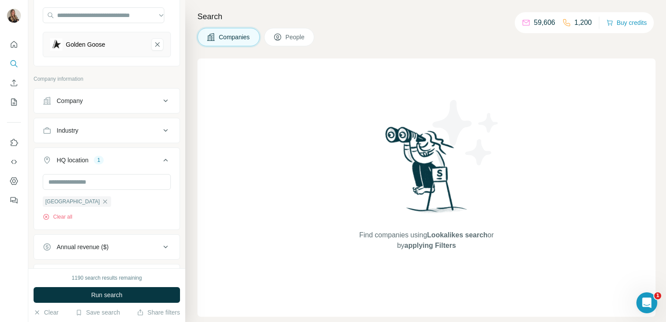
click at [197, 226] on div "Search Companies People Find companies using Lookalikes search or by applying F…" at bounding box center [425, 161] width 481 height 322
click at [126, 294] on button "Run search" at bounding box center [107, 295] width 146 height 16
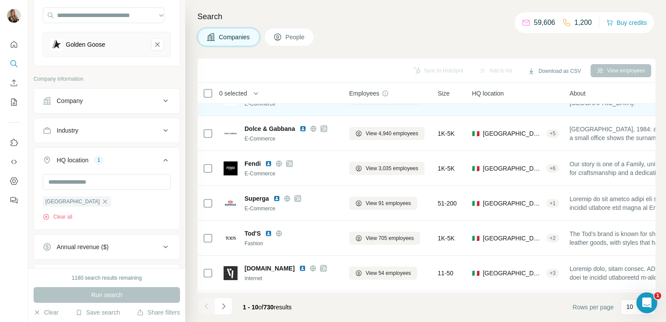
scroll to position [164, 0]
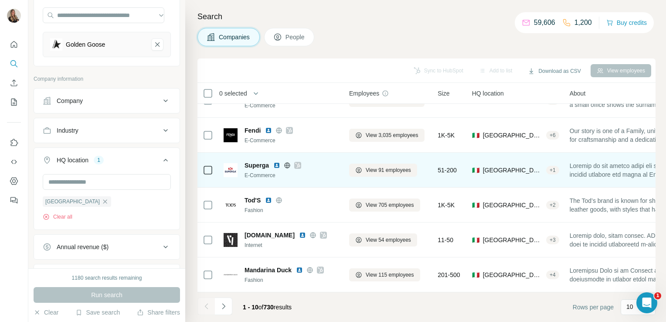
click at [299, 163] on icon at bounding box center [297, 165] width 5 height 5
click at [285, 162] on icon at bounding box center [287, 165] width 6 height 6
click at [383, 166] on span "View 91 employees" at bounding box center [388, 170] width 45 height 8
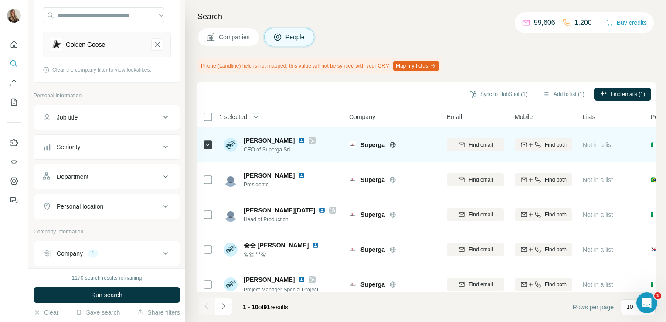
click at [315, 141] on icon at bounding box center [312, 140] width 5 height 5
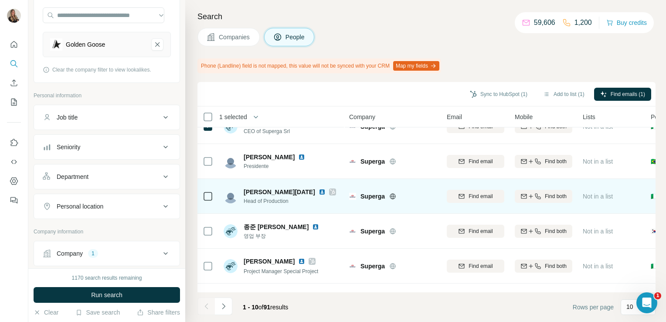
scroll to position [19, 0]
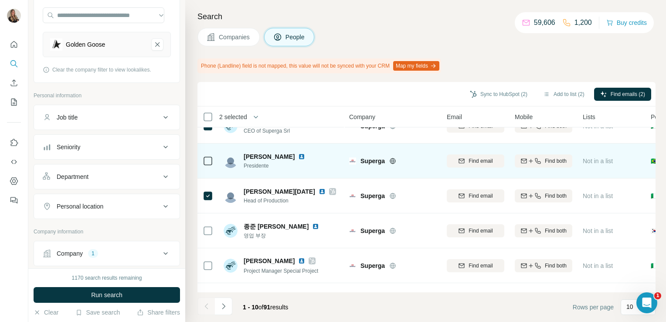
click at [299, 153] on img at bounding box center [301, 156] width 7 height 7
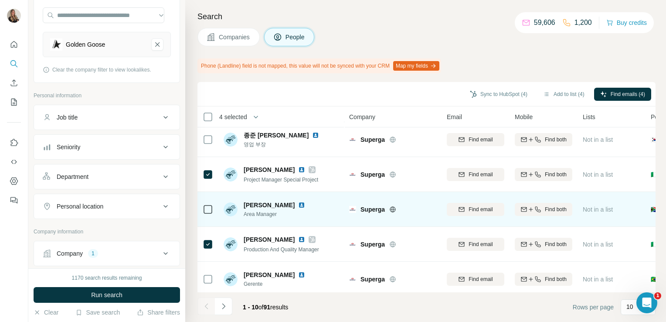
scroll to position [188, 0]
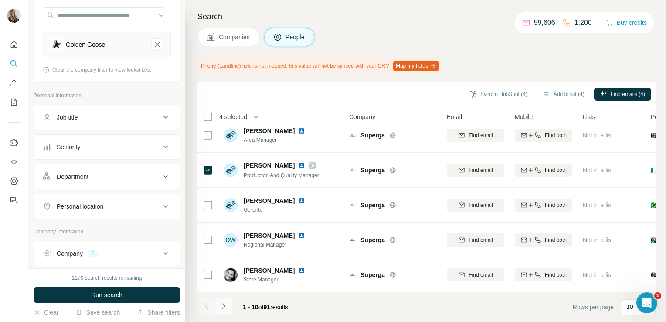
click at [221, 309] on icon "Navigate to next page" at bounding box center [223, 306] width 9 height 9
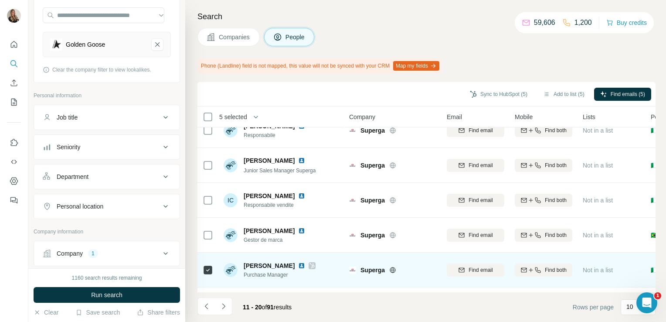
scroll to position [0, 0]
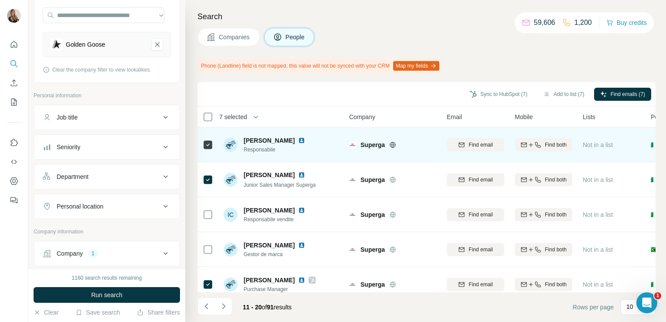
click at [298, 142] on img at bounding box center [301, 140] width 7 height 7
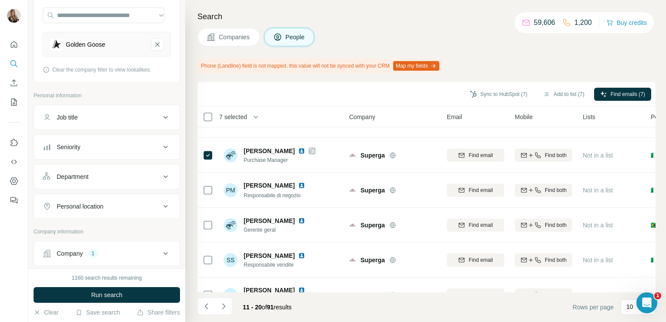
scroll to position [188, 0]
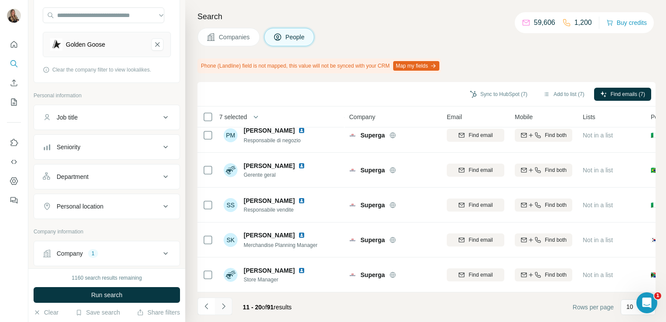
click at [226, 308] on icon "Navigate to next page" at bounding box center [223, 306] width 9 height 9
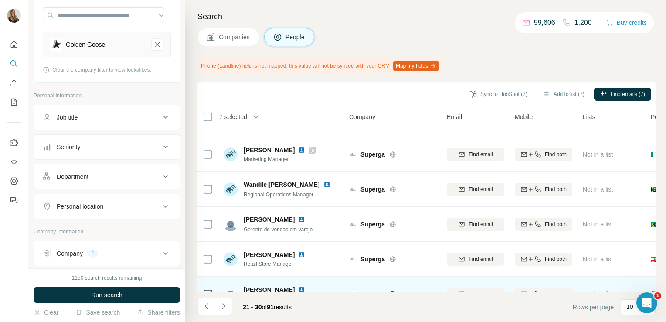
scroll to position [0, 0]
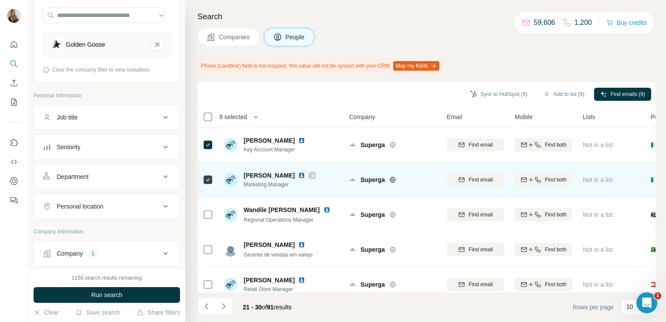
click at [302, 174] on img at bounding box center [301, 175] width 7 height 7
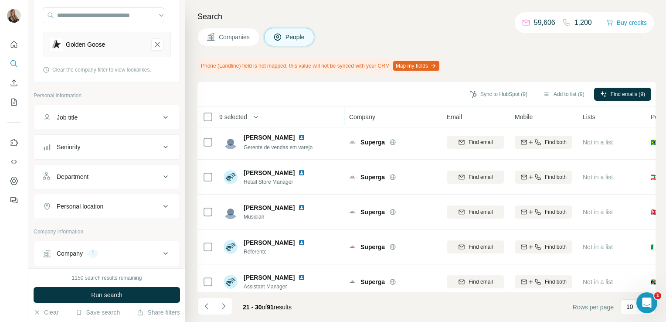
scroll to position [188, 0]
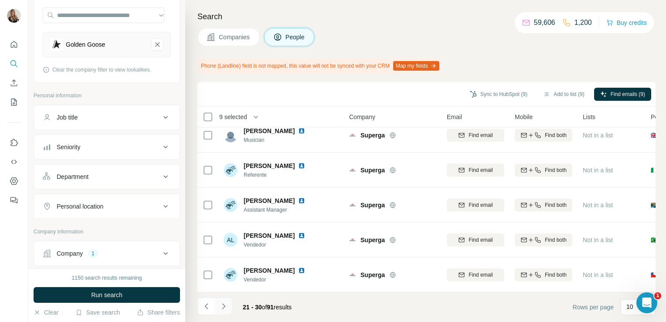
click at [228, 304] on button "Navigate to next page" at bounding box center [223, 305] width 17 height 17
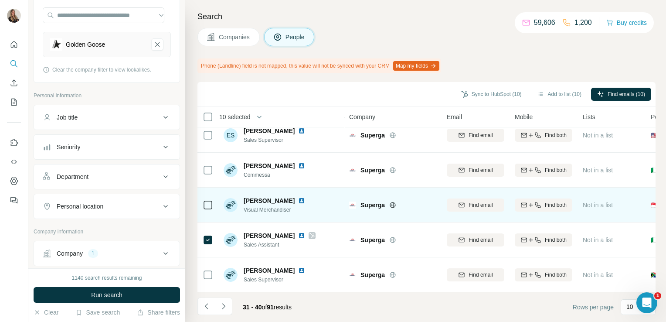
click at [209, 205] on icon at bounding box center [208, 205] width 10 height 10
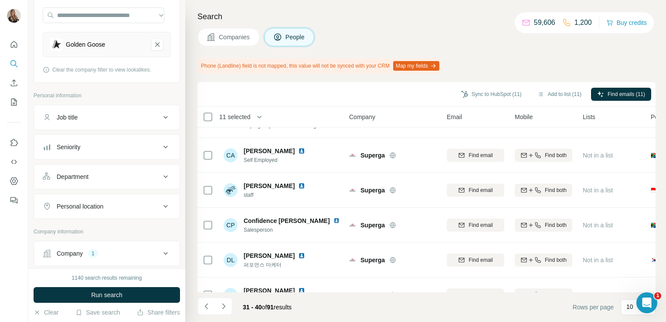
scroll to position [0, 0]
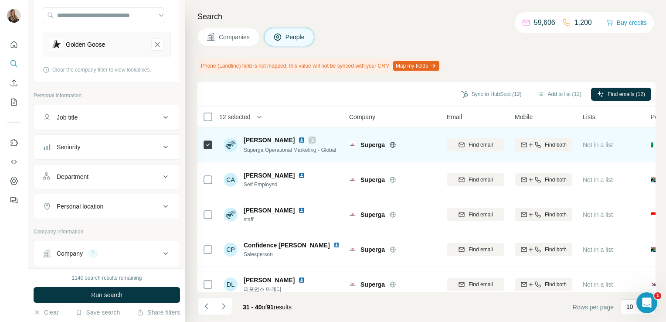
click at [298, 141] on img at bounding box center [301, 139] width 7 height 7
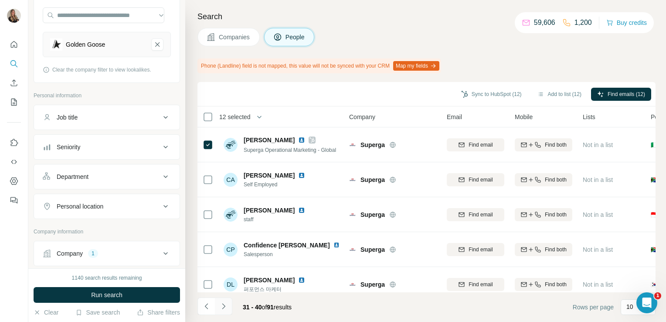
click at [225, 305] on icon "Navigate to next page" at bounding box center [223, 306] width 9 height 9
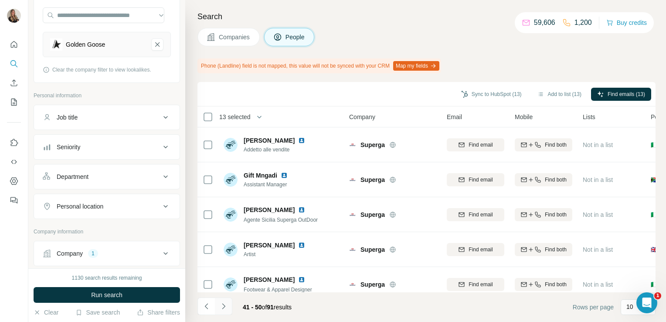
click at [226, 307] on icon "Navigate to next page" at bounding box center [223, 306] width 9 height 9
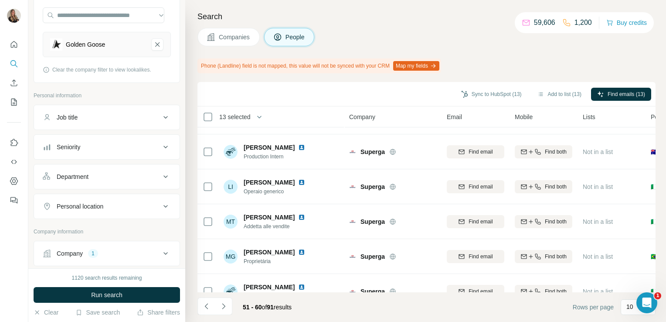
scroll to position [188, 0]
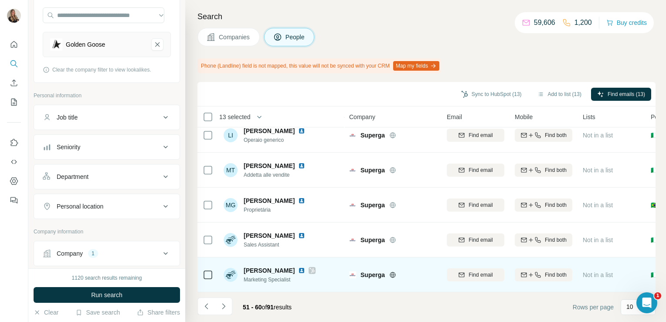
click at [200, 268] on td at bounding box center [207, 274] width 21 height 35
click at [298, 268] on img at bounding box center [301, 270] width 7 height 7
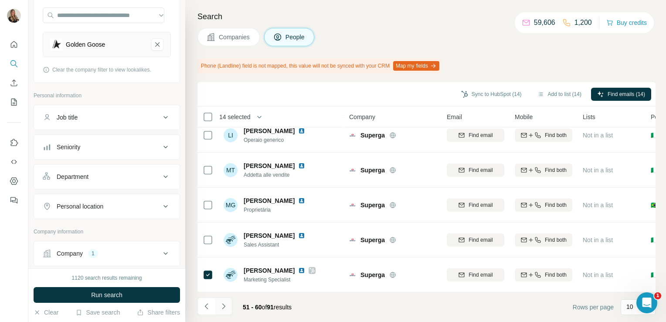
click at [221, 304] on icon "Navigate to next page" at bounding box center [223, 306] width 9 height 9
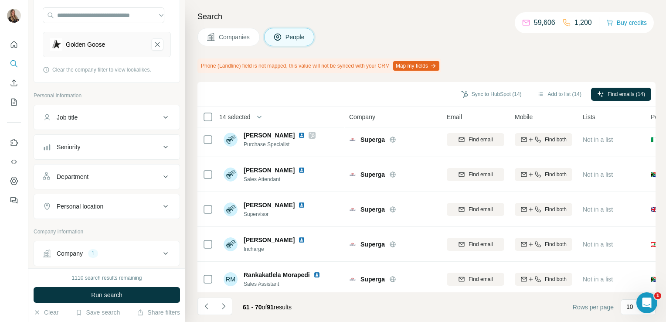
scroll to position [0, 0]
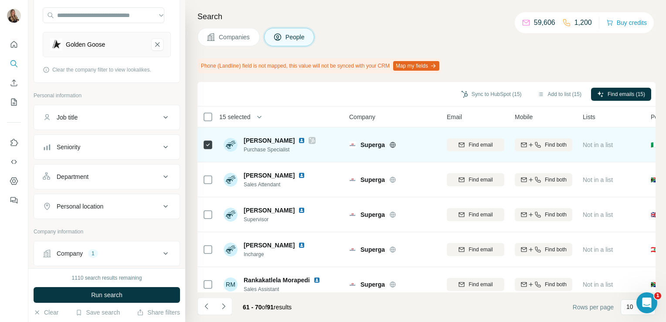
click at [298, 142] on img at bounding box center [301, 140] width 7 height 7
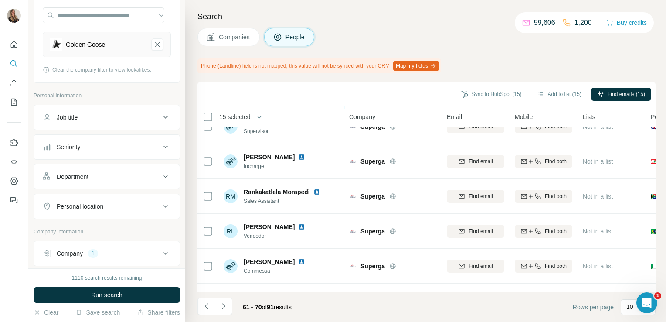
scroll to position [188, 0]
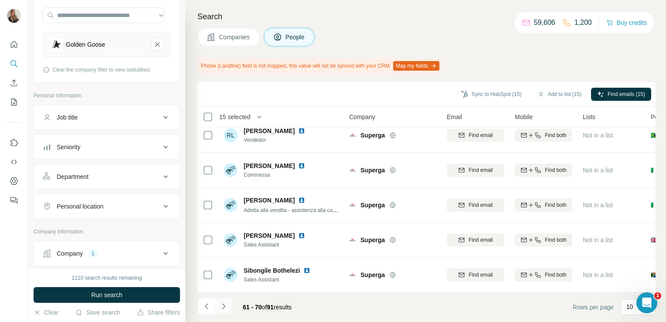
click at [227, 306] on button "Navigate to next page" at bounding box center [223, 305] width 17 height 17
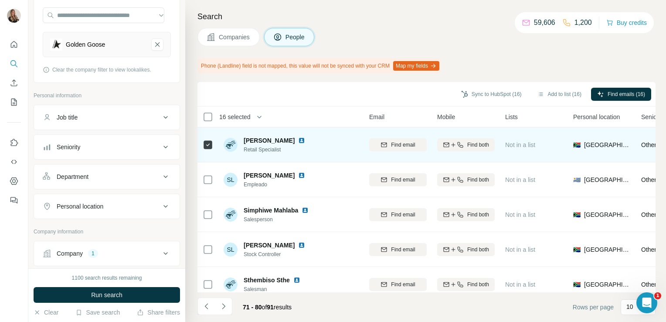
scroll to position [0, 0]
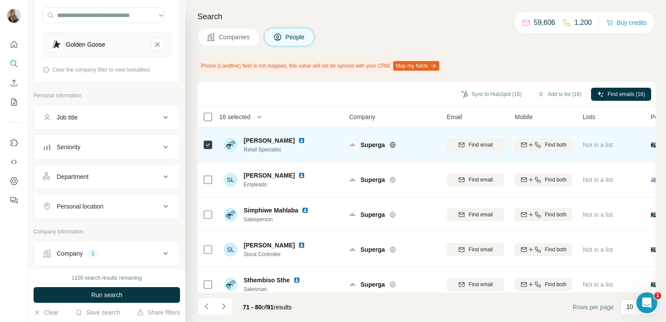
click at [298, 140] on img at bounding box center [301, 140] width 7 height 7
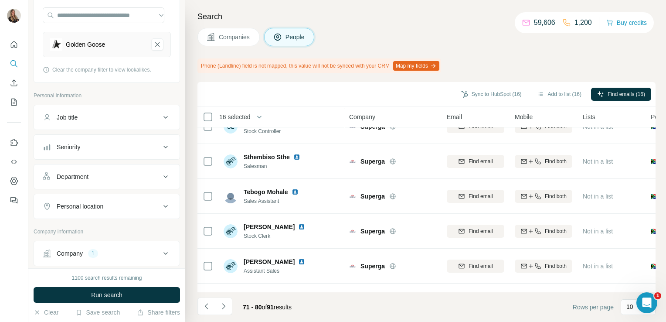
scroll to position [188, 0]
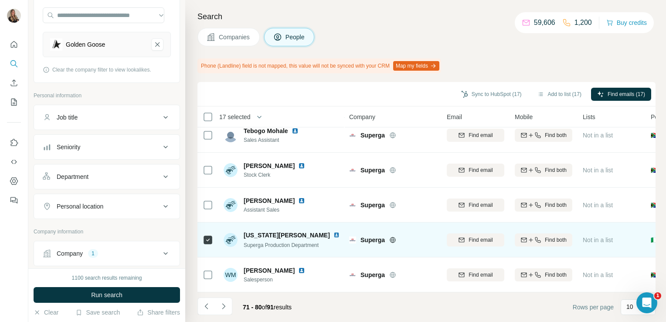
click at [333, 232] on img at bounding box center [336, 234] width 6 height 7
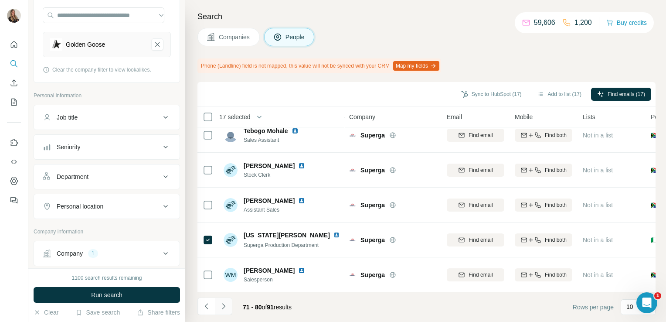
click at [220, 306] on icon "Navigate to next page" at bounding box center [223, 306] width 9 height 9
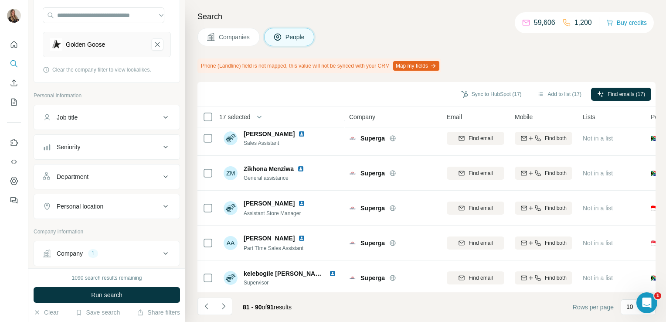
scroll to position [0, 0]
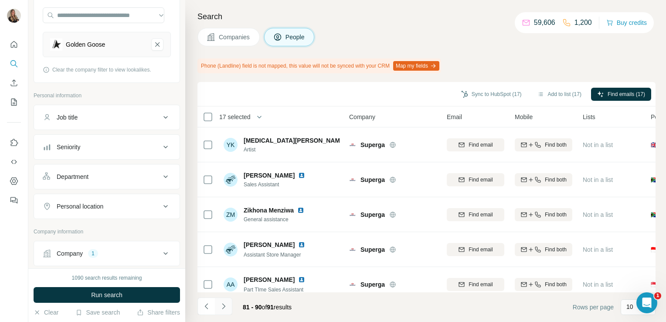
click at [223, 310] on icon "Navigate to next page" at bounding box center [223, 306] width 9 height 9
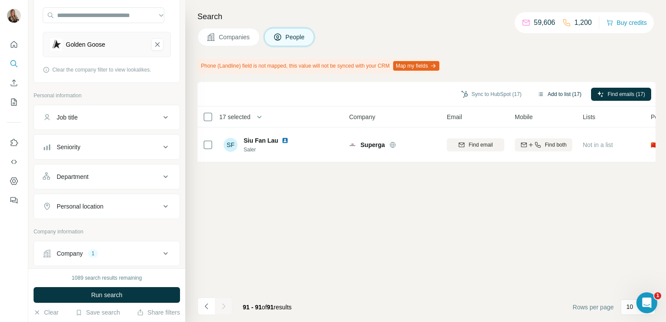
click at [547, 97] on button "Add to list (17)" at bounding box center [559, 94] width 56 height 13
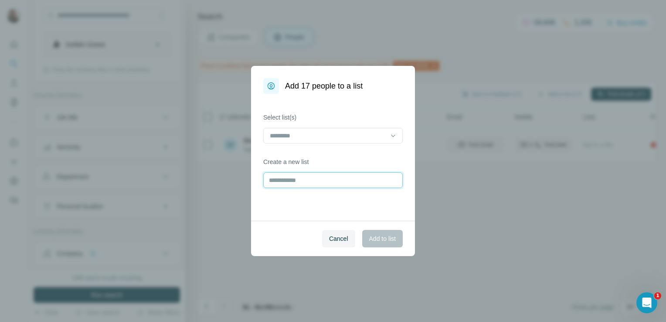
click at [272, 180] on input "text" at bounding box center [332, 180] width 139 height 16
type input "*******"
click at [373, 234] on span "Add to list" at bounding box center [382, 238] width 27 height 9
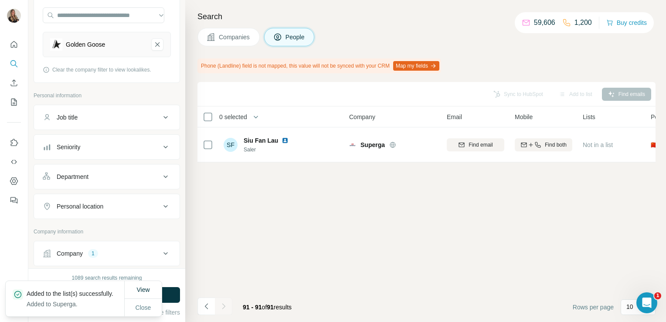
click at [232, 34] on span "Companies" at bounding box center [235, 37] width 32 height 9
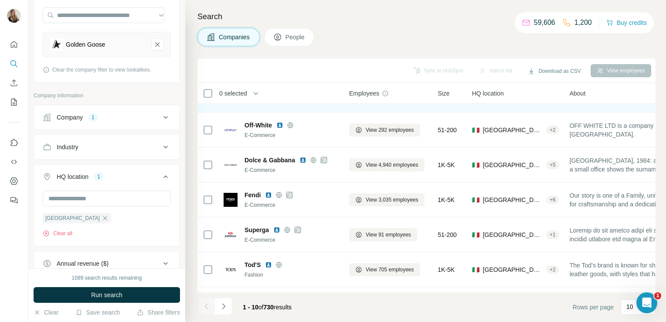
scroll to position [164, 0]
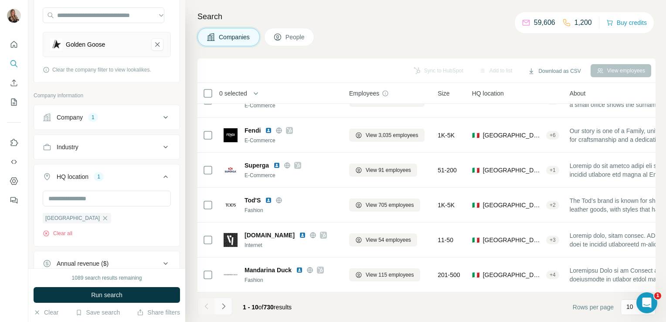
click at [228, 305] on button "Navigate to next page" at bounding box center [223, 305] width 17 height 17
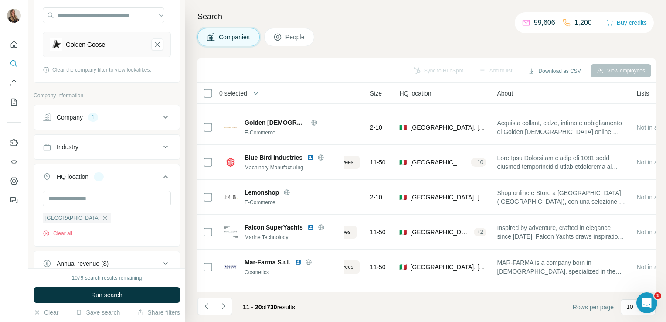
scroll to position [29, 0]
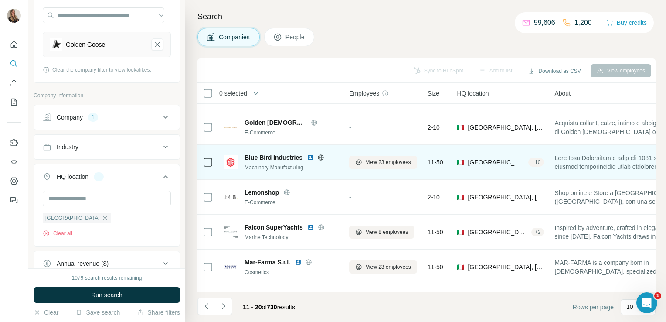
click at [321, 154] on icon at bounding box center [321, 157] width 6 height 6
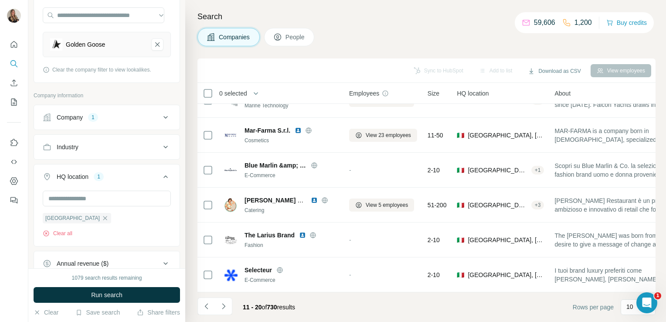
scroll to position [0, 0]
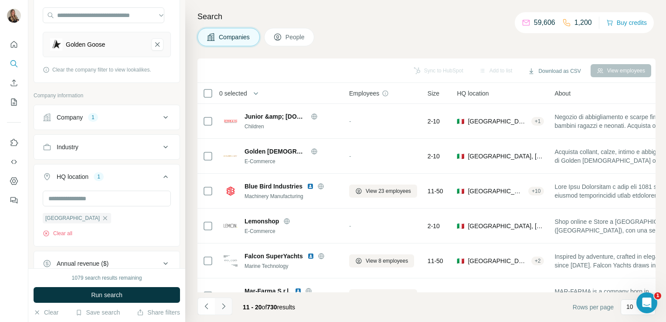
click at [226, 301] on button "Navigate to next page" at bounding box center [223, 305] width 17 height 17
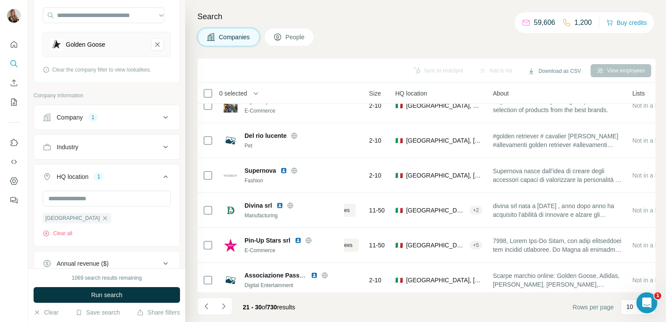
scroll to position [164, 0]
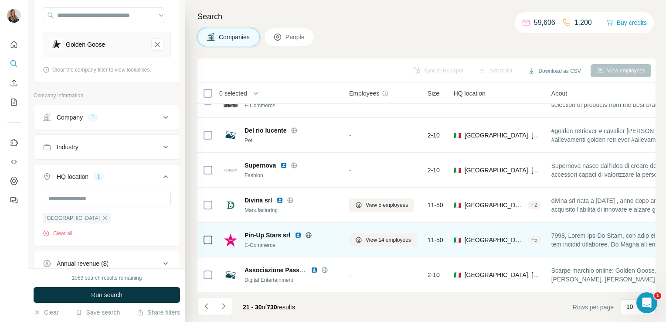
click at [310, 231] on icon at bounding box center [308, 234] width 7 height 7
click at [375, 236] on span "View 14 employees" at bounding box center [388, 240] width 45 height 8
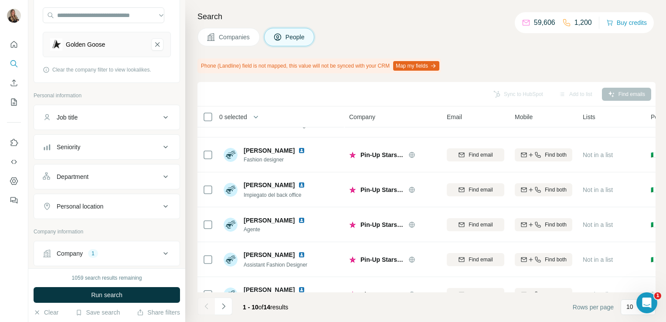
scroll to position [188, 0]
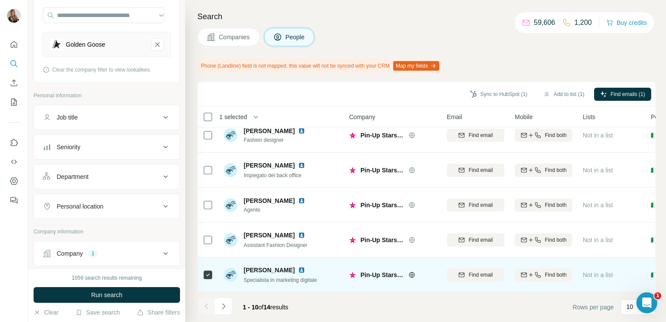
click at [305, 266] on img at bounding box center [301, 269] width 7 height 7
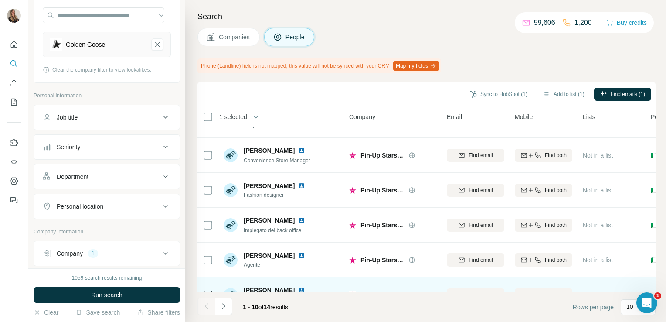
scroll to position [127, 0]
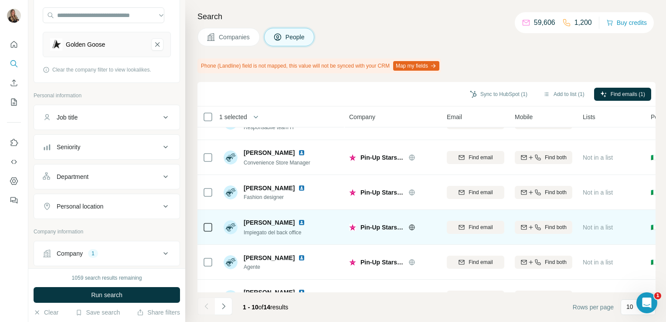
click at [203, 229] on icon at bounding box center [208, 227] width 10 height 10
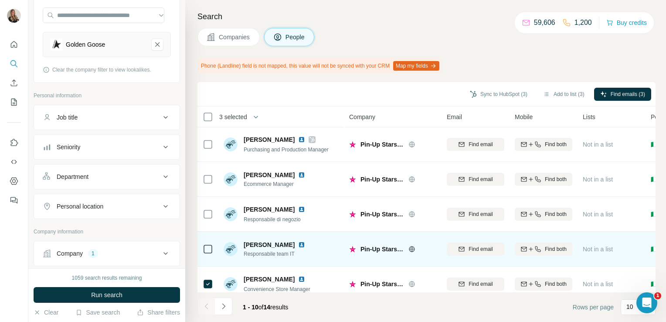
scroll to position [0, 0]
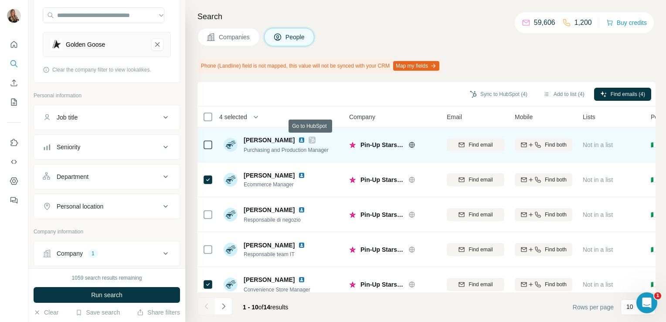
click at [312, 139] on icon at bounding box center [312, 139] width 5 height 5
click at [300, 141] on img at bounding box center [301, 139] width 7 height 7
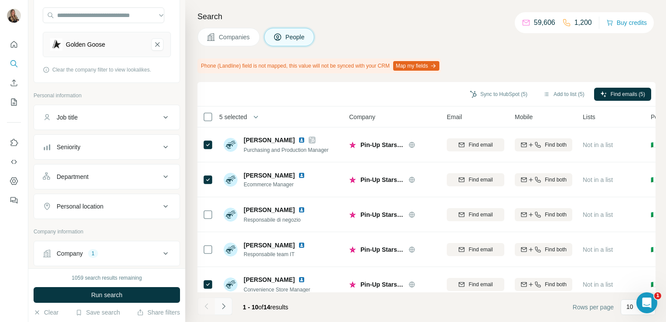
click at [226, 307] on icon "Navigate to next page" at bounding box center [223, 306] width 9 height 9
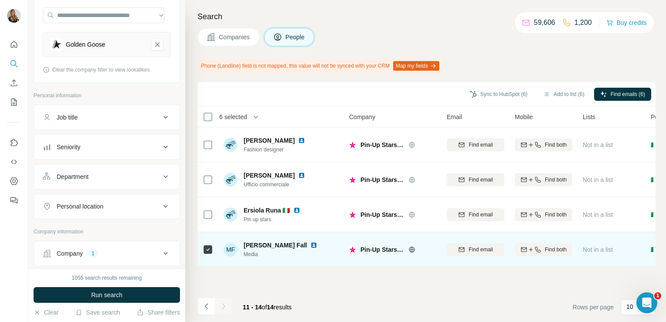
click at [310, 247] on img at bounding box center [313, 244] width 7 height 7
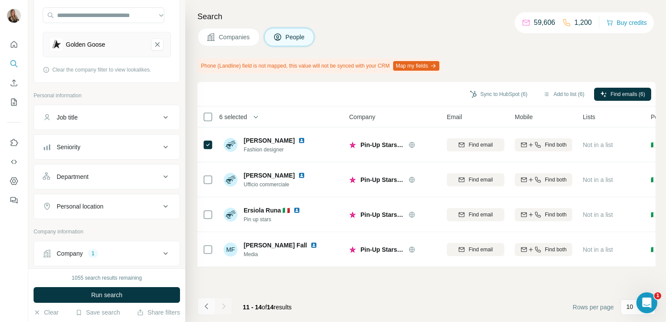
click at [204, 309] on icon "Navigate to previous page" at bounding box center [206, 306] width 9 height 9
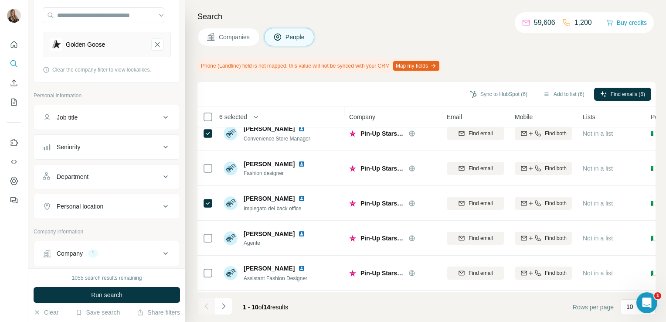
scroll to position [188, 0]
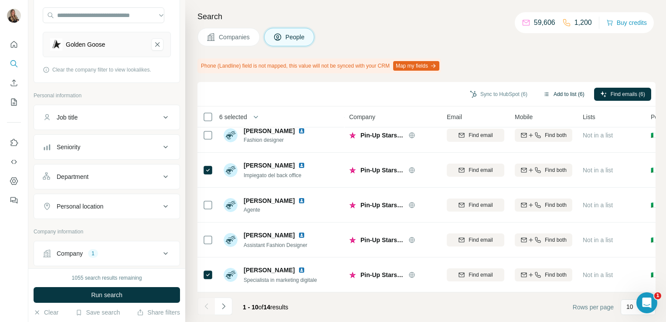
click at [564, 95] on button "Add to list (6)" at bounding box center [564, 94] width 54 height 13
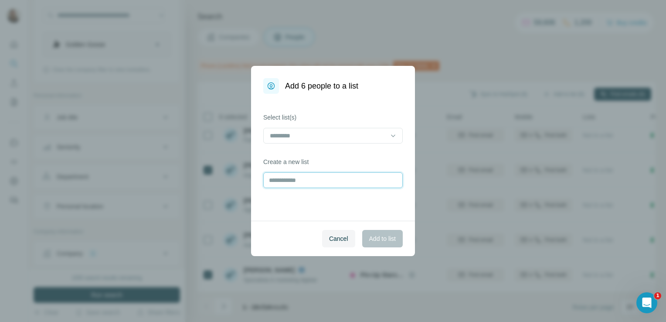
click at [302, 180] on input "text" at bounding box center [332, 180] width 139 height 16
type input "**********"
click at [390, 236] on span "Add to list" at bounding box center [382, 238] width 27 height 9
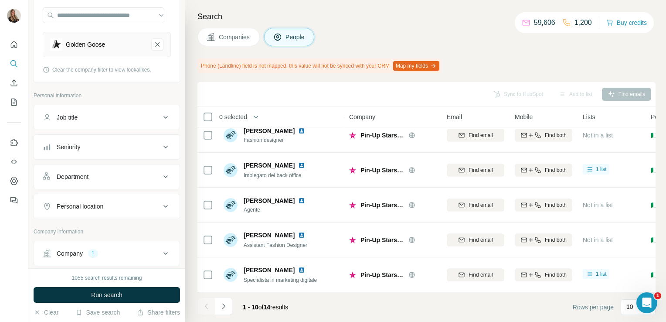
click at [233, 43] on button "Companies" at bounding box center [228, 37] width 62 height 18
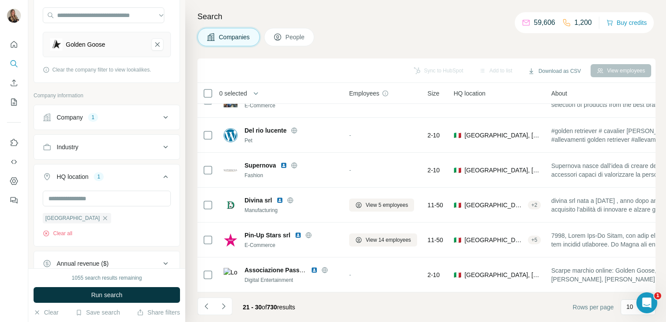
scroll to position [164, 0]
click at [217, 302] on button "Navigate to next page" at bounding box center [223, 305] width 17 height 17
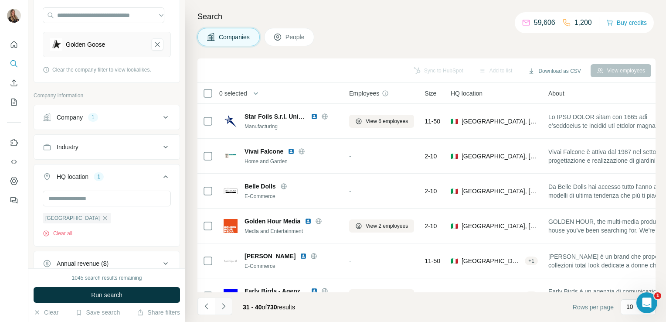
click at [224, 308] on icon "Navigate to next page" at bounding box center [223, 306] width 9 height 9
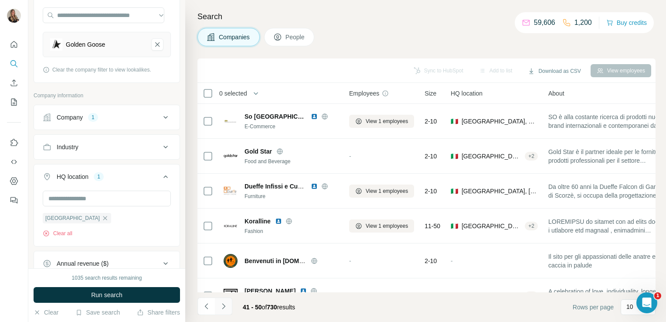
click at [223, 308] on icon "Navigate to next page" at bounding box center [223, 306] width 3 height 6
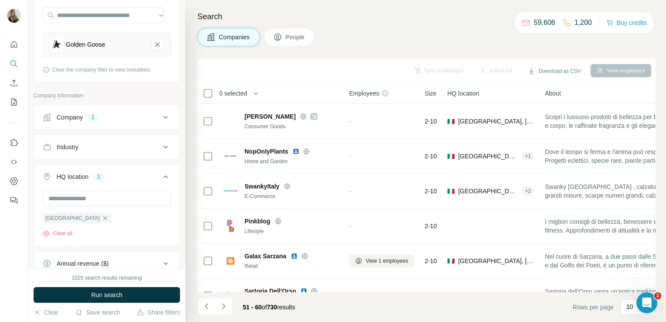
scroll to position [164, 0]
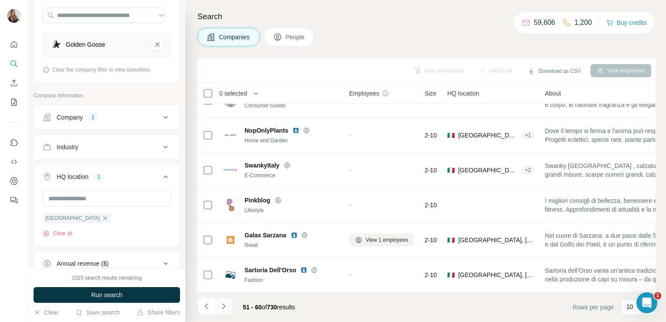
click at [221, 306] on icon "Navigate to next page" at bounding box center [223, 306] width 9 height 9
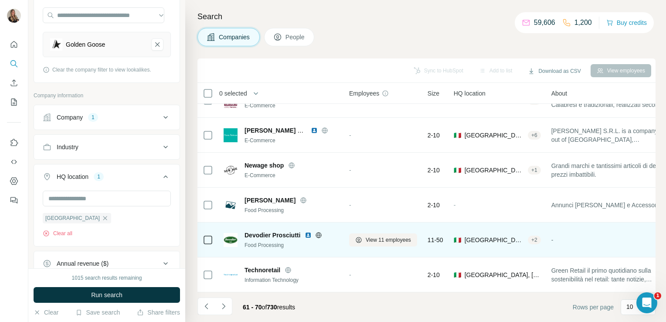
click at [321, 231] on icon at bounding box center [318, 234] width 7 height 7
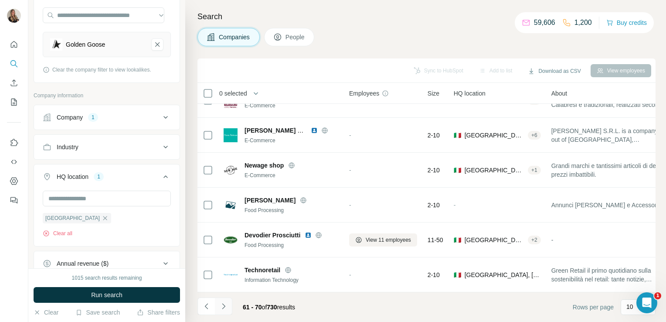
click at [227, 306] on button "Navigate to next page" at bounding box center [223, 305] width 17 height 17
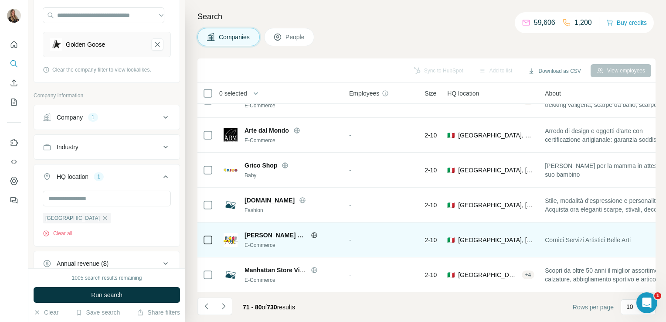
scroll to position [0, 0]
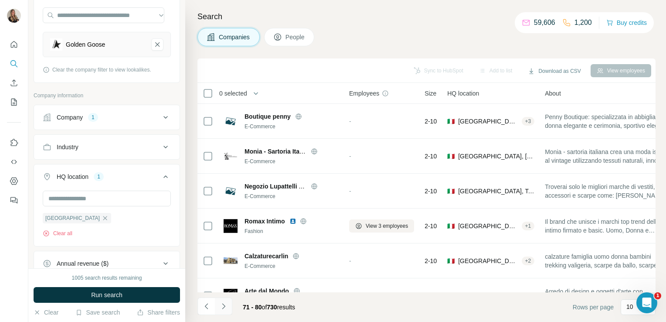
click at [224, 309] on icon "Navigate to next page" at bounding box center [223, 306] width 9 height 9
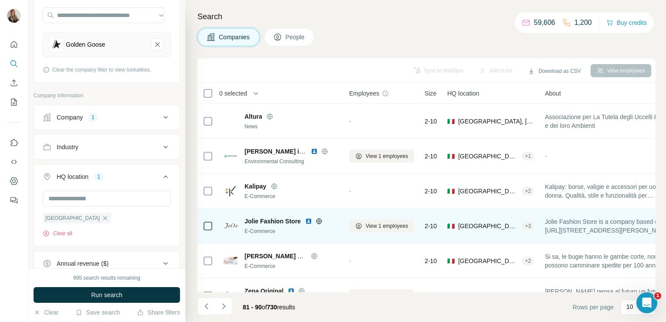
scroll to position [164, 0]
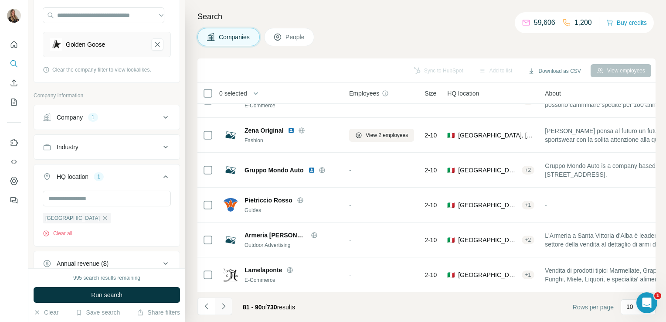
click at [220, 311] on button "Navigate to next page" at bounding box center [223, 305] width 17 height 17
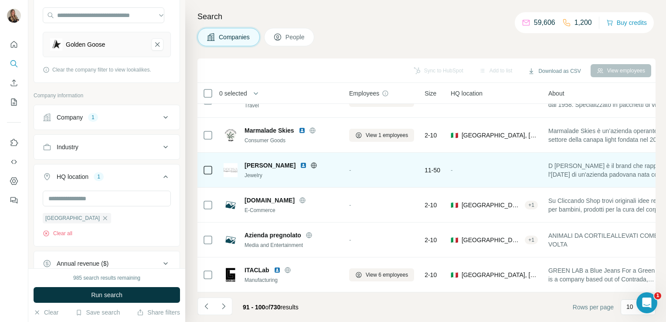
scroll to position [0, 0]
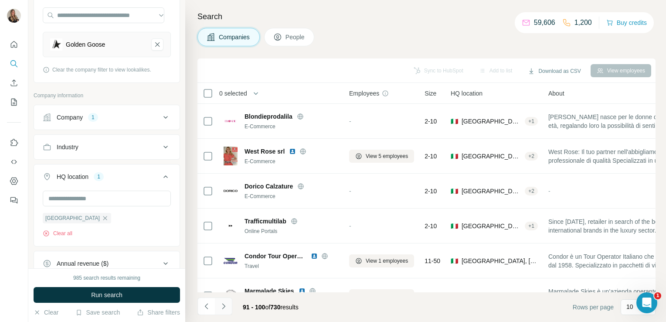
click at [221, 309] on icon "Navigate to next page" at bounding box center [223, 306] width 9 height 9
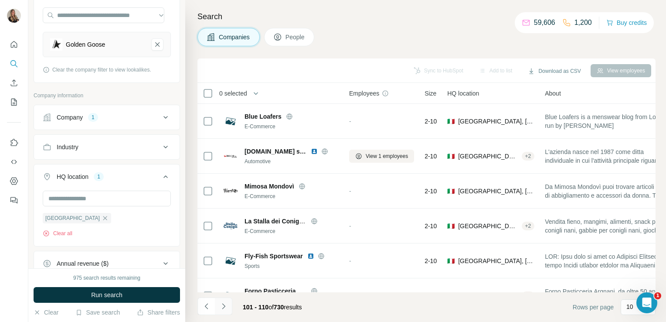
click at [221, 303] on icon "Navigate to next page" at bounding box center [223, 306] width 9 height 9
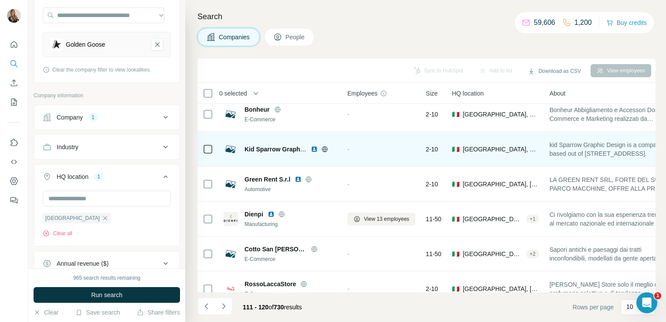
scroll to position [42, 0]
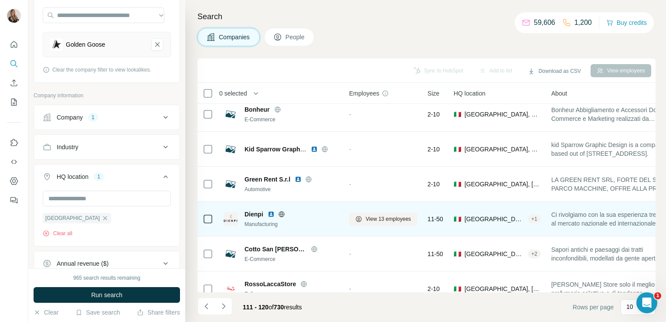
click at [278, 215] on icon at bounding box center [281, 213] width 7 height 7
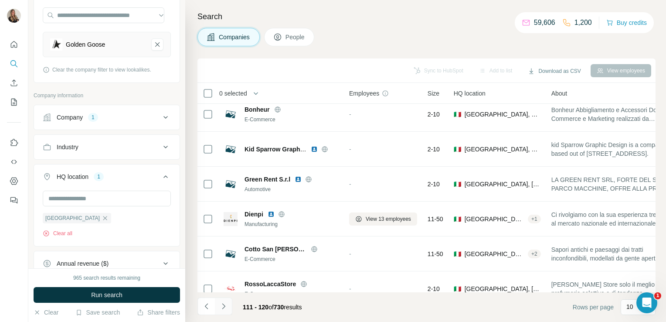
click at [227, 304] on icon "Navigate to next page" at bounding box center [223, 306] width 9 height 9
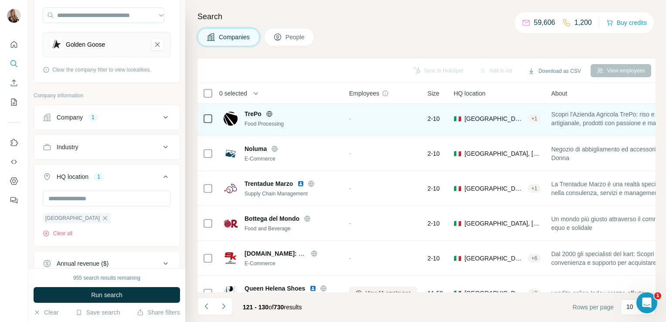
scroll to position [164, 0]
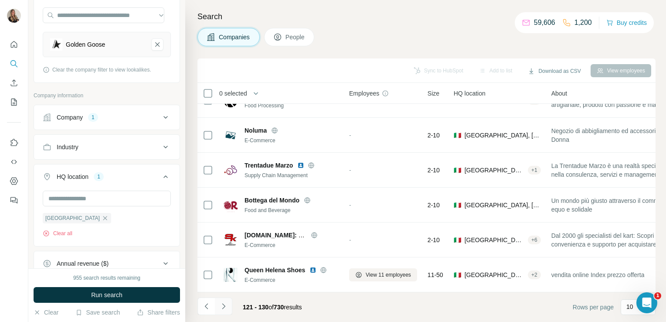
click at [218, 304] on button "Navigate to next page" at bounding box center [223, 305] width 17 height 17
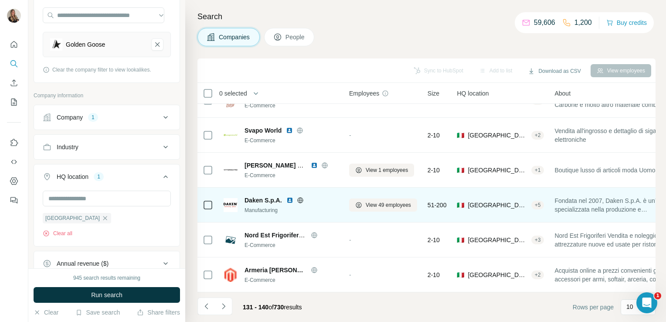
click at [302, 198] on icon at bounding box center [300, 200] width 7 height 7
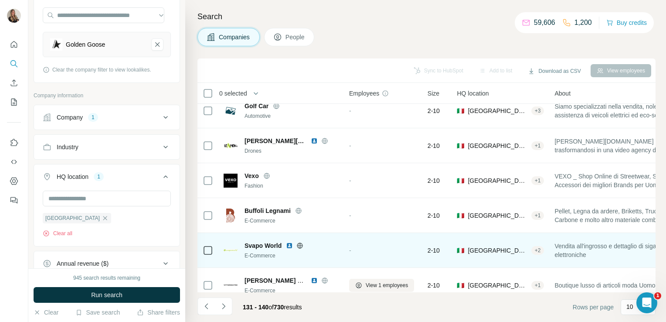
scroll to position [0, 0]
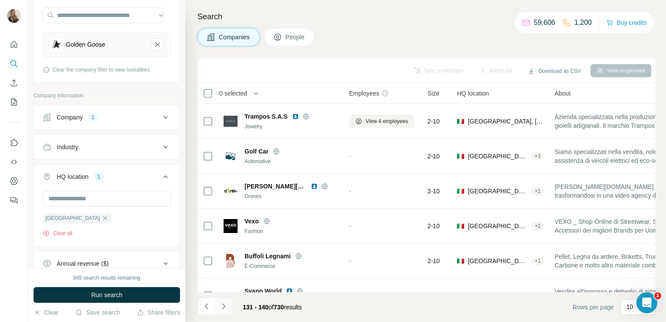
click at [221, 304] on icon "Navigate to next page" at bounding box center [223, 306] width 9 height 9
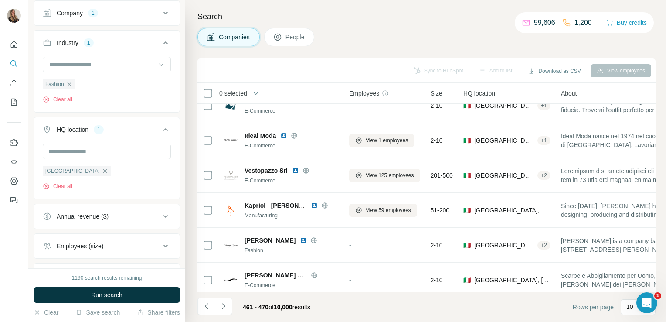
scroll to position [164, 0]
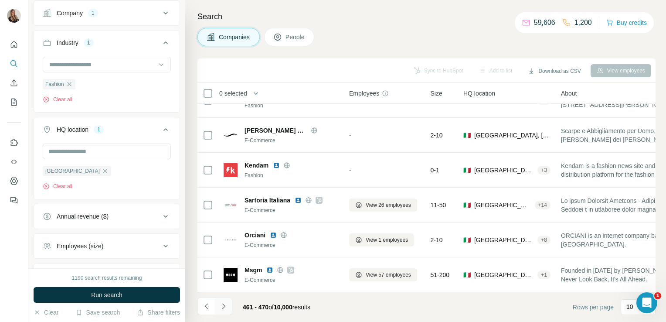
click at [229, 308] on button "Navigate to next page" at bounding box center [223, 305] width 17 height 17
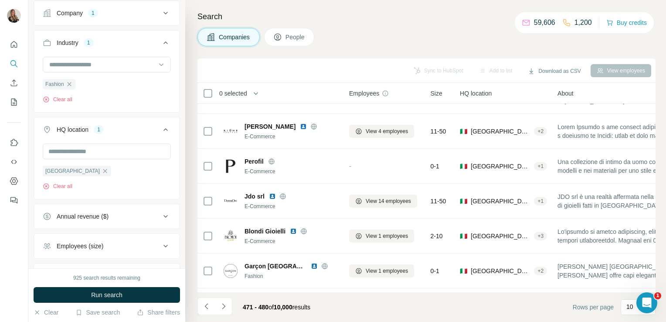
scroll to position [0, 0]
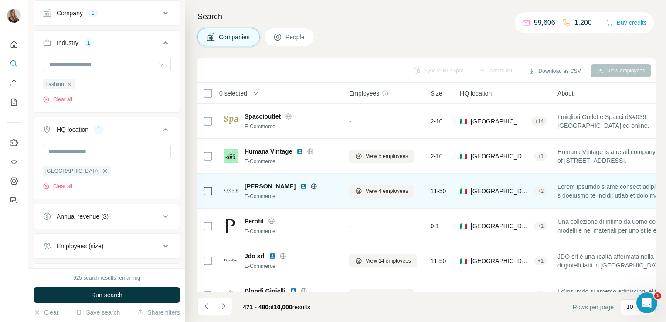
click at [310, 186] on icon at bounding box center [313, 186] width 7 height 7
click at [385, 190] on span "View 4 employees" at bounding box center [387, 191] width 42 height 8
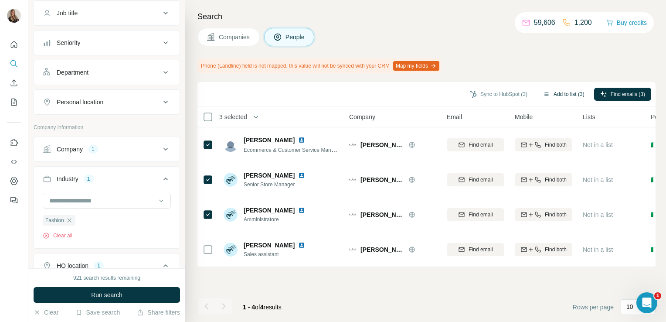
click at [554, 91] on button "Add to list (3)" at bounding box center [564, 94] width 54 height 13
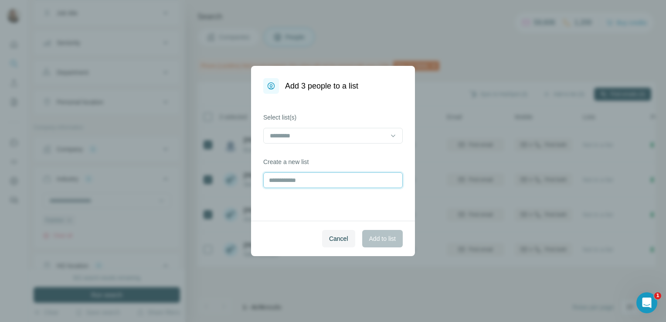
click at [280, 180] on input "text" at bounding box center [332, 180] width 139 height 16
type input "**********"
click at [373, 241] on span "Add to list" at bounding box center [382, 238] width 27 height 9
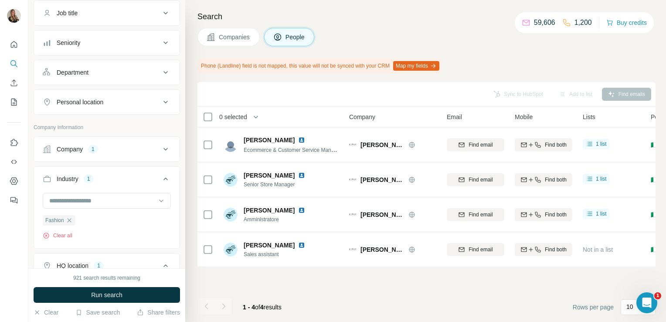
click at [240, 39] on span "Companies" at bounding box center [235, 37] width 32 height 9
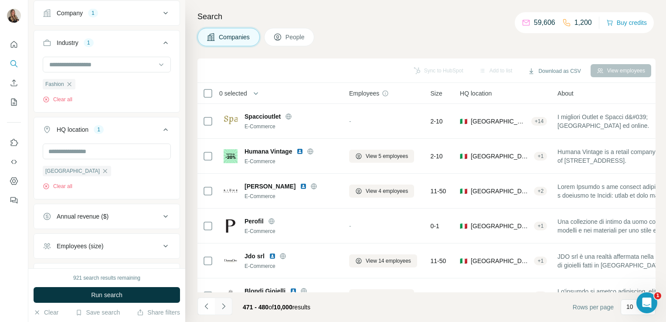
click at [227, 308] on button "Navigate to next page" at bounding box center [223, 305] width 17 height 17
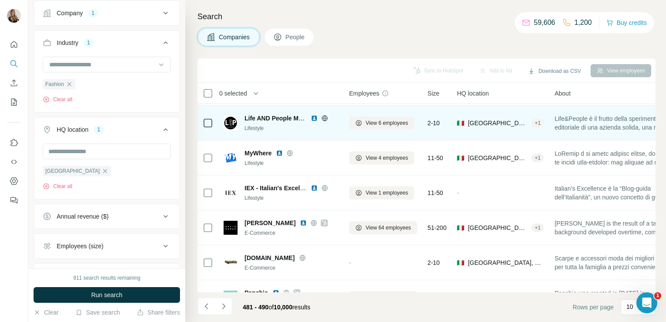
scroll to position [164, 0]
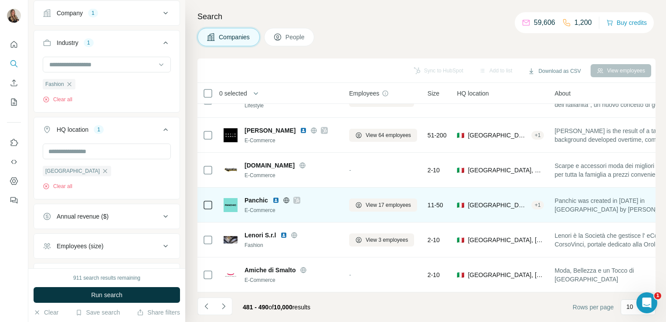
click at [284, 200] on icon at bounding box center [286, 200] width 6 height 0
click at [284, 197] on icon at bounding box center [286, 200] width 7 height 7
click at [297, 197] on icon at bounding box center [296, 200] width 5 height 7
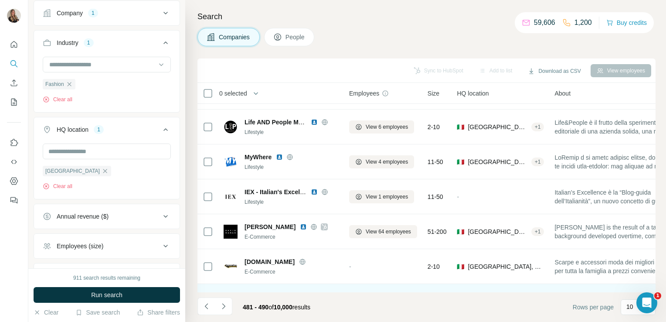
scroll to position [65, 0]
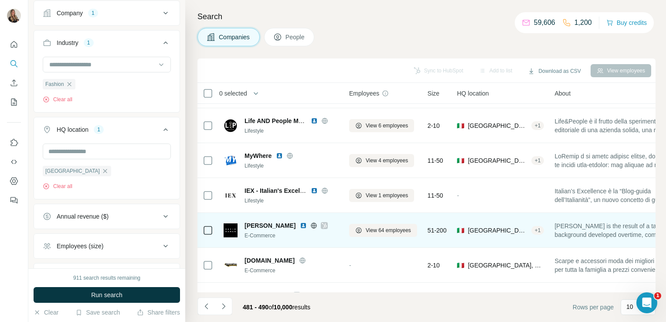
click at [322, 222] on icon at bounding box center [324, 225] width 5 height 7
click at [310, 223] on icon at bounding box center [313, 225] width 7 height 7
click at [371, 228] on span "View 64 employees" at bounding box center [388, 230] width 45 height 8
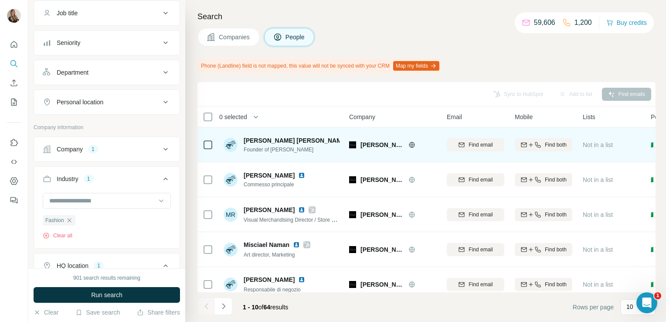
click at [351, 139] on img at bounding box center [354, 140] width 7 height 7
click at [207, 139] on icon at bounding box center [208, 144] width 10 height 10
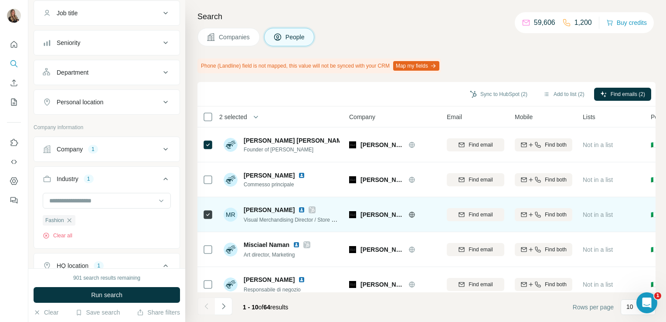
click at [298, 208] on img at bounding box center [301, 209] width 7 height 7
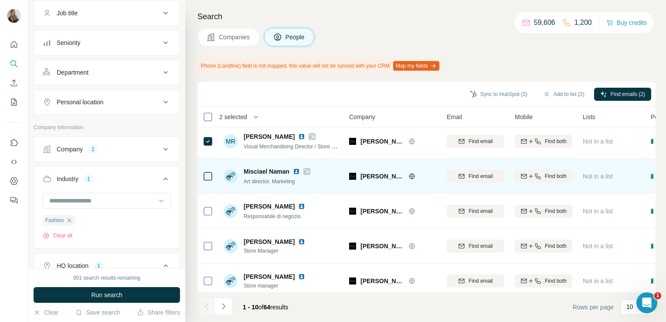
click at [295, 168] on img at bounding box center [296, 171] width 7 height 7
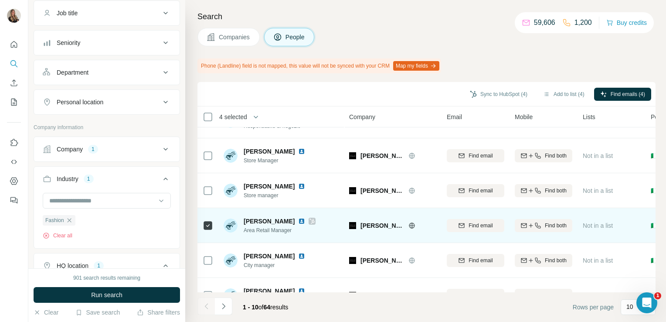
scroll to position [188, 0]
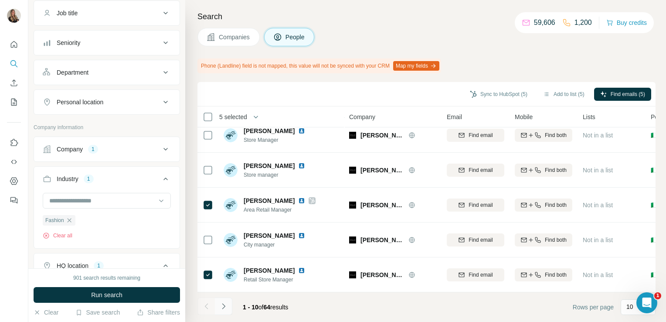
click at [225, 304] on icon "Navigate to next page" at bounding box center [223, 306] width 9 height 9
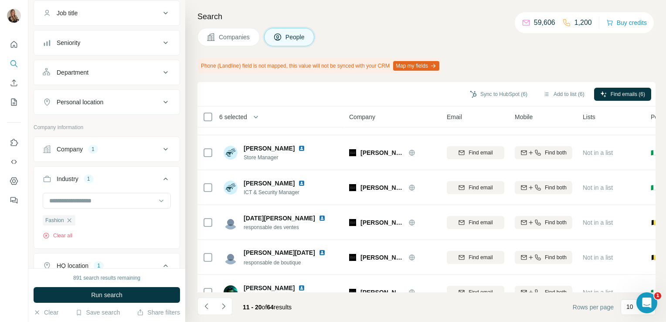
scroll to position [0, 0]
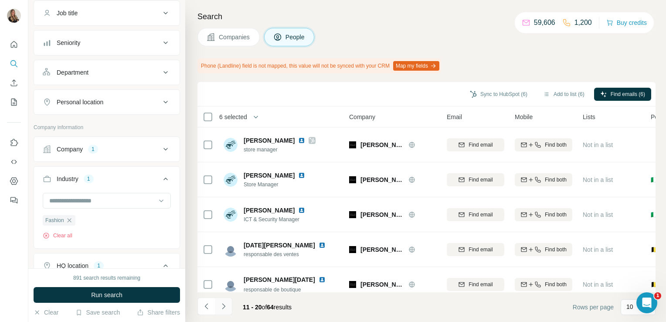
click at [223, 307] on icon "Navigate to next page" at bounding box center [223, 306] width 9 height 9
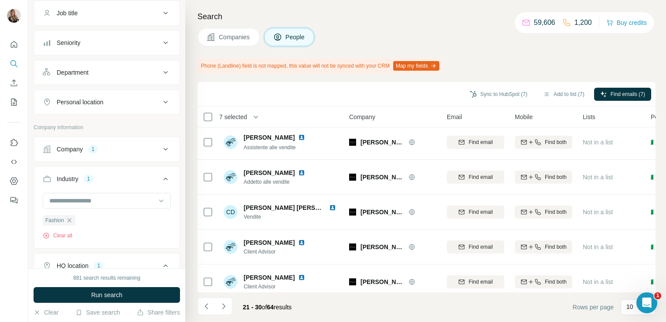
scroll to position [188, 0]
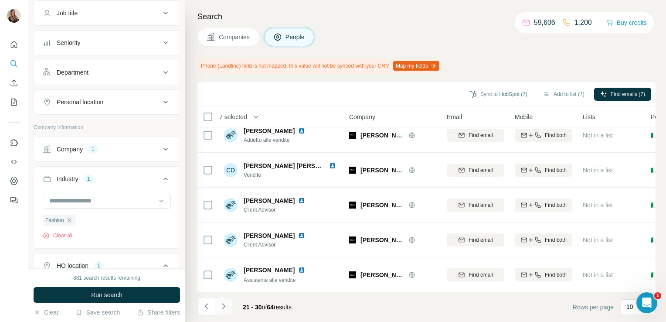
click at [221, 309] on icon "Navigate to next page" at bounding box center [223, 306] width 9 height 9
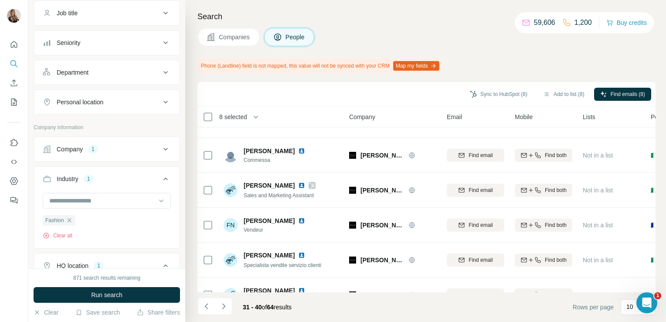
scroll to position [94, 0]
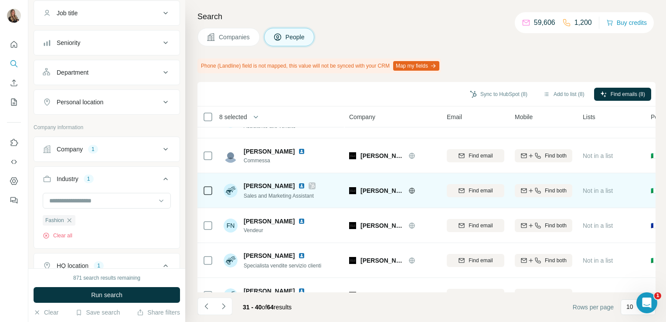
click at [298, 184] on img at bounding box center [301, 185] width 7 height 7
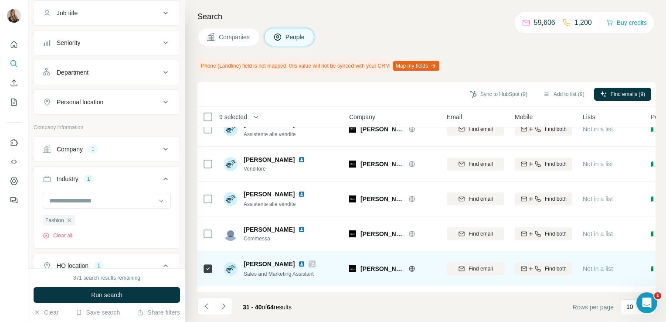
scroll to position [0, 0]
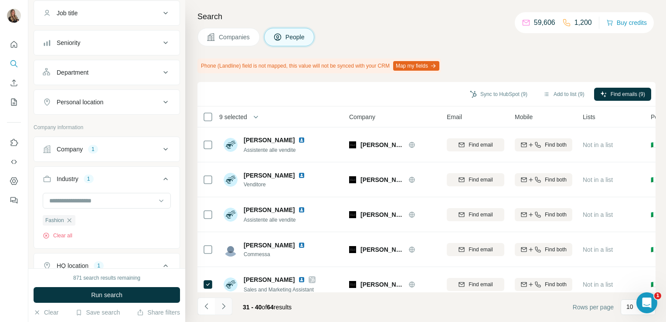
click at [221, 306] on icon "Navigate to next page" at bounding box center [223, 306] width 9 height 9
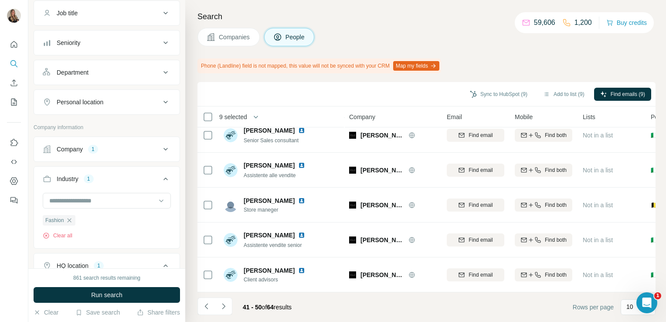
scroll to position [188, 0]
click at [222, 307] on icon "Navigate to next page" at bounding box center [223, 306] width 9 height 9
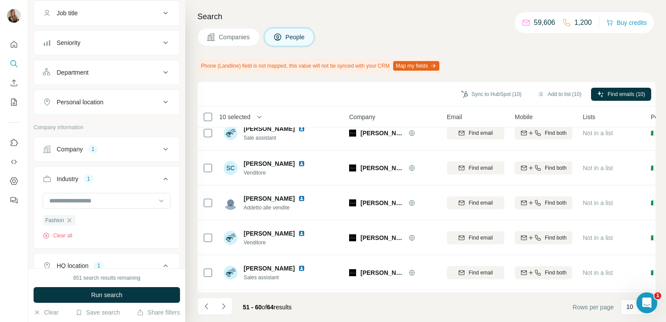
scroll to position [0, 0]
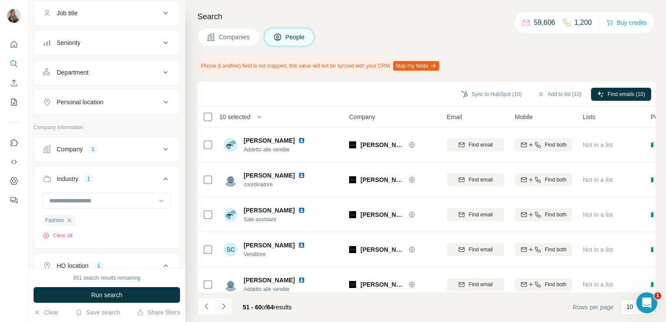
click at [222, 302] on icon "Navigate to next page" at bounding box center [223, 306] width 9 height 9
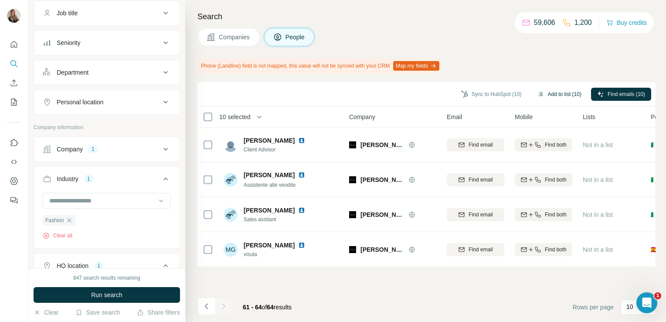
click at [543, 91] on button "Add to list (10)" at bounding box center [559, 94] width 56 height 13
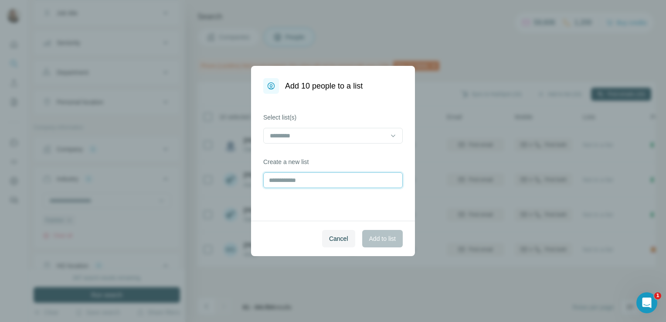
click at [289, 175] on input "text" at bounding box center [332, 180] width 139 height 16
type input "**********"
click at [377, 249] on div "Cancel Add to list" at bounding box center [333, 238] width 164 height 35
click at [378, 243] on button "Add to list" at bounding box center [382, 238] width 41 height 17
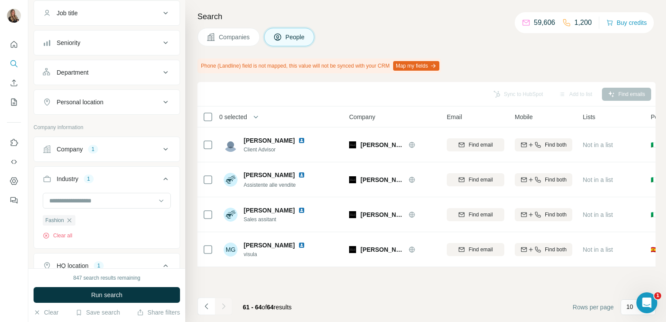
click at [212, 48] on div "Search Companies People Phone (Landline) field is not mapped, this value will n…" at bounding box center [425, 161] width 481 height 322
click at [224, 41] on span "Companies" at bounding box center [235, 37] width 32 height 9
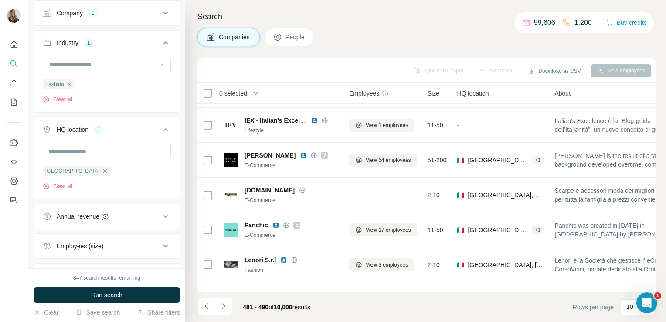
scroll to position [164, 0]
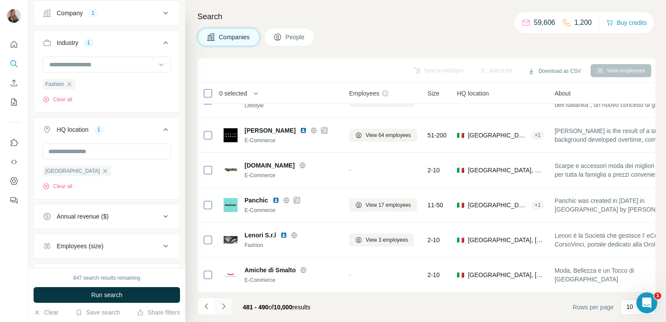
click at [217, 305] on button "Navigate to next page" at bounding box center [223, 305] width 17 height 17
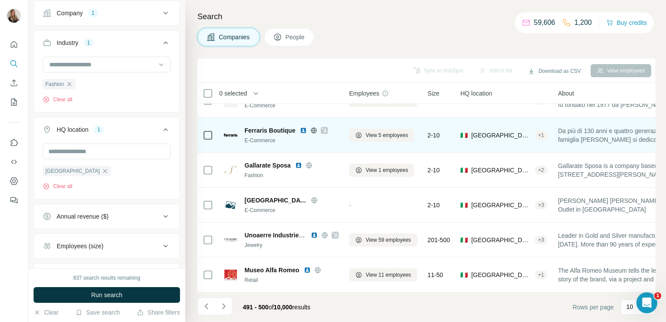
click at [314, 127] on icon at bounding box center [313, 130] width 2 height 6
click at [325, 127] on icon at bounding box center [324, 130] width 5 height 7
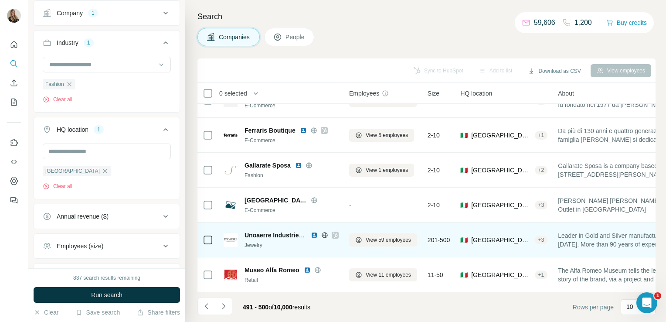
click at [322, 233] on icon at bounding box center [324, 234] width 7 height 7
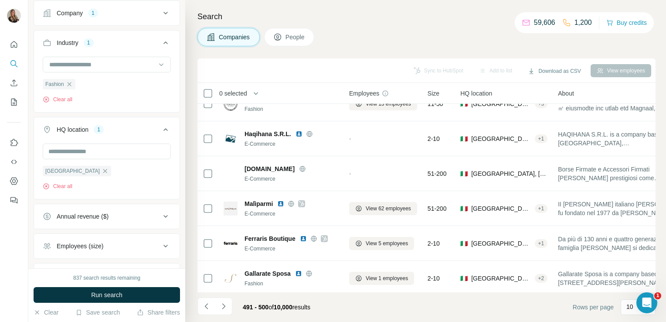
scroll to position [52, 0]
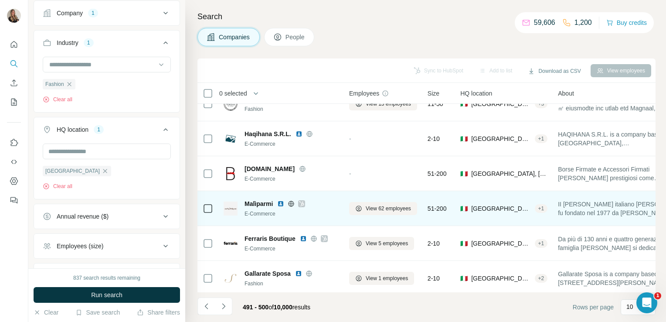
click at [293, 203] on icon at bounding box center [291, 203] width 7 height 7
click at [302, 203] on icon at bounding box center [301, 203] width 5 height 5
click at [372, 208] on span "View 62 employees" at bounding box center [388, 208] width 45 height 8
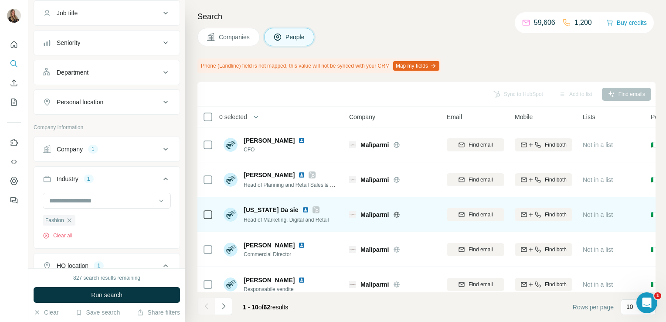
scroll to position [10, 0]
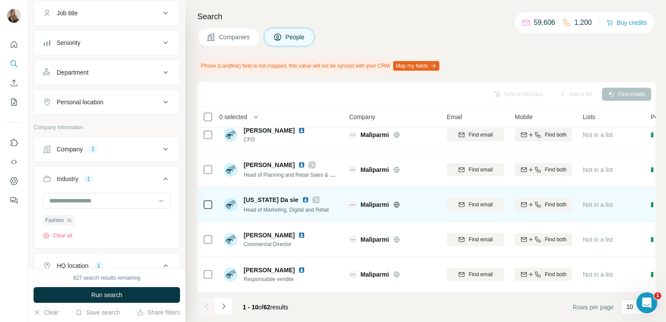
click at [313, 198] on icon at bounding box center [315, 199] width 5 height 5
click at [302, 198] on img at bounding box center [305, 199] width 7 height 7
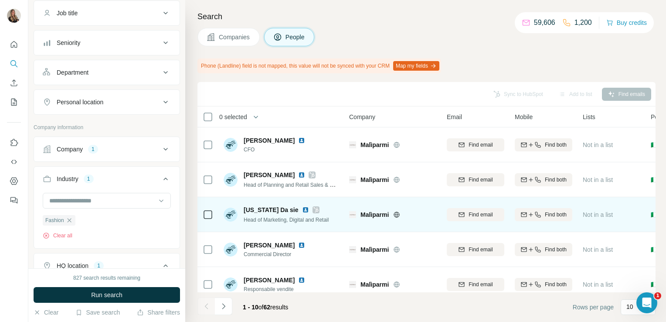
click at [302, 210] on img at bounding box center [305, 209] width 7 height 7
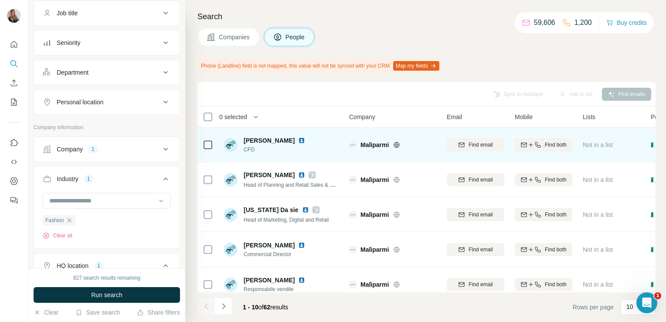
click at [298, 140] on img at bounding box center [301, 140] width 7 height 7
click at [208, 139] on icon at bounding box center [208, 144] width 10 height 10
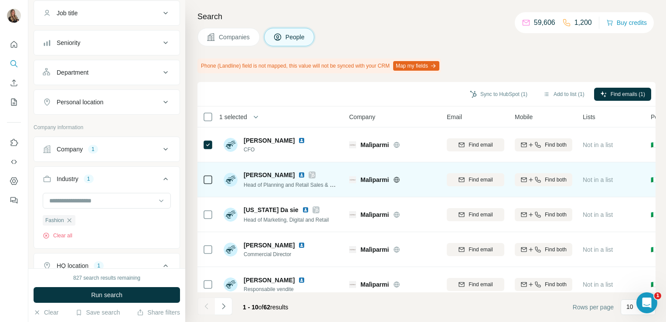
click at [204, 173] on div at bounding box center [208, 179] width 10 height 24
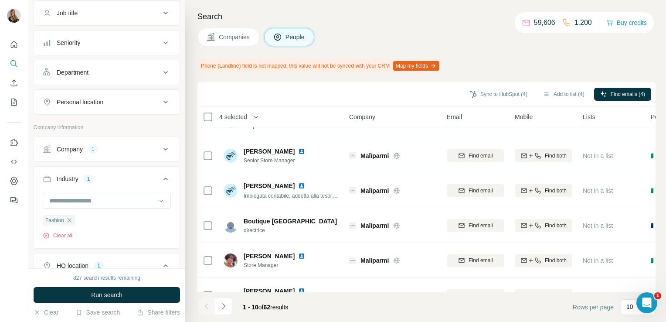
scroll to position [188, 0]
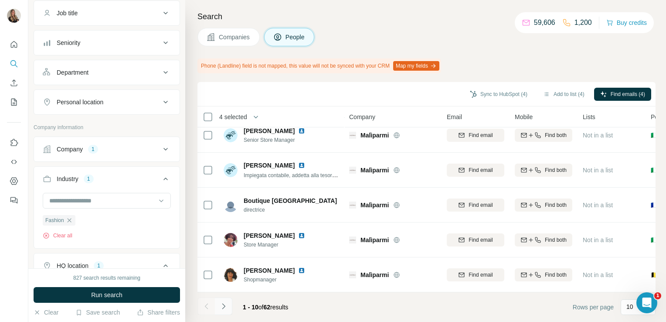
click at [227, 306] on button "Navigate to next page" at bounding box center [223, 305] width 17 height 17
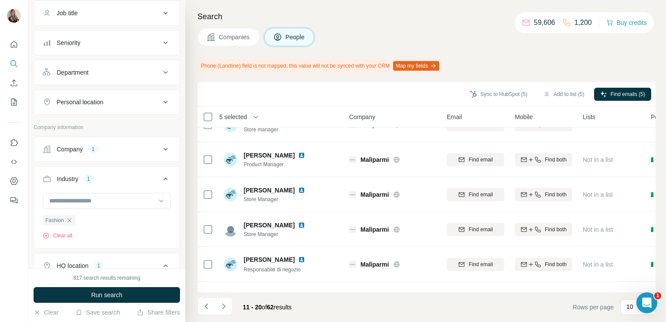
scroll to position [0, 0]
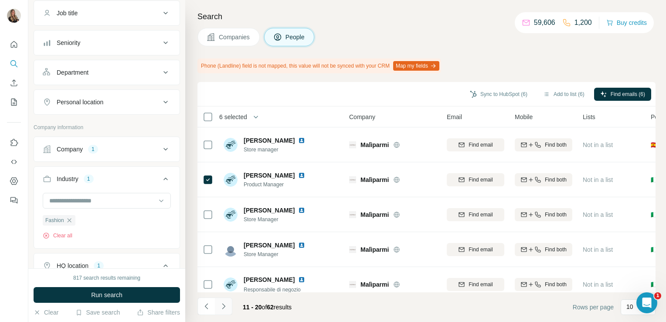
click at [222, 308] on icon "Navigate to next page" at bounding box center [223, 306] width 3 height 6
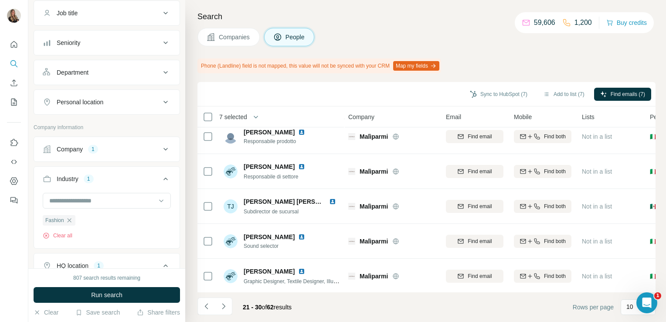
scroll to position [188, 1]
click at [220, 305] on icon "Navigate to next page" at bounding box center [223, 306] width 9 height 9
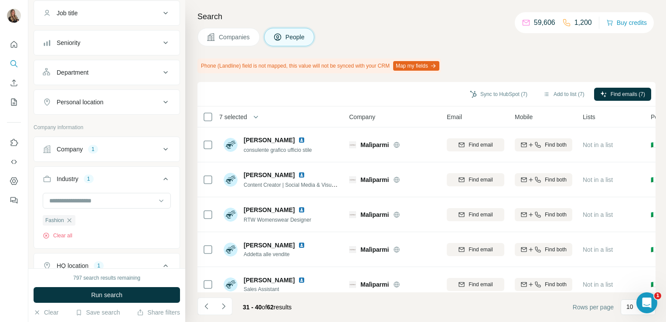
scroll to position [0, 0]
click at [223, 305] on icon "Navigate to next page" at bounding box center [223, 306] width 3 height 6
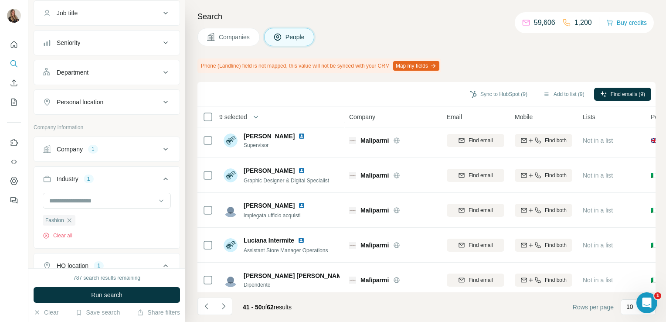
scroll to position [188, 0]
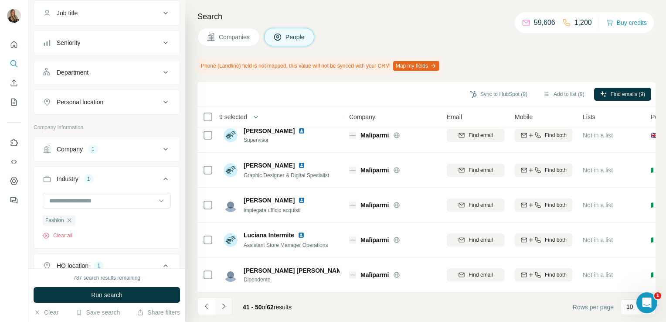
click at [224, 301] on button "Navigate to next page" at bounding box center [223, 305] width 17 height 17
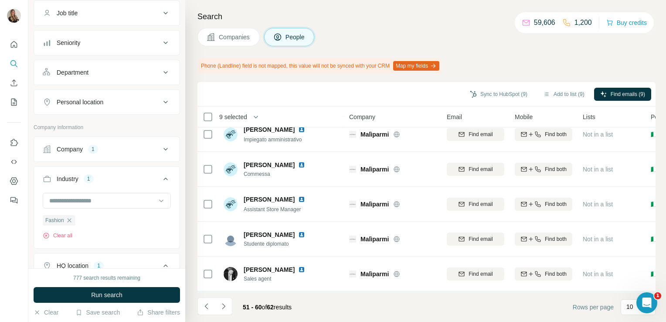
scroll to position [0, 0]
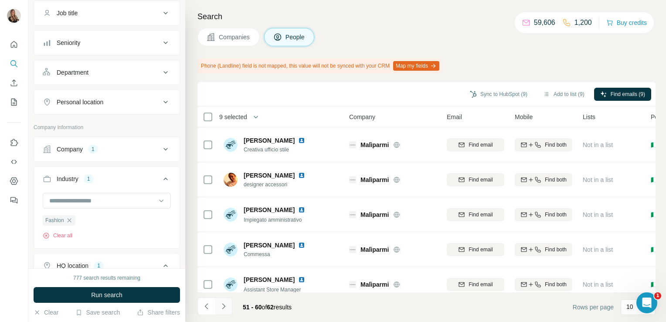
click at [224, 299] on button "Navigate to next page" at bounding box center [223, 305] width 17 height 17
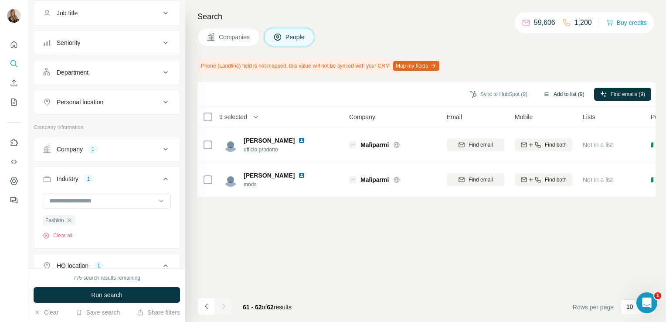
click at [548, 92] on button "Add to list (9)" at bounding box center [564, 94] width 54 height 13
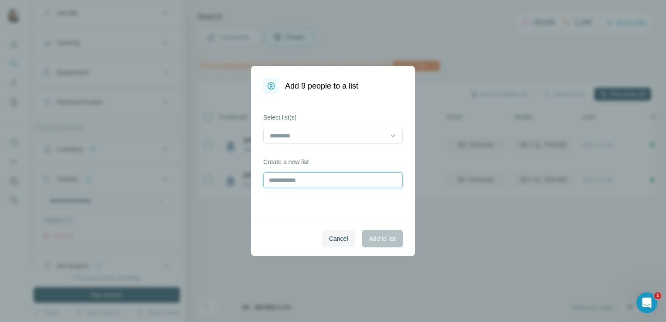
click at [321, 177] on input "text" at bounding box center [332, 180] width 139 height 16
type input "*********"
click at [385, 244] on button "Add to list" at bounding box center [382, 238] width 41 height 17
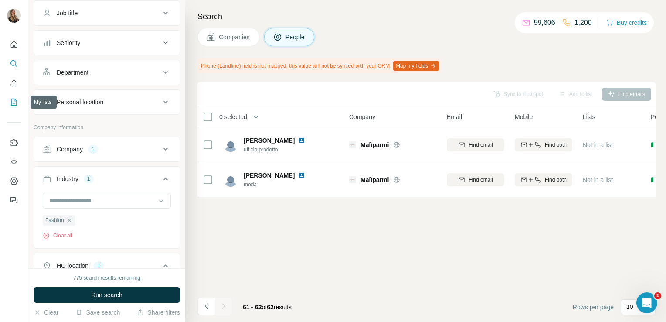
click at [10, 98] on icon "My lists" at bounding box center [14, 102] width 9 height 9
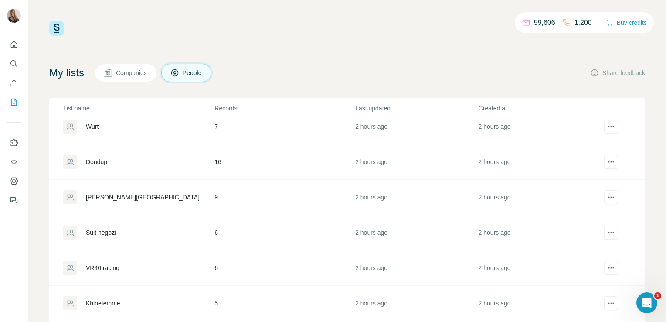
scroll to position [327, 0]
click at [107, 299] on div "Khloefemme" at bounding box center [103, 303] width 34 height 9
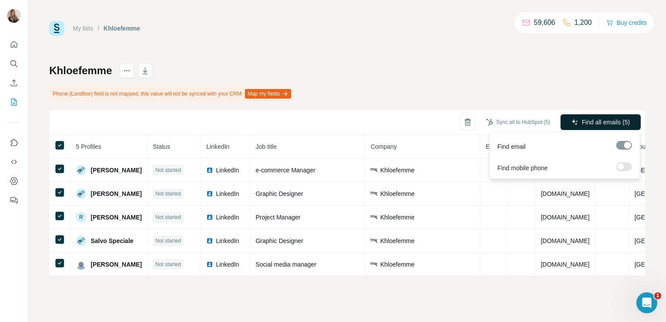
click at [608, 125] on span "Find all emails (5)" at bounding box center [606, 122] width 48 height 9
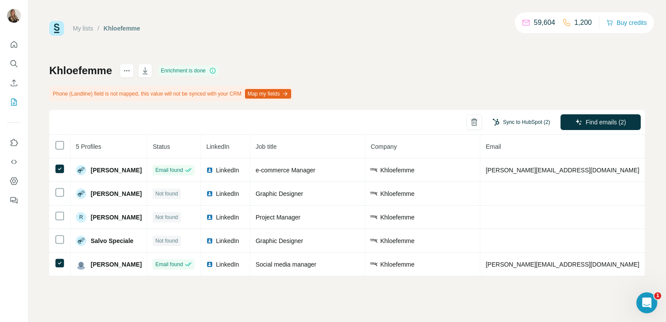
click at [502, 122] on button "Sync to HubSpot (2)" at bounding box center [521, 121] width 70 height 13
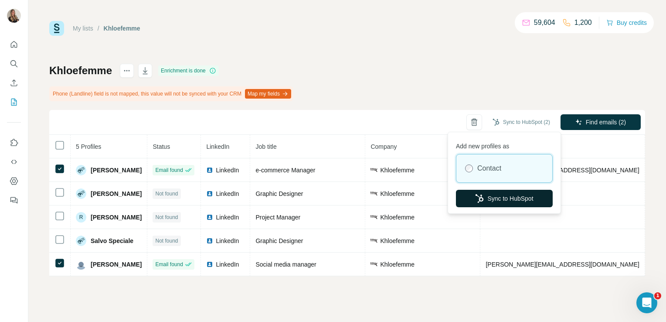
click at [484, 200] on button "Sync to HubSpot" at bounding box center [504, 198] width 97 height 17
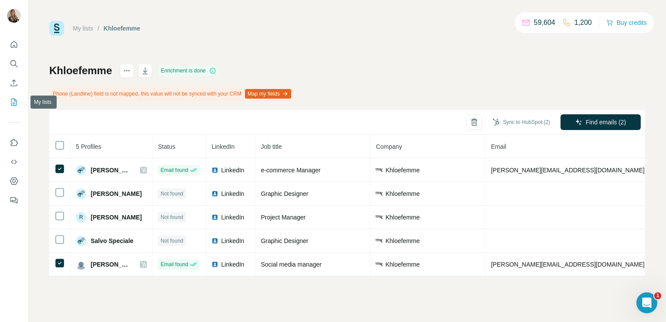
click at [17, 105] on icon "My lists" at bounding box center [14, 102] width 9 height 9
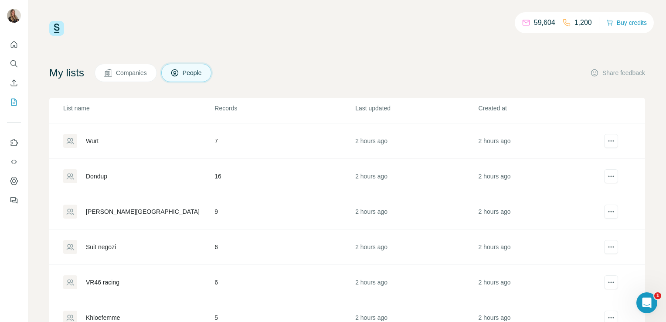
scroll to position [377, 0]
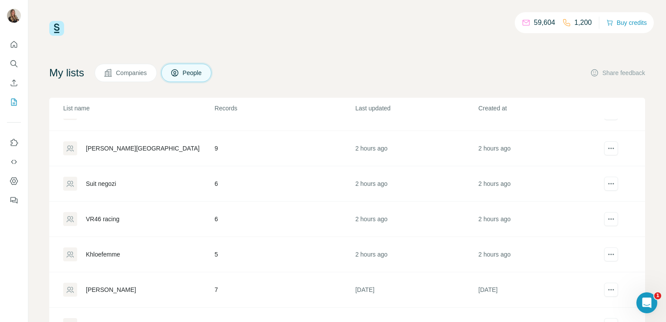
click at [102, 215] on div "VR46 racing" at bounding box center [103, 218] width 34 height 9
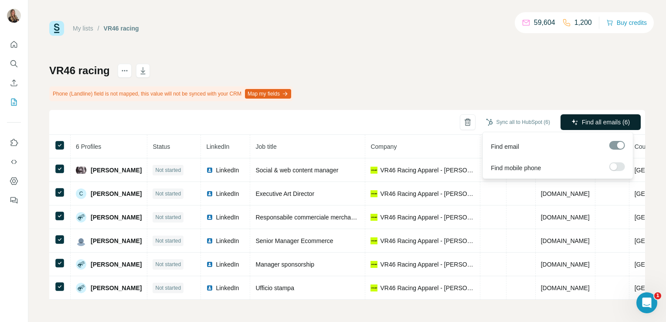
click at [572, 128] on button "Find all emails (6)" at bounding box center [600, 122] width 80 height 16
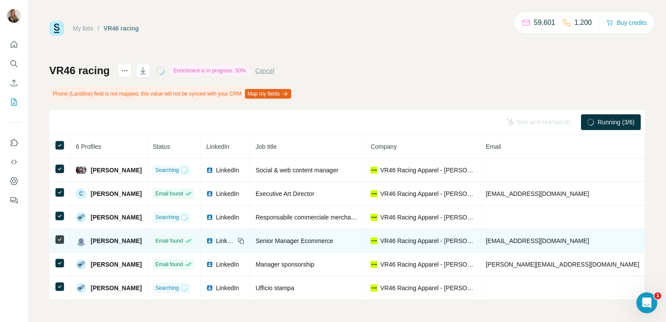
click at [213, 238] on img at bounding box center [209, 240] width 7 height 7
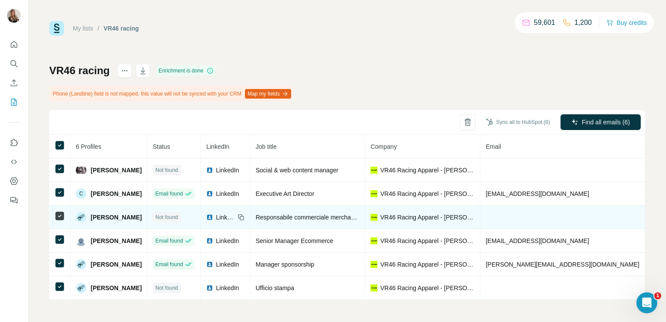
scroll to position [2, 0]
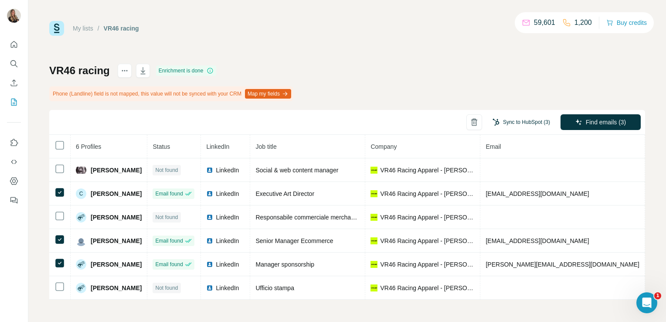
click at [509, 123] on button "Sync to HubSpot (3)" at bounding box center [521, 121] width 70 height 13
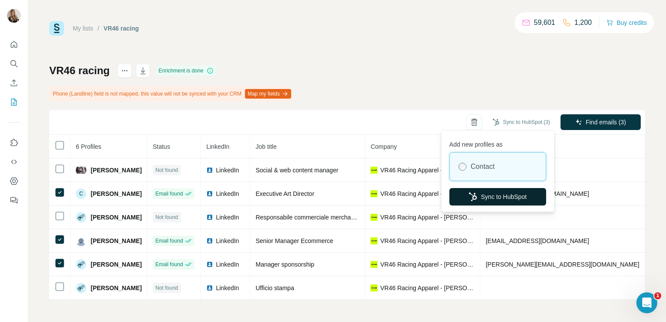
click at [490, 196] on button "Sync to HubSpot" at bounding box center [497, 196] width 97 height 17
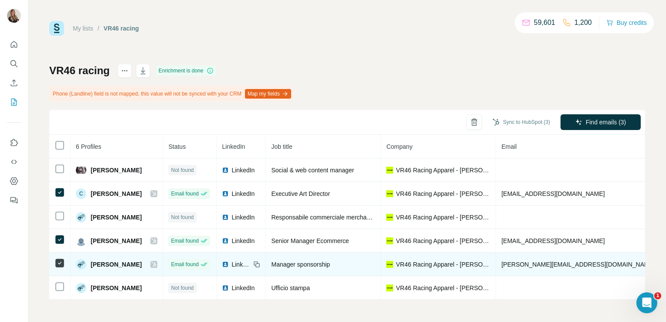
click at [244, 261] on span "LinkedIn" at bounding box center [240, 264] width 19 height 9
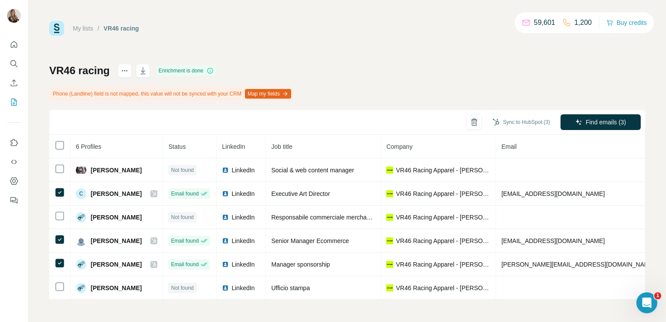
click at [333, 45] on div "My lists / VR46 racing 59,601 1,200 Buy credits VR46 racing Enrichment is done …" at bounding box center [347, 160] width 596 height 278
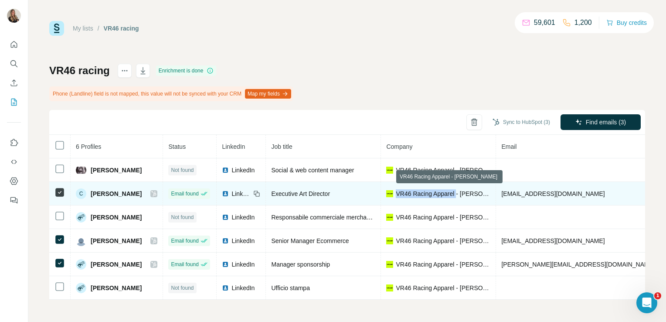
drag, startPoint x: 405, startPoint y: 190, endPoint x: 470, endPoint y: 197, distance: 65.3
click at [470, 197] on td "VR46 Racing Apparel - Valentino Rossi" at bounding box center [438, 194] width 115 height 24
copy span "VR46 Racing Apparel -"
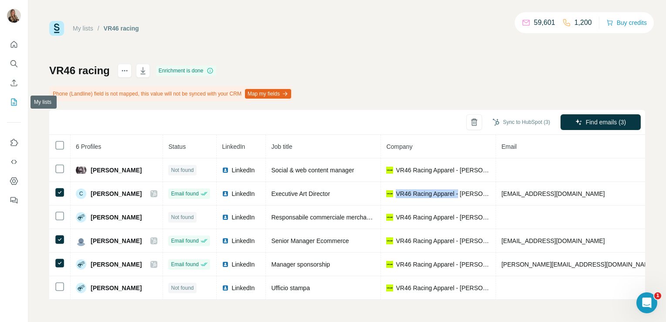
click at [12, 100] on icon "My lists" at bounding box center [14, 102] width 9 height 9
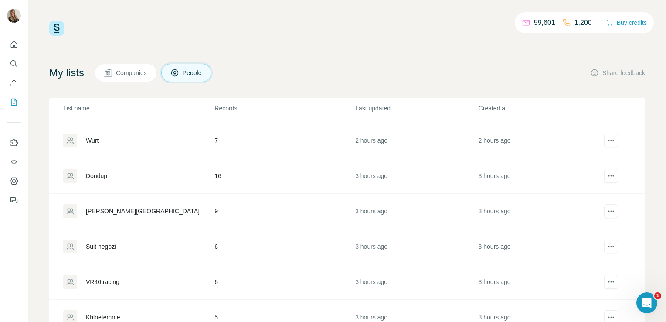
scroll to position [314, 0]
click at [111, 243] on div "Suit negozi" at bounding box center [101, 246] width 30 height 9
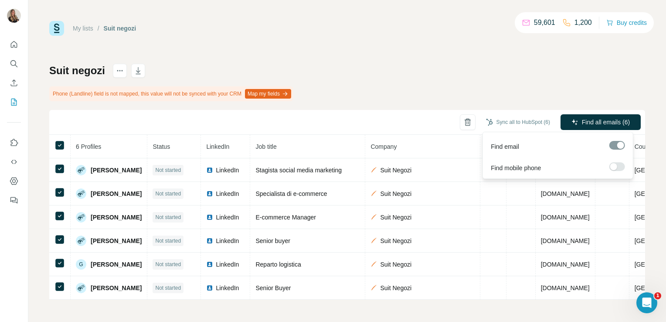
click at [578, 130] on div "Find all emails (6)" at bounding box center [600, 122] width 80 height 17
click at [583, 119] on span "Find all emails (6)" at bounding box center [606, 122] width 48 height 9
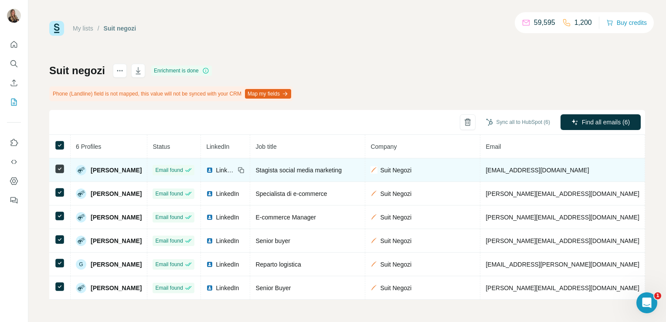
scroll to position [2, 0]
drag, startPoint x: 413, startPoint y: 168, endPoint x: 378, endPoint y: 170, distance: 34.9
click at [378, 170] on div "Suit Negozi" at bounding box center [422, 170] width 104 height 9
copy span "Suit Negozi"
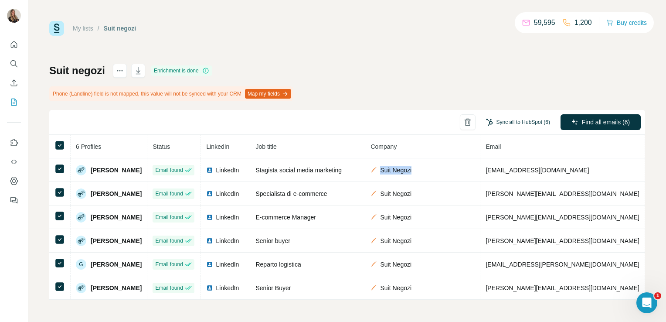
click at [508, 124] on button "Sync all to HubSpot (6)" at bounding box center [518, 121] width 76 height 13
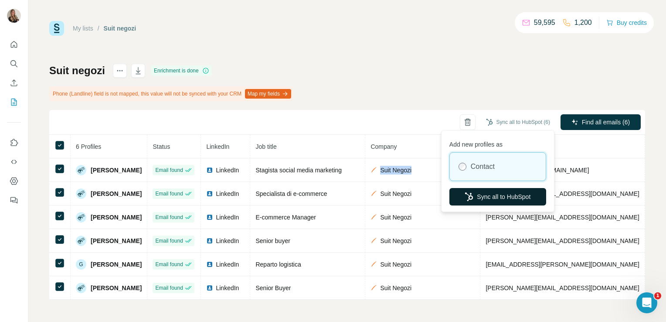
click at [493, 188] on button "Sync all to HubSpot" at bounding box center [497, 196] width 97 height 17
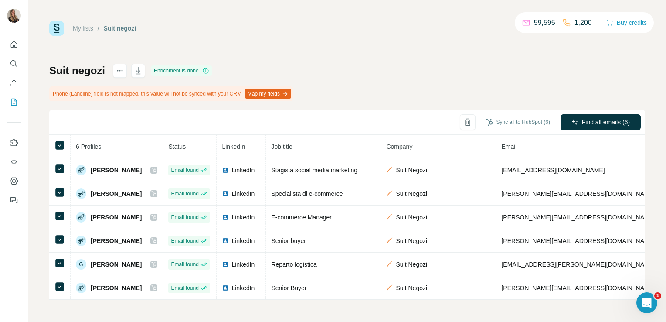
click at [340, 13] on div "My lists / Suit negozi 59,595 1,200 Buy credits Suit negozi Enrichment is done …" at bounding box center [347, 161] width 638 height 322
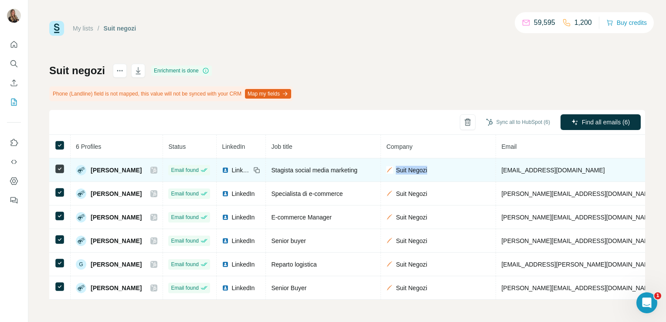
drag, startPoint x: 428, startPoint y: 165, endPoint x: 396, endPoint y: 170, distance: 33.0
click at [396, 170] on div "Suit Negozi" at bounding box center [438, 170] width 104 height 9
copy span "Suit Negozi"
